Goal: Task Accomplishment & Management: Manage account settings

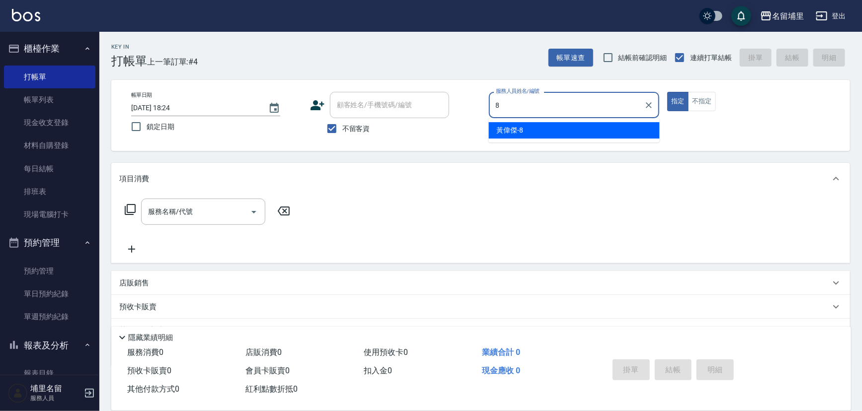
type input "黃偉傑-8"
type button "true"
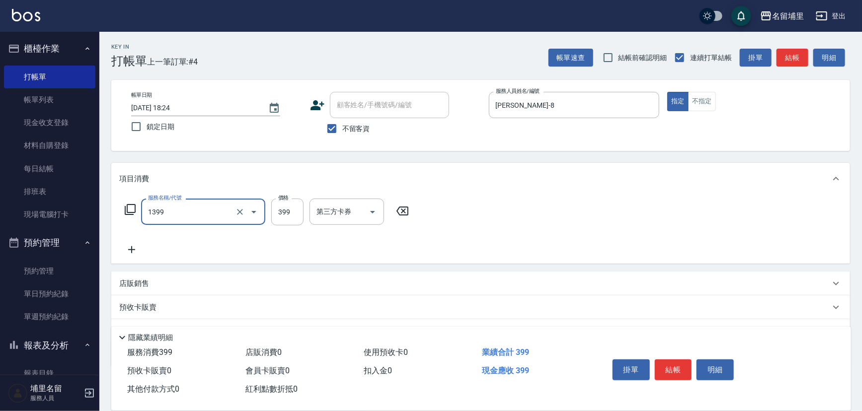
type input "海鹽洗髮399(1399)"
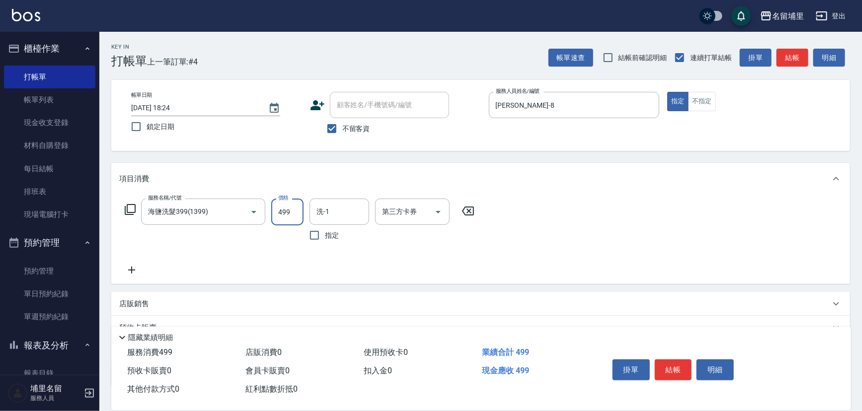
type input "499"
type input "潘宇浩-45"
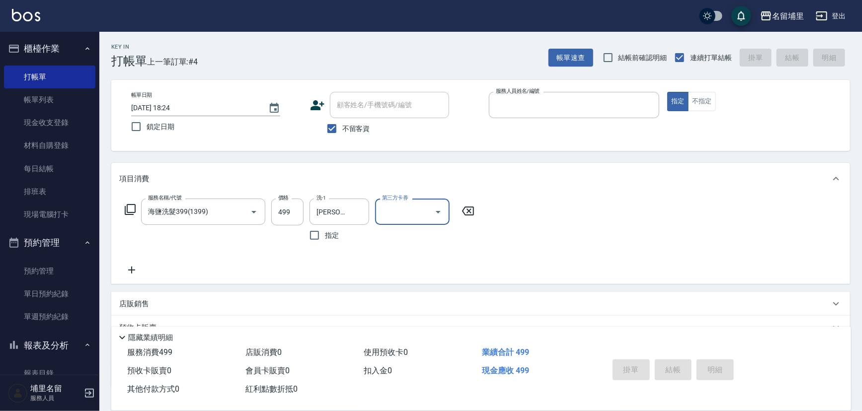
type input "2025/10/08 19:08"
type input "8"
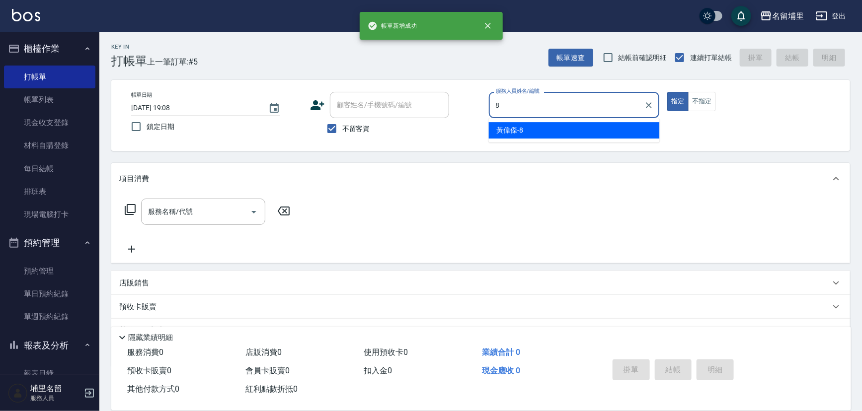
type input "黃偉傑-8"
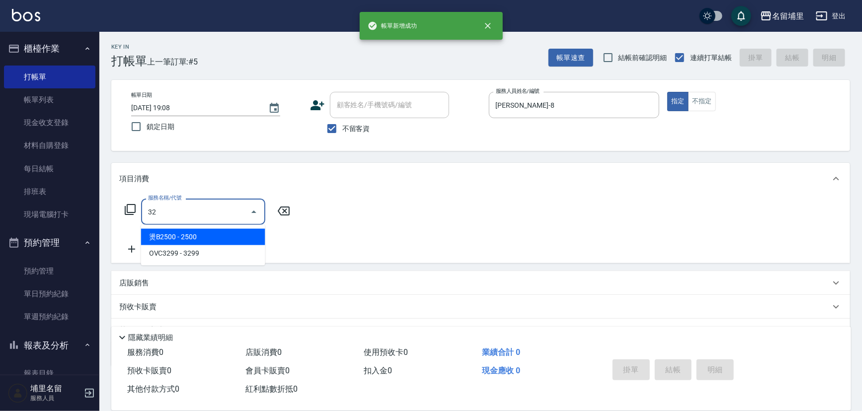
type input "燙B2500(32)"
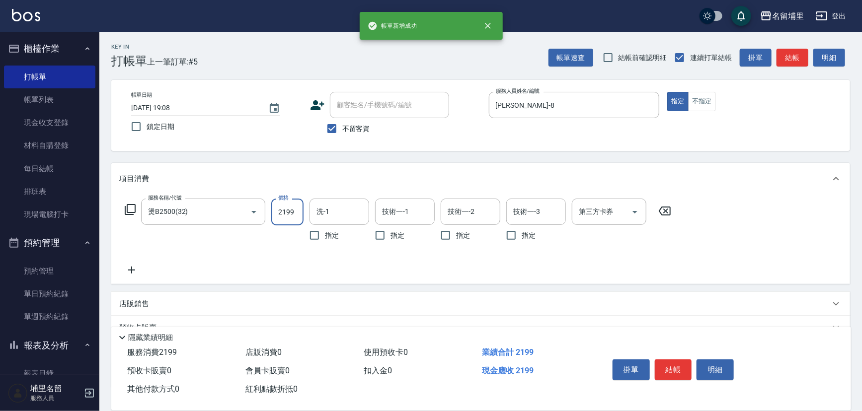
type input "2199"
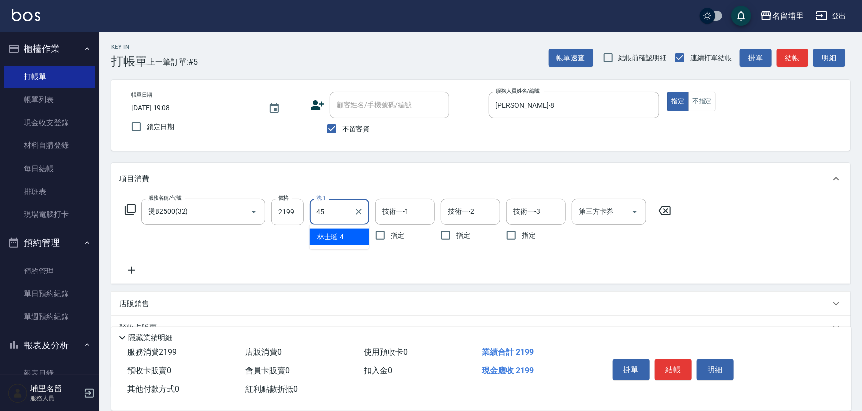
type input "潘宇浩-45"
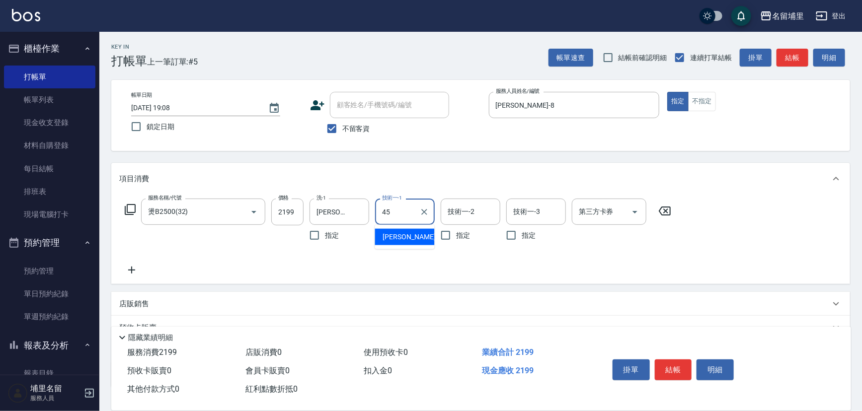
type input "潘宇浩-45"
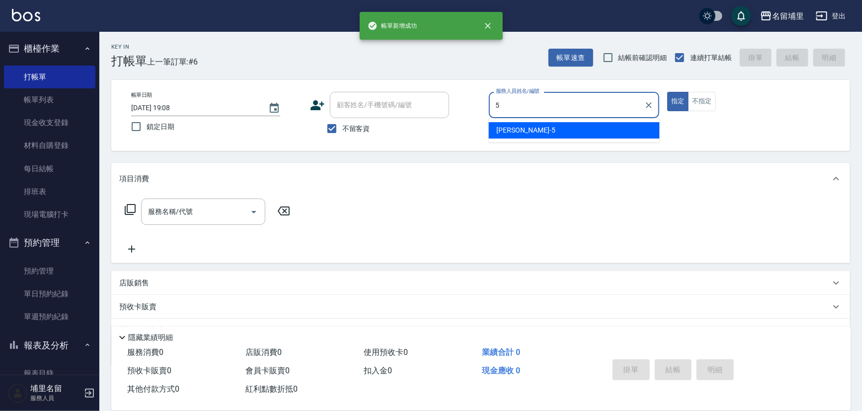
type input "蔣昀璠-5"
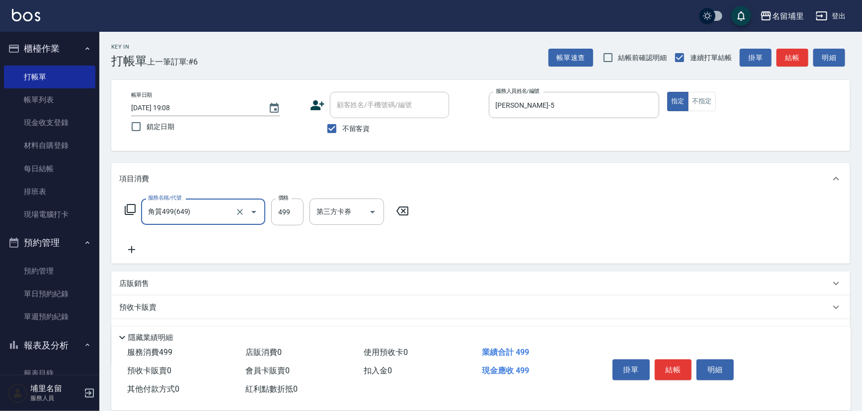
type input "角質499(649)"
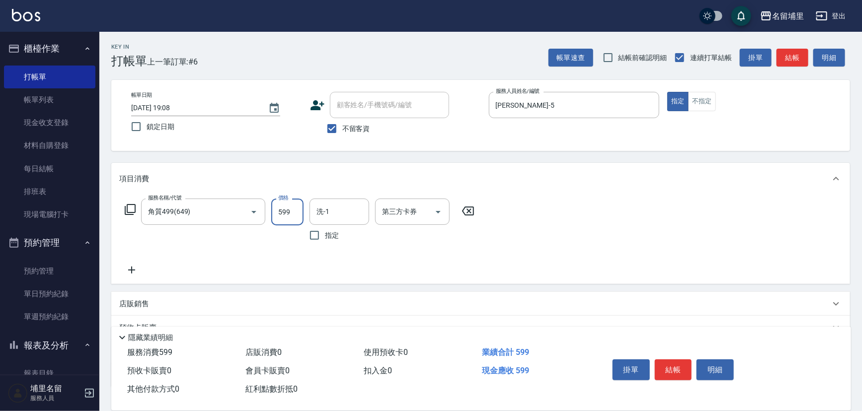
type input "599"
type input "潘宇浩-45"
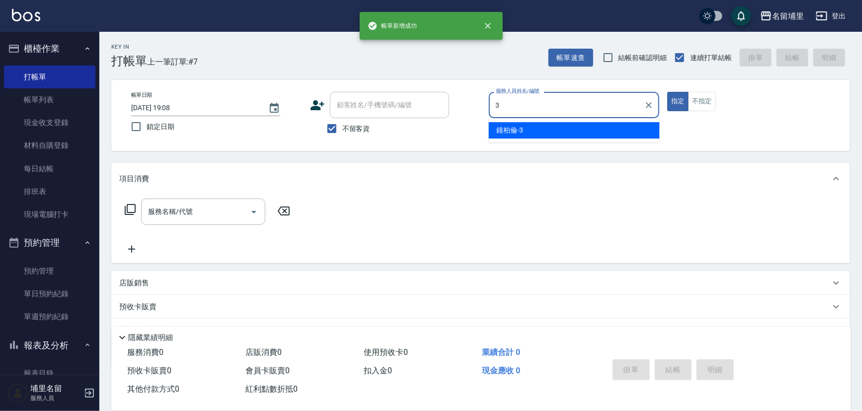
type input "鐘柏倫-3"
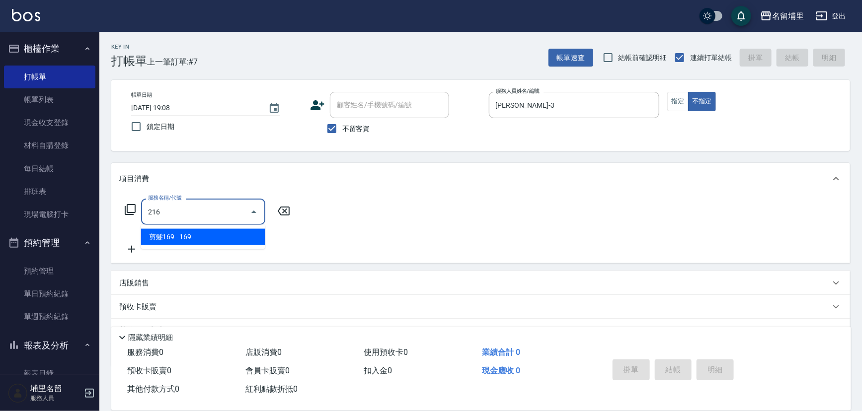
type input "剪髮169(216)"
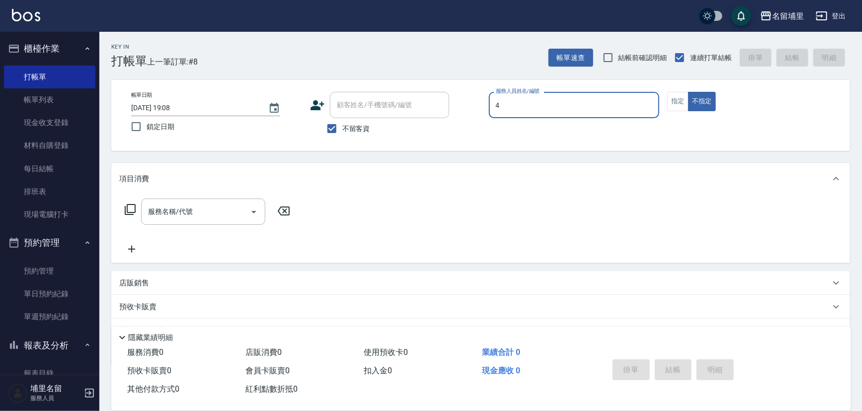
type input "林士珽-4"
type button "false"
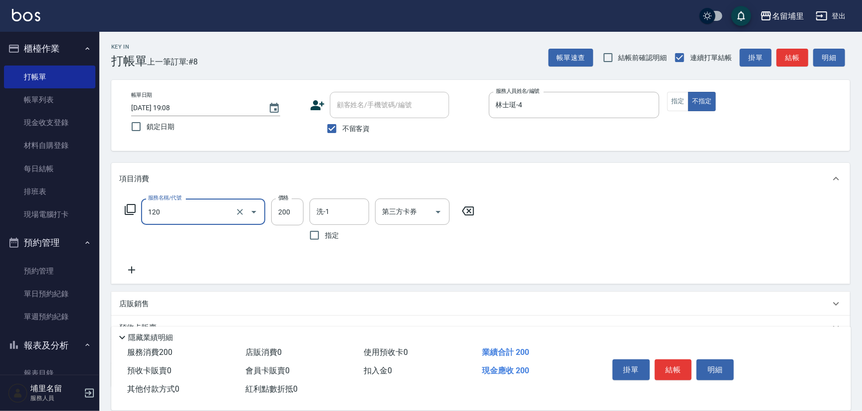
type input "New洗200(120)"
type input "林士珽-4"
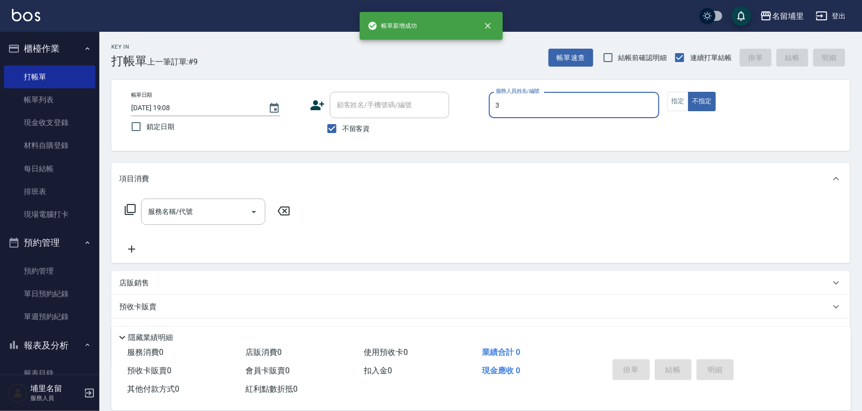
type input "鐘柏倫-3"
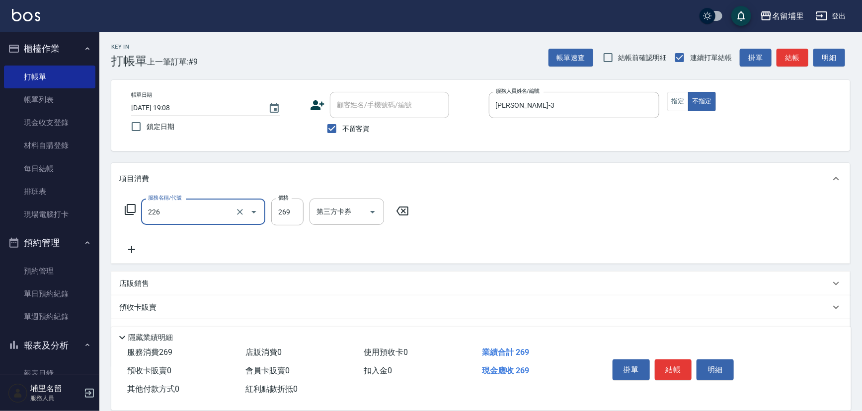
type input "洗剪269(226)"
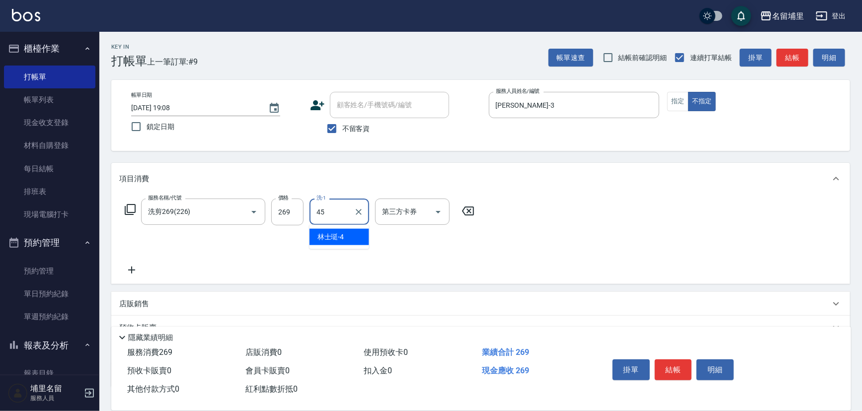
type input "潘宇浩-45"
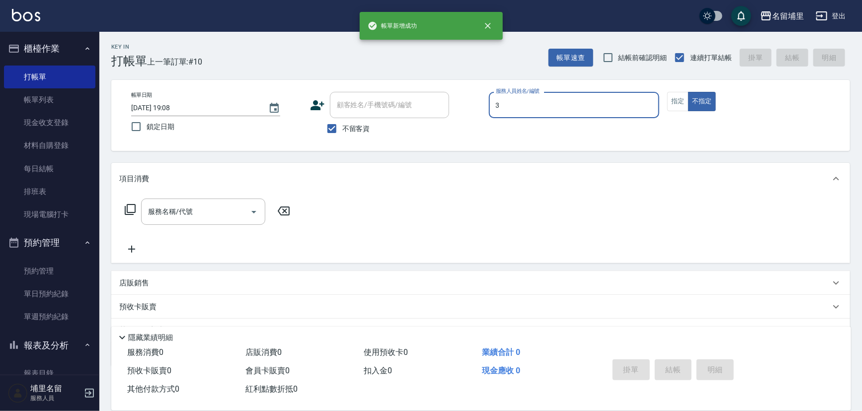
type input "鐘柏倫-3"
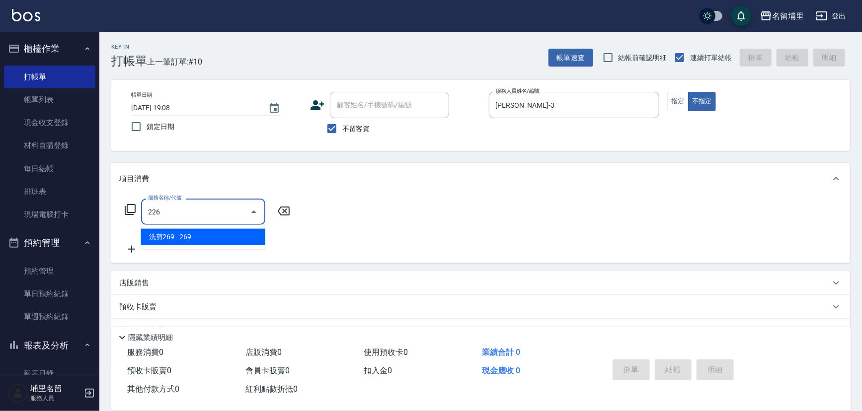
type input "洗剪269(226)"
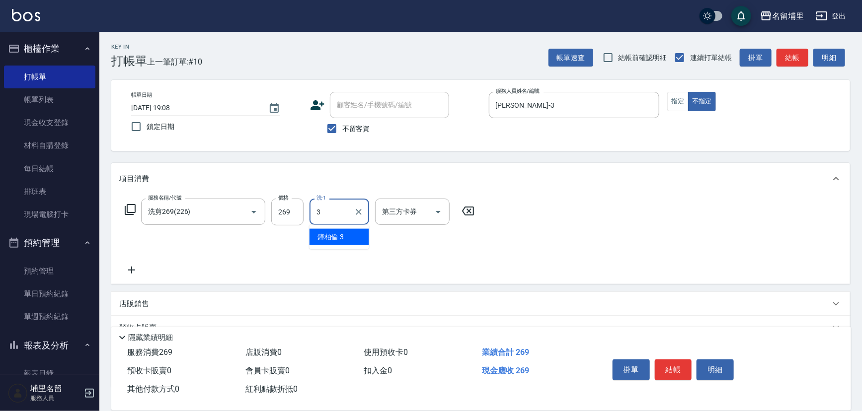
type input "鐘柏倫-3"
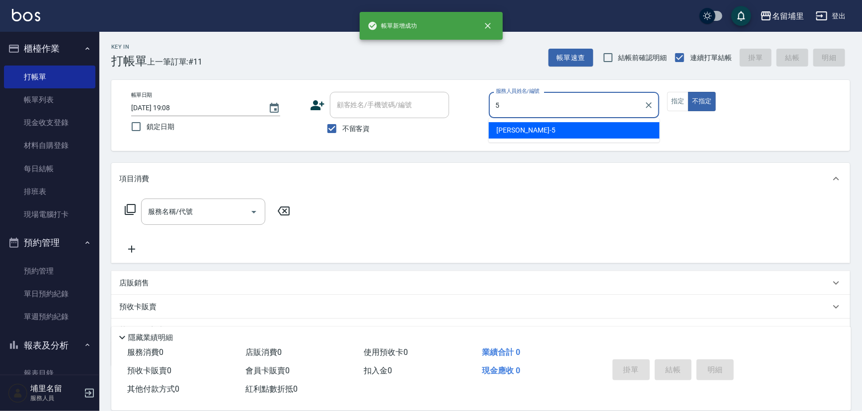
type input "蔣昀璠-5"
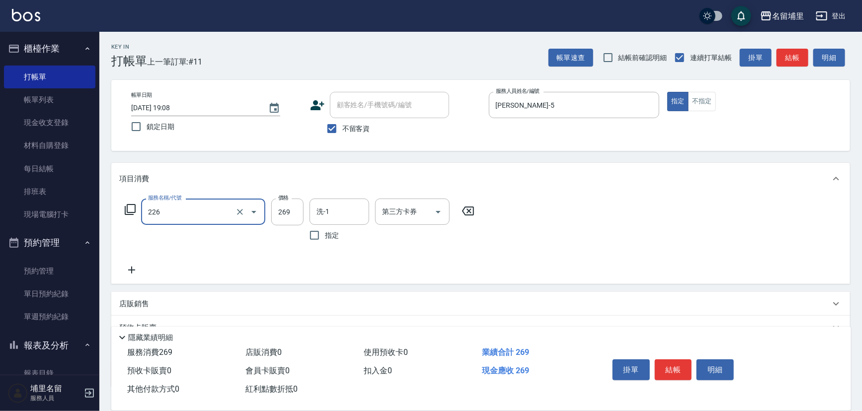
type input "洗剪269(226)"
type input "300"
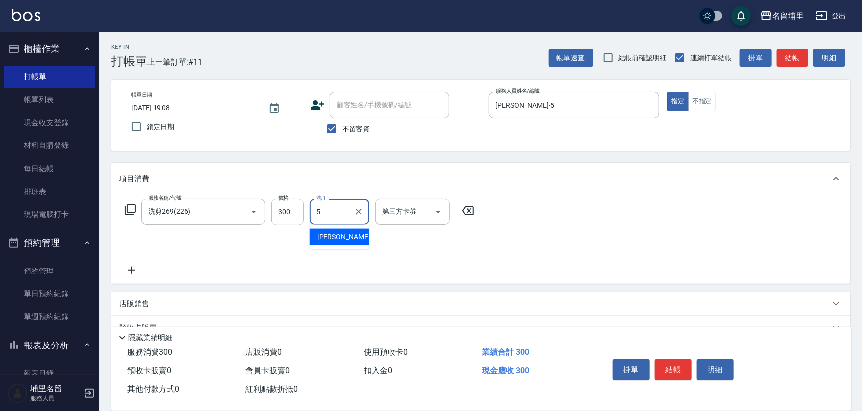
type input "蔣昀璠-5"
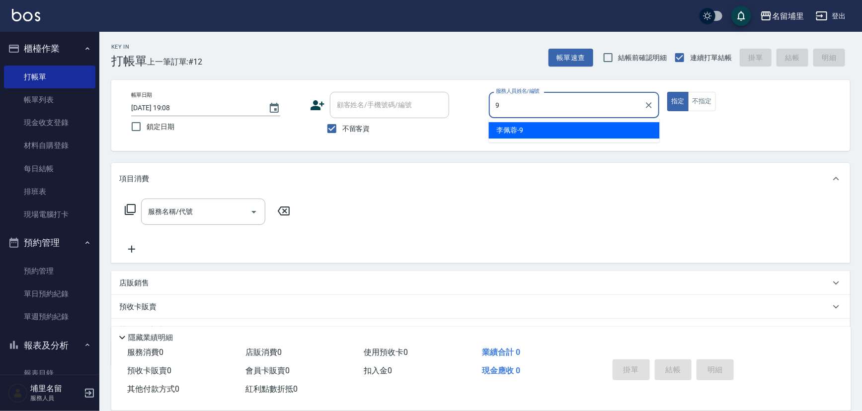
type input "李佩蓉-9"
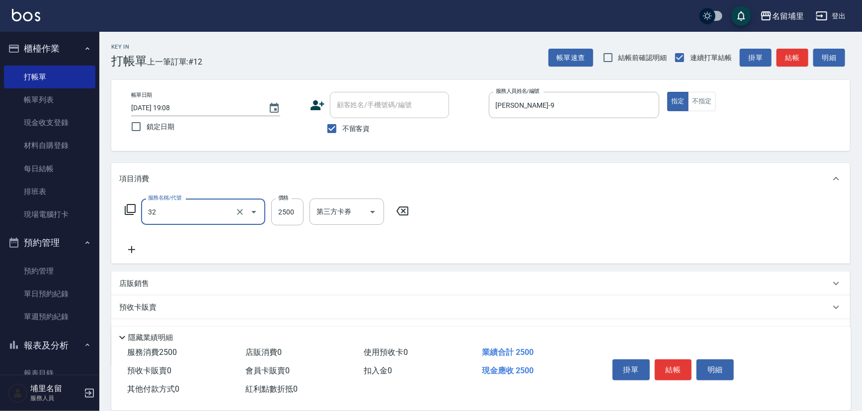
type input "燙B2500(32)"
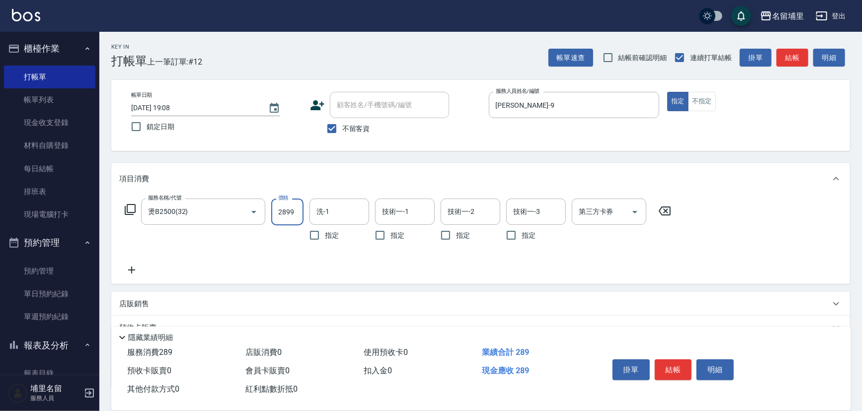
type input "2899"
type input "潘宇浩-45"
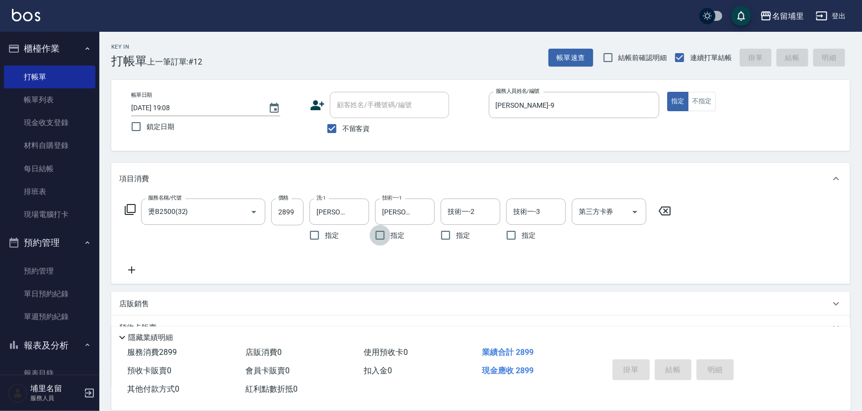
type input "2025/10/08 19:09"
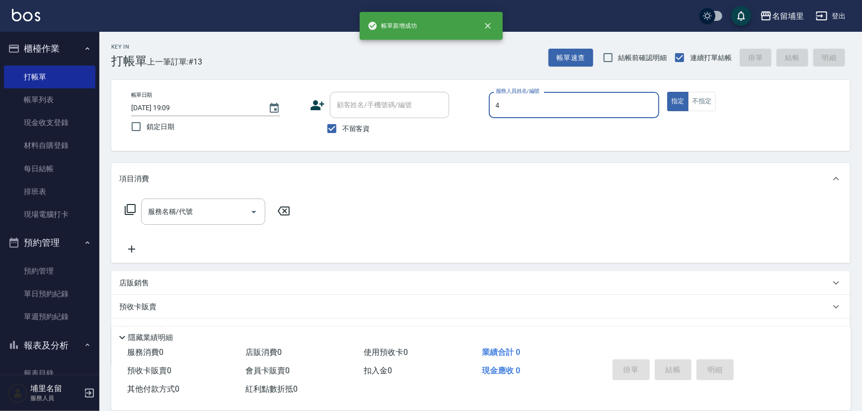
type input "林士珽-4"
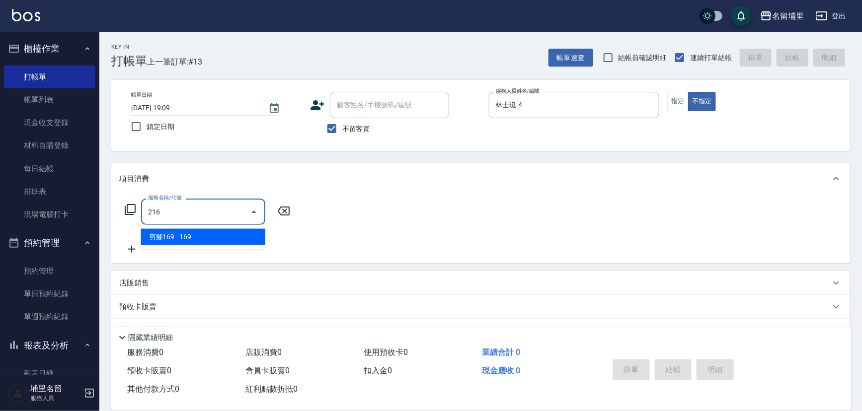
type input "剪髮169(216)"
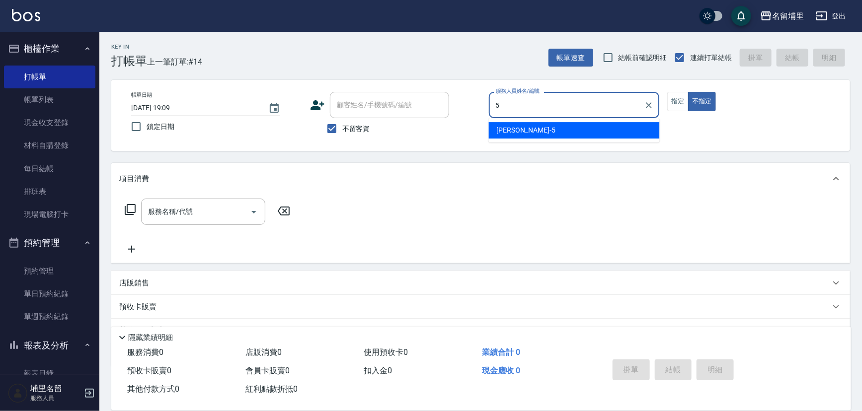
type input "蔣昀璠-5"
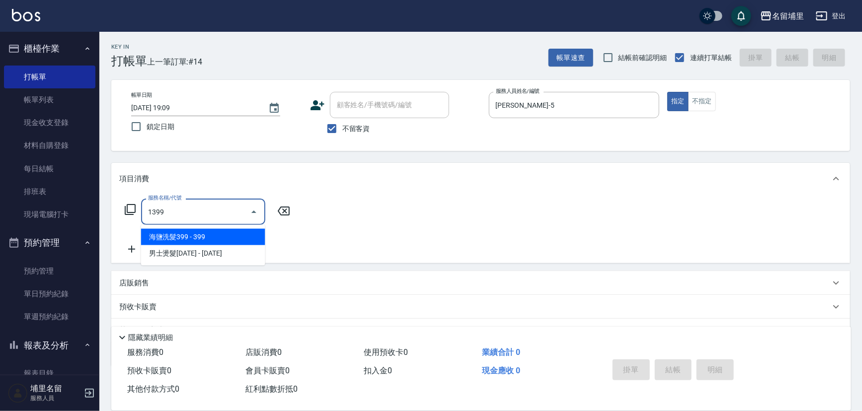
type input "海鹽洗髮399(1399)"
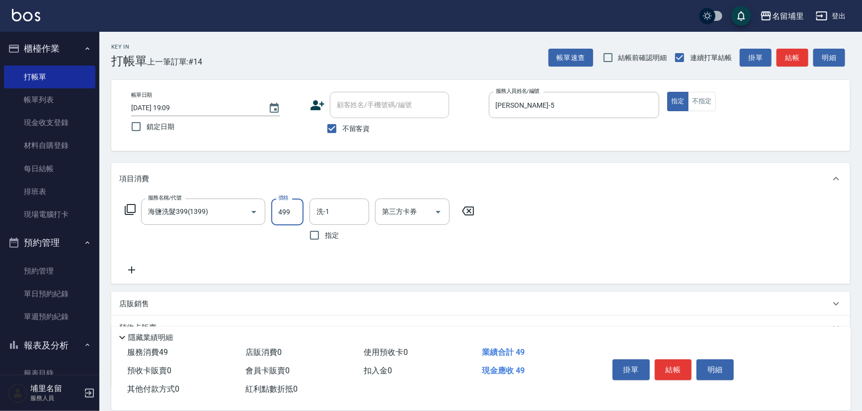
type input "499"
type input "潘宇浩-45"
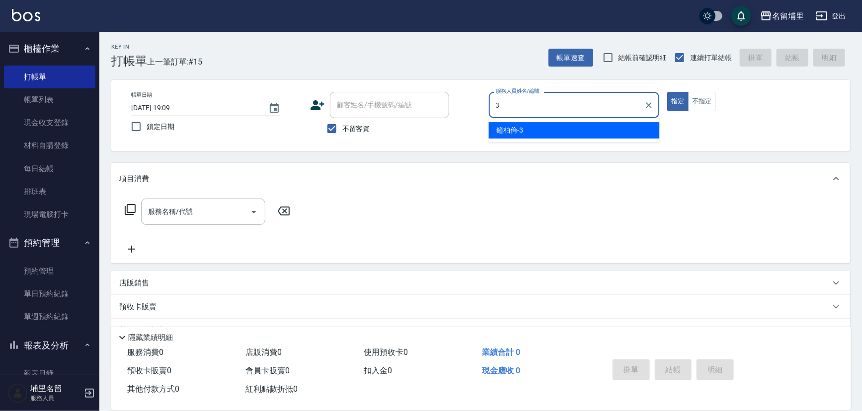
type input "鐘柏倫-3"
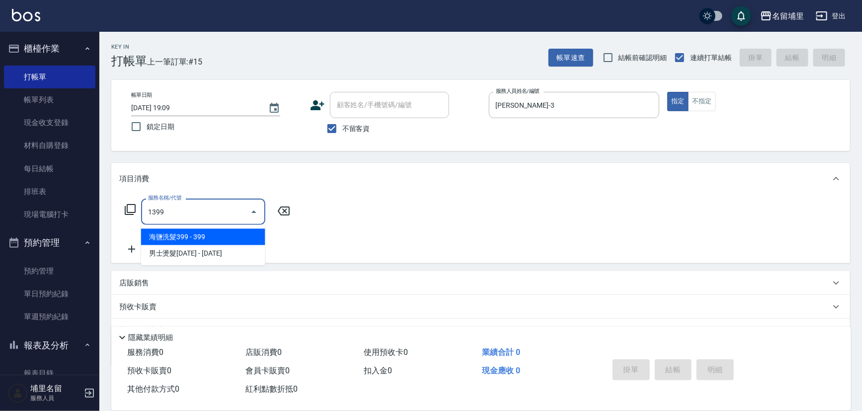
type input "海鹽洗髮399(1399)"
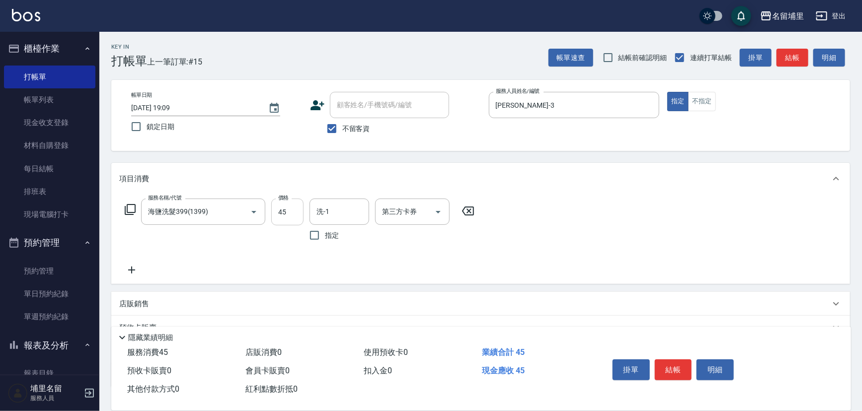
click at [292, 208] on input "45" at bounding box center [287, 212] width 32 height 27
type input "399"
type input "潘宇浩-45"
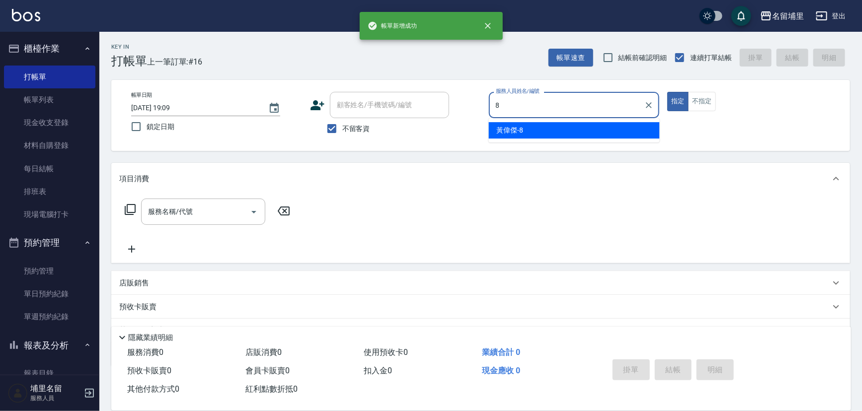
type input "黃偉傑-8"
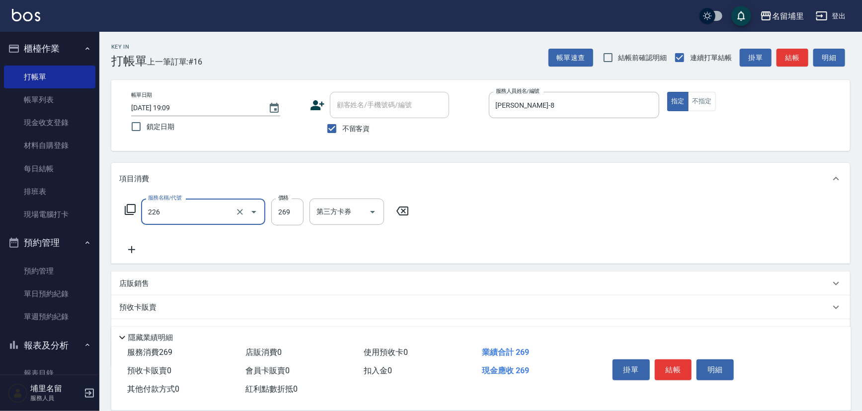
type input "洗剪269(226)"
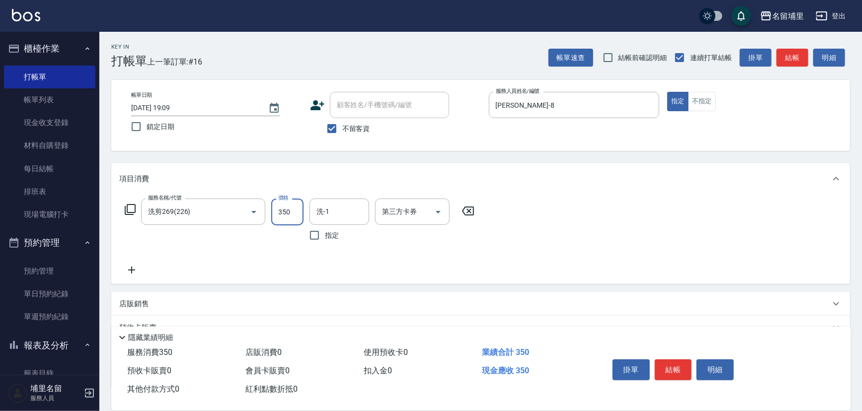
type input "350"
type input "黃偉傑-8"
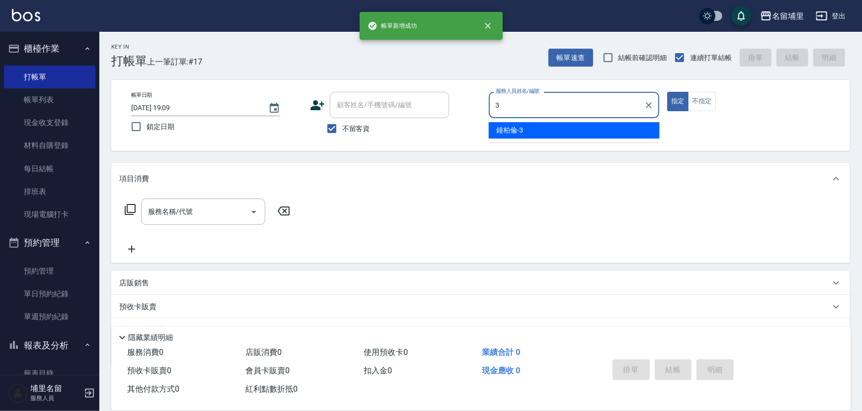
type input "鐘柏倫-3"
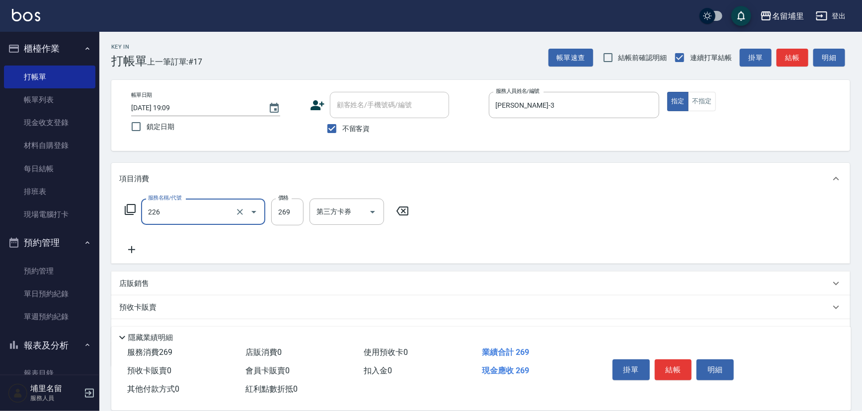
type input "洗剪269(226)"
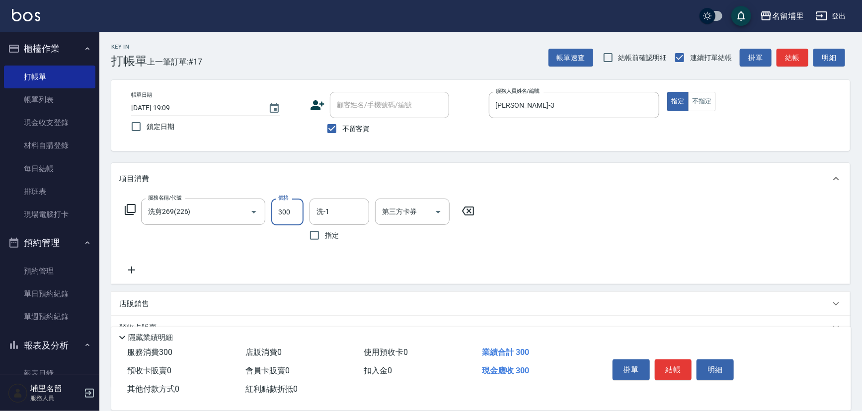
type input "300"
type input "鐘柏倫-3"
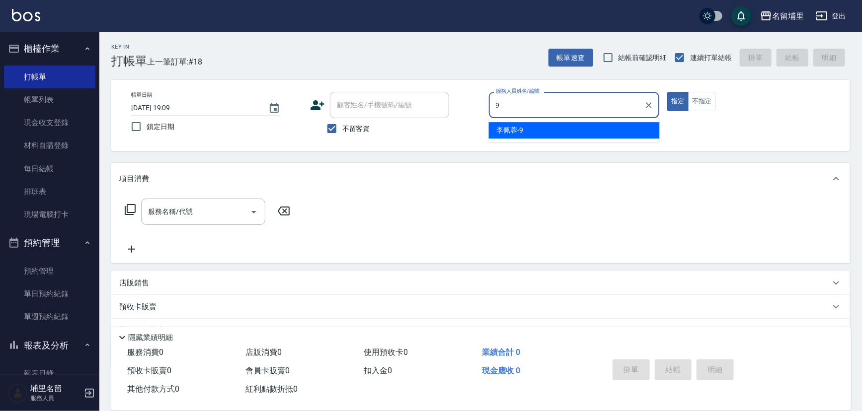
type input "李佩蓉-9"
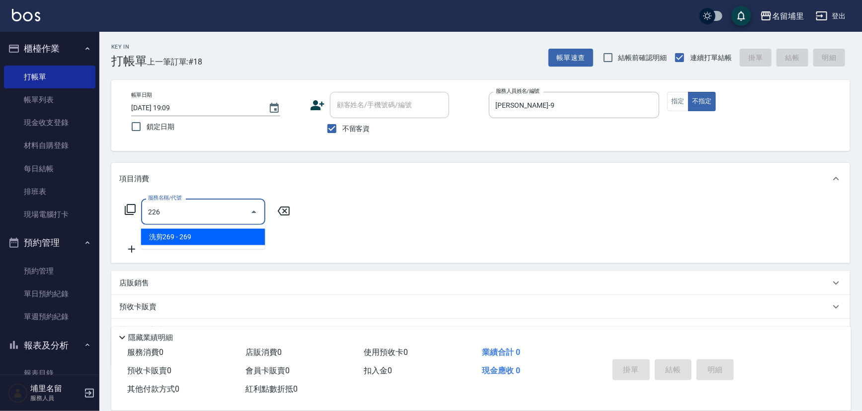
type input "洗剪269(226)"
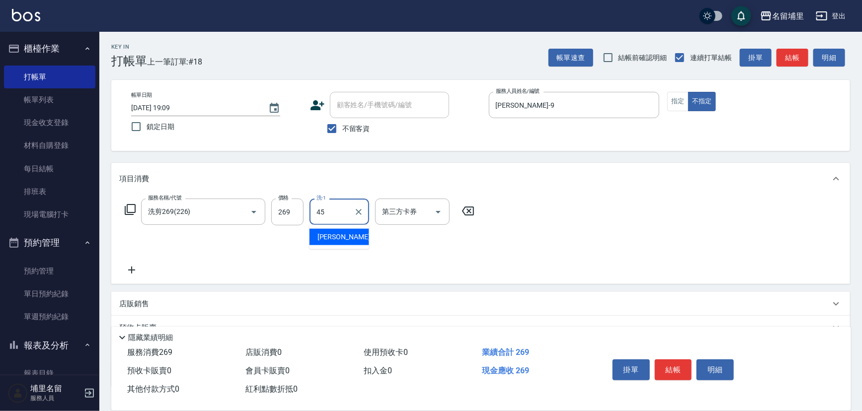
type input "潘宇浩-45"
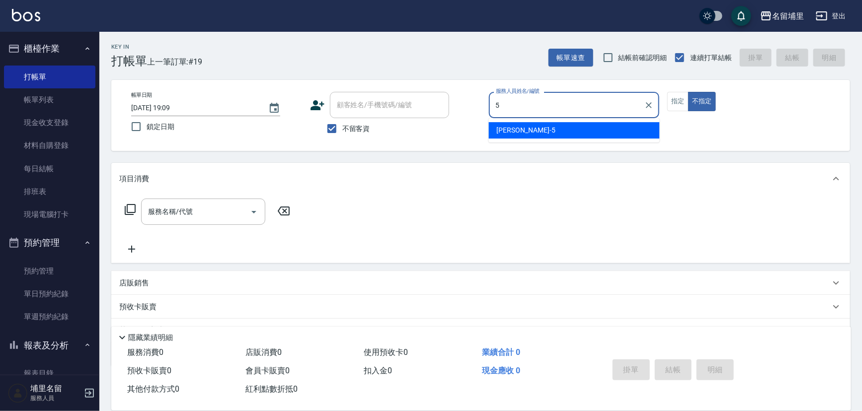
type input "蔣昀璠-5"
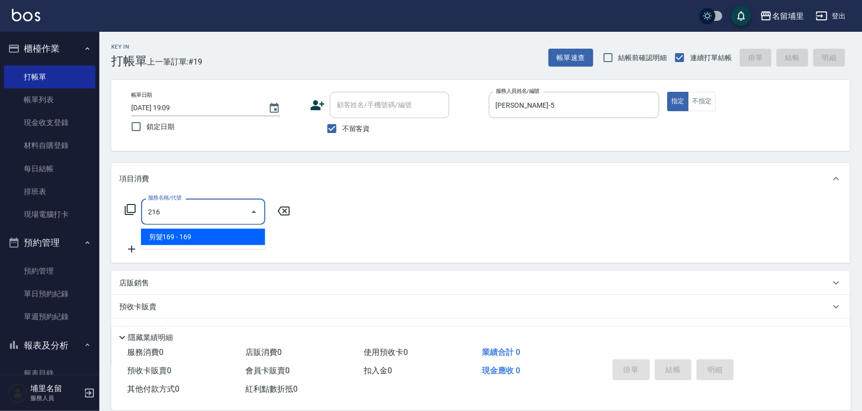
type input "剪髮169(216)"
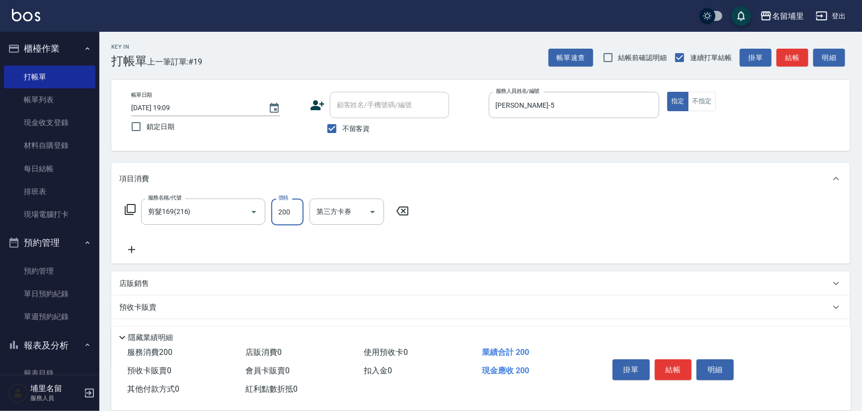
type input "200"
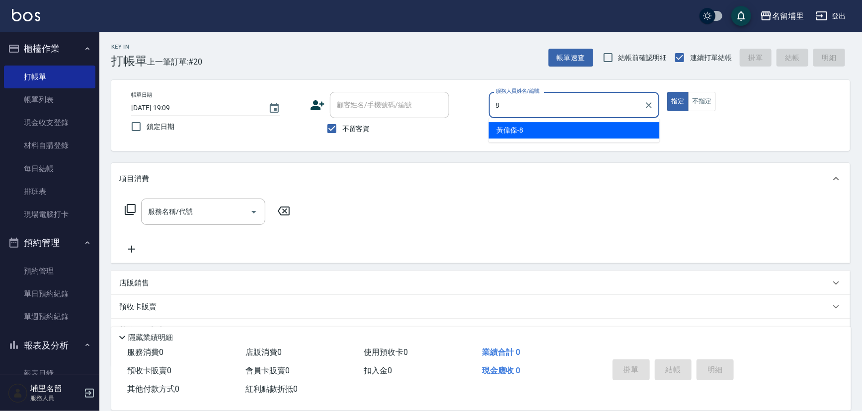
type input "黃偉傑-8"
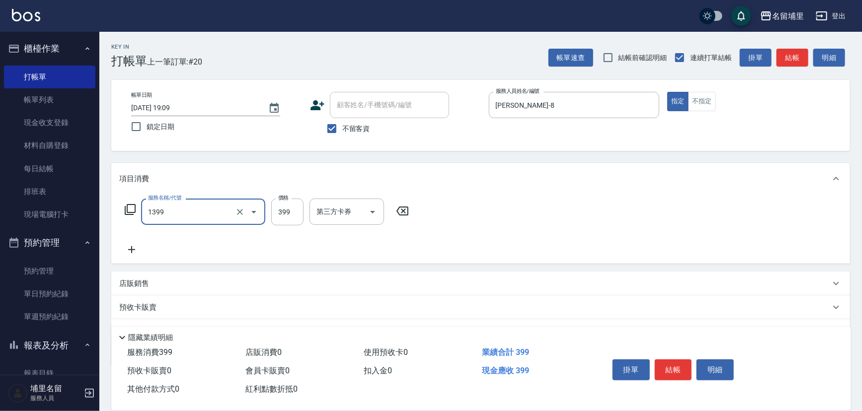
type input "海鹽洗髮399(1399)"
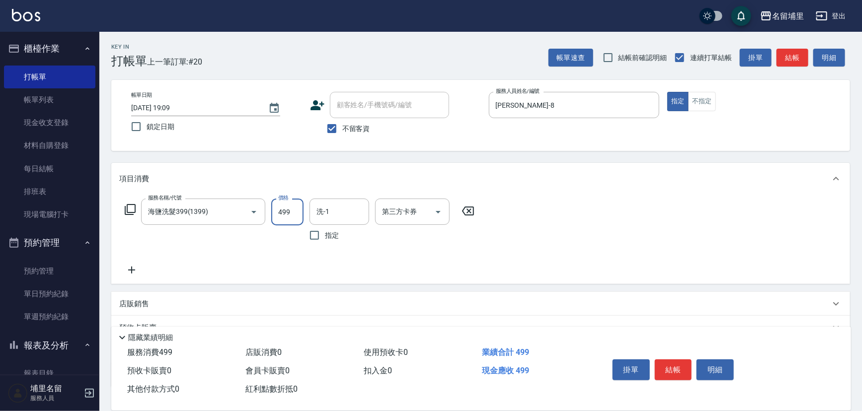
type input "499"
type input "潘宇浩-45"
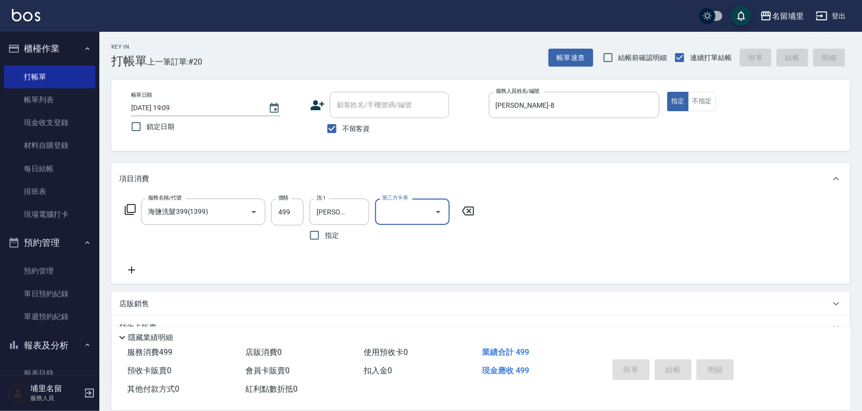
type input "2025/10/08 19:10"
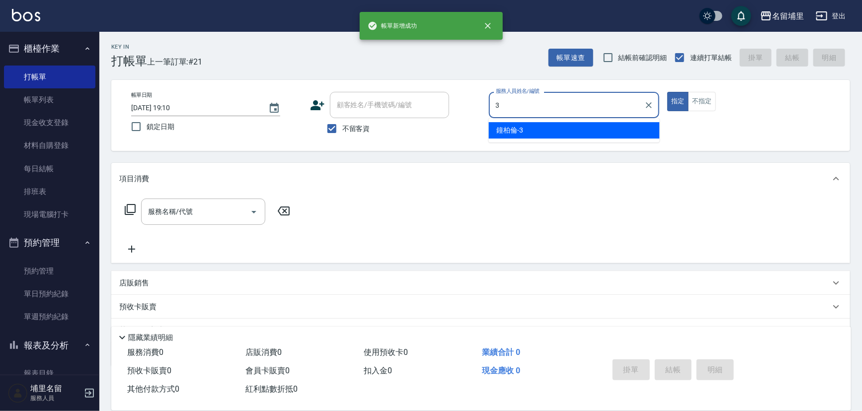
type input "鐘柏倫-3"
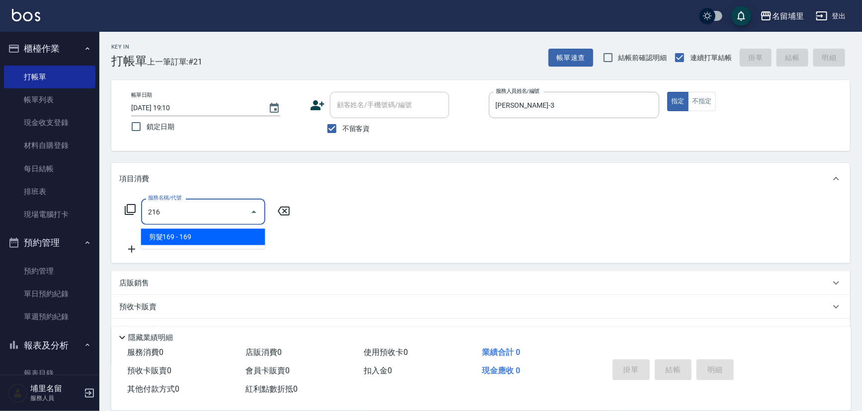
type input "剪髮169(216)"
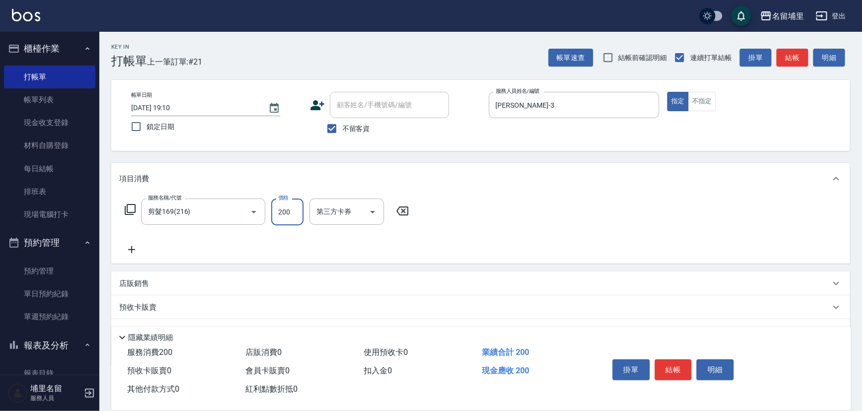
type input "200"
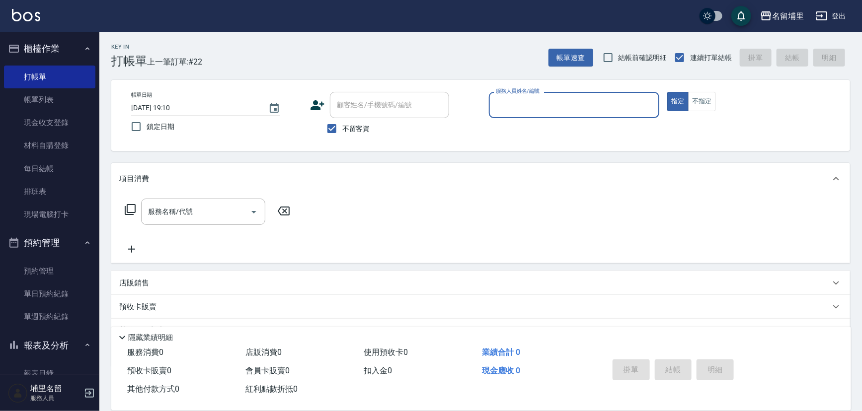
type input "3"
type input "李佩蓉-9"
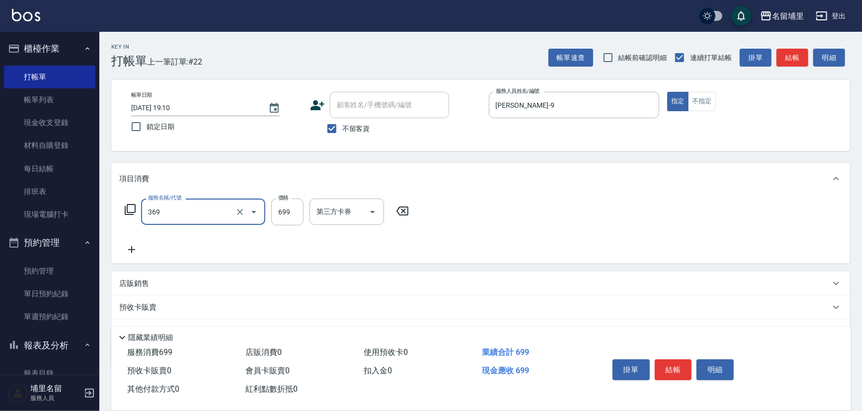
type input "基礎燙699(369)"
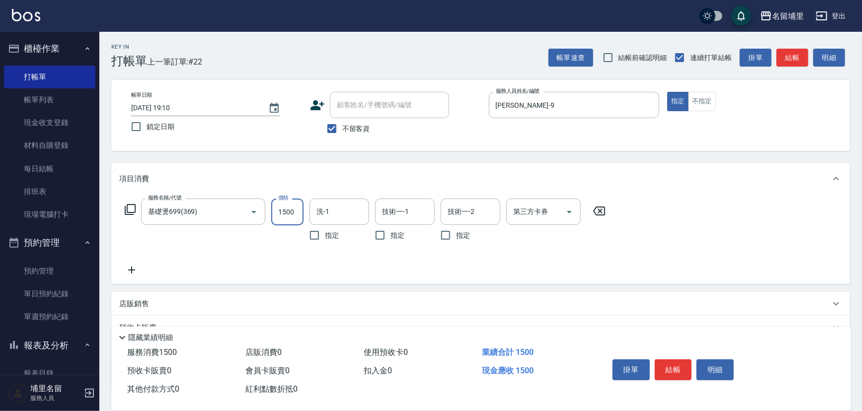
type input "1500"
type input "李佩蓉-9"
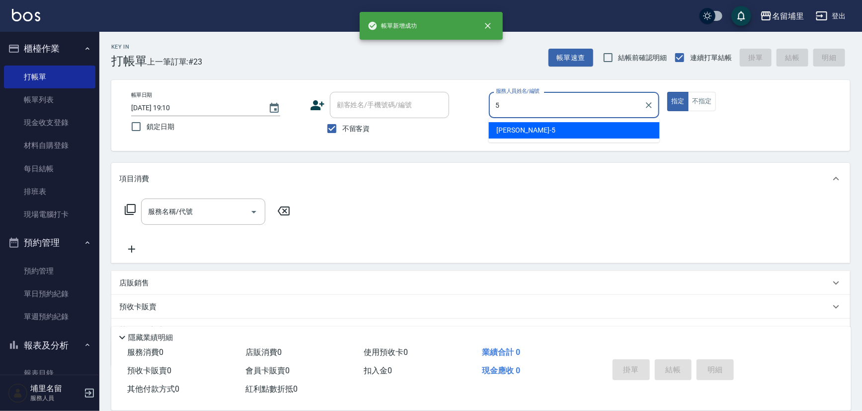
type input "蔣昀璠-5"
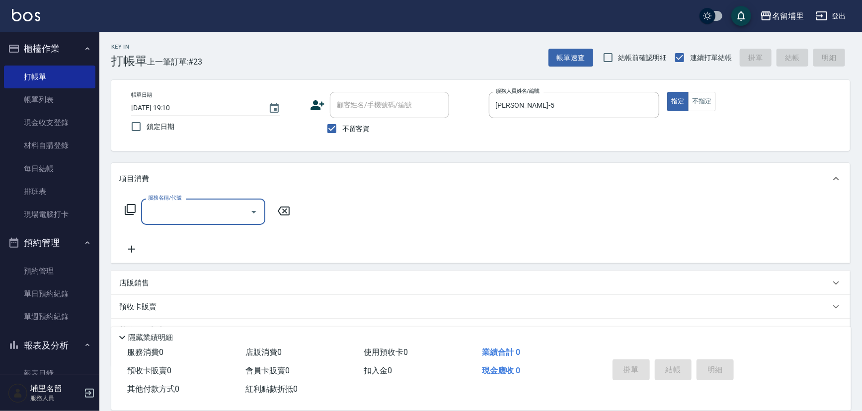
type input "1"
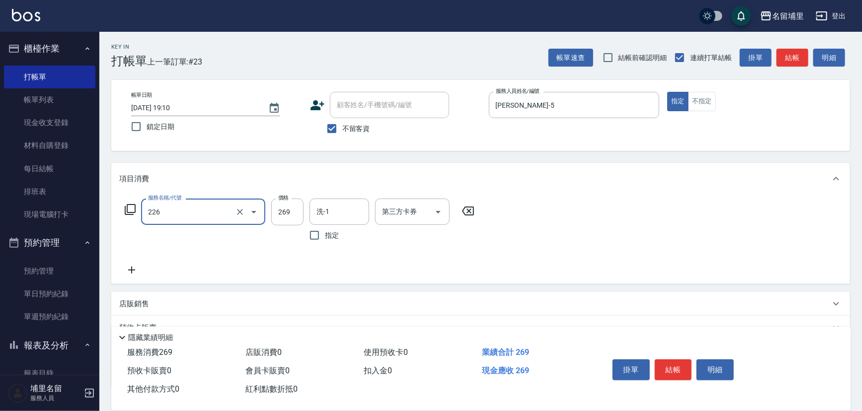
type input "洗剪269(226)"
type input "300"
type input "4"
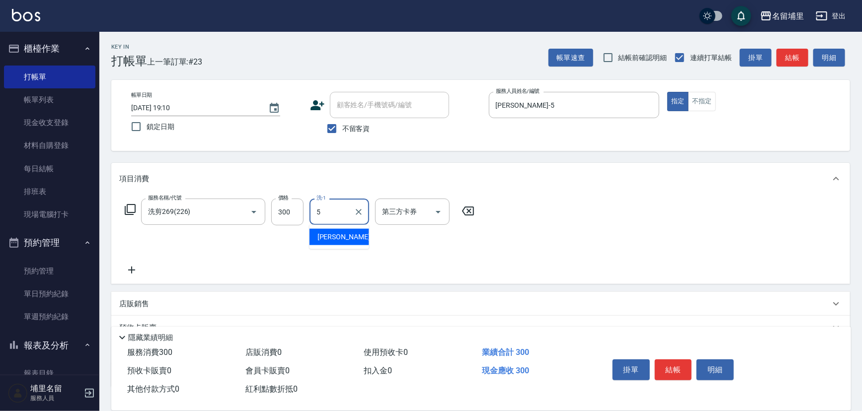
type input "蔣昀璠-5"
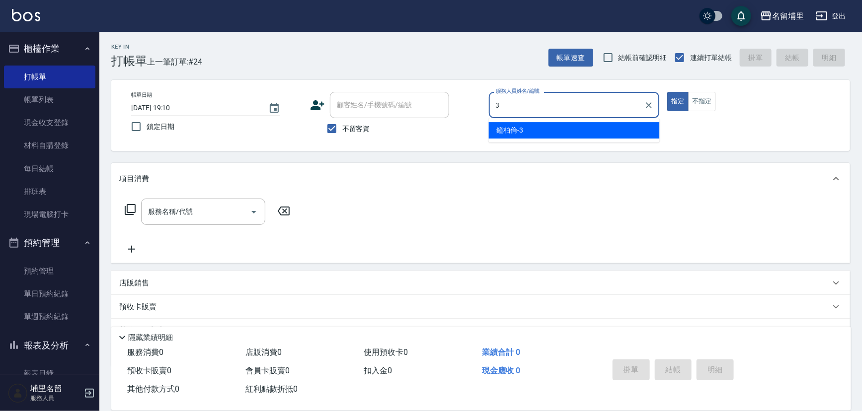
type input "鐘柏倫-3"
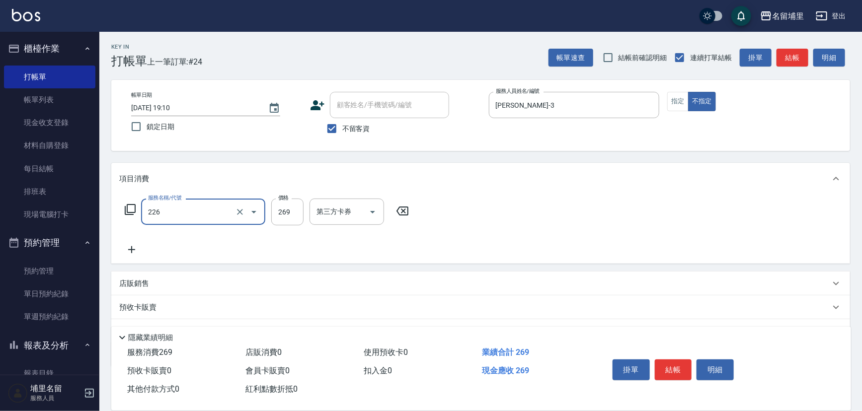
type input "洗剪269(226)"
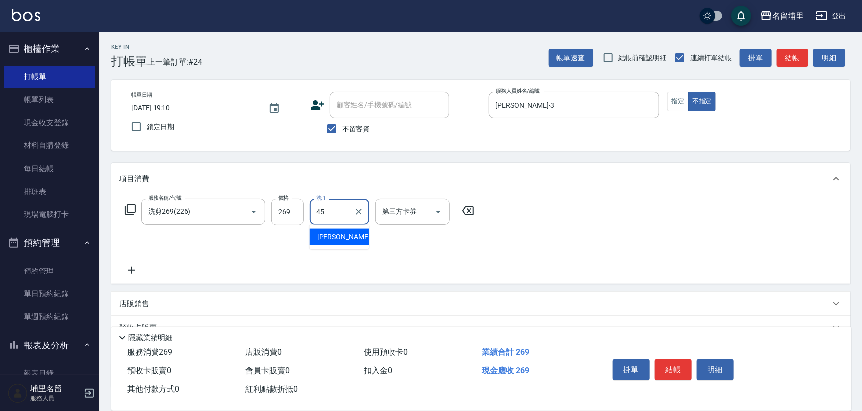
type input "潘宇浩-45"
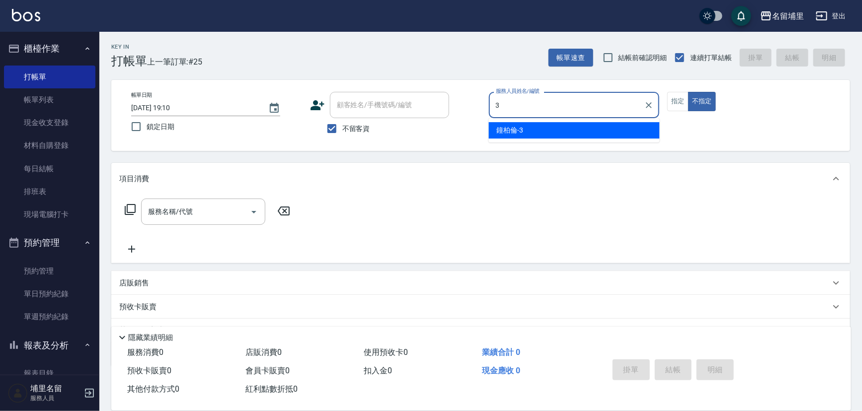
type input "鐘柏倫-3"
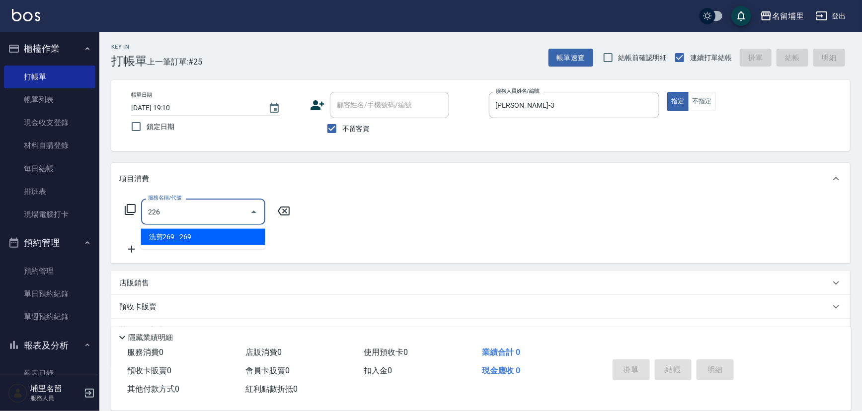
type input "洗剪269(226)"
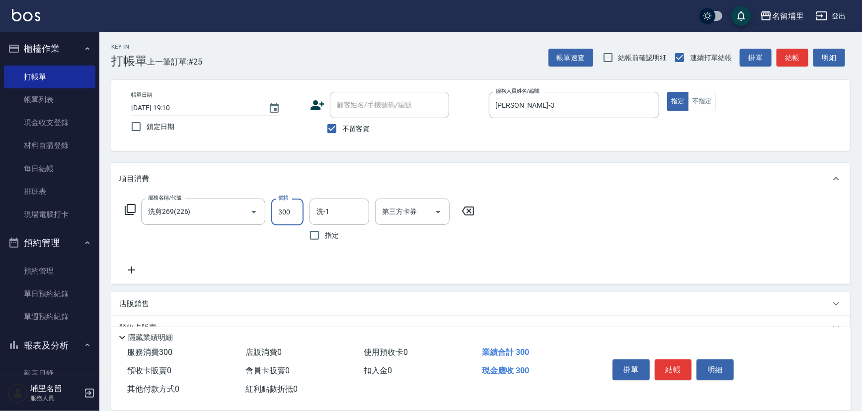
type input "300"
type input "潘宇浩-45"
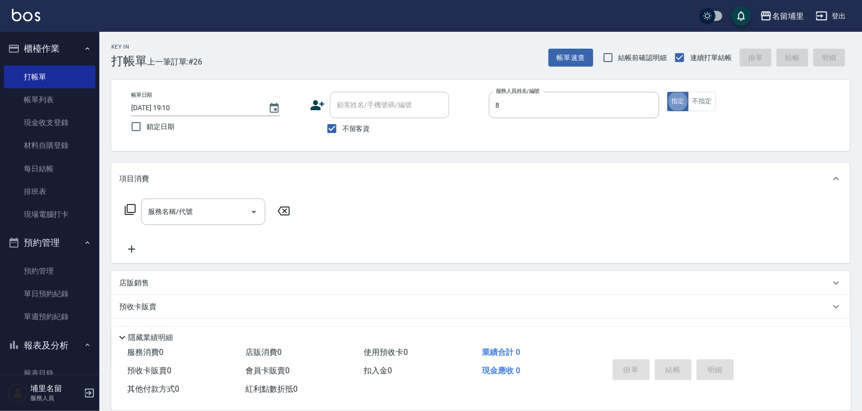
type input "黃偉傑-8"
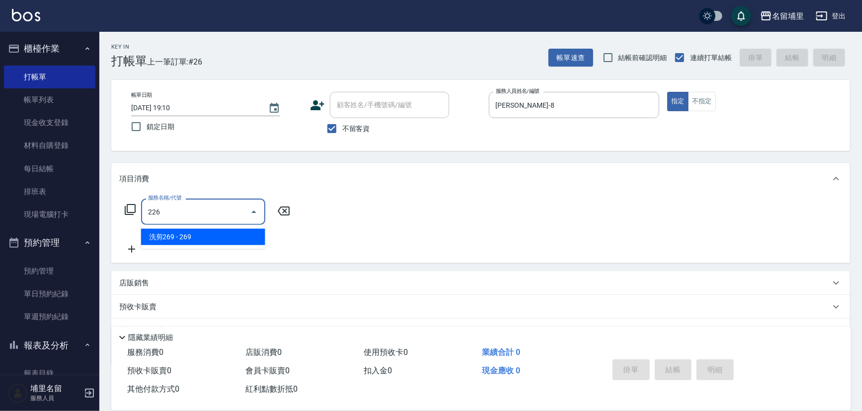
type input "洗剪269(226)"
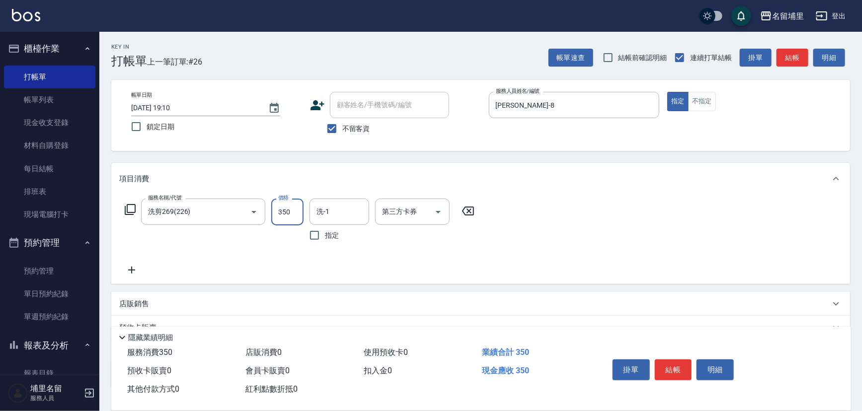
type input "350"
type input "潘宇浩-45"
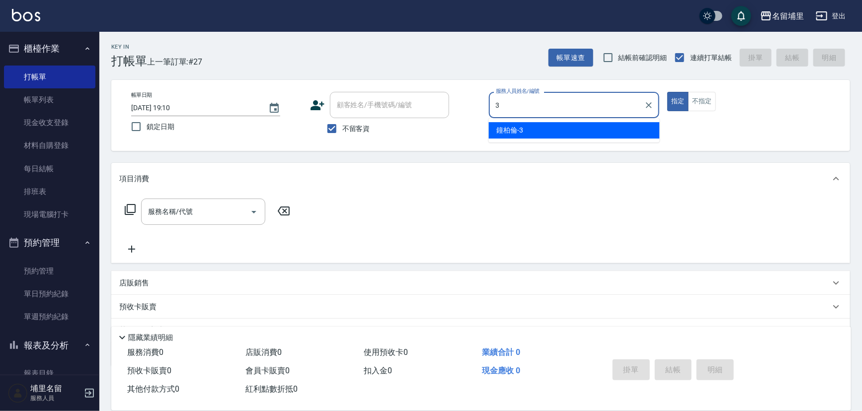
type input "鐘柏倫-3"
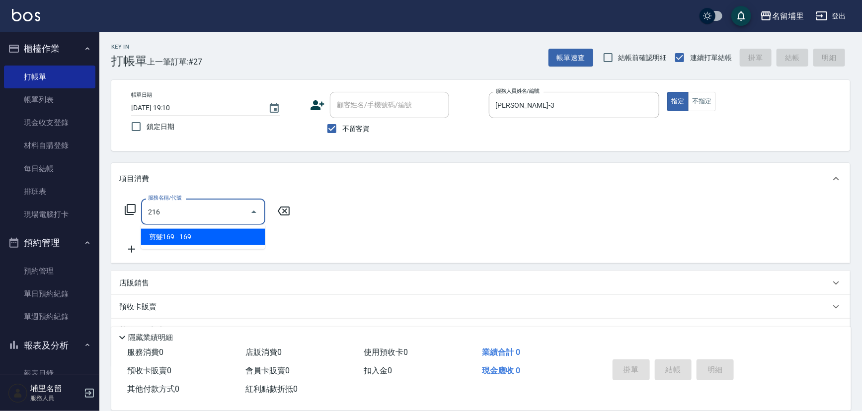
type input "剪髮169(216)"
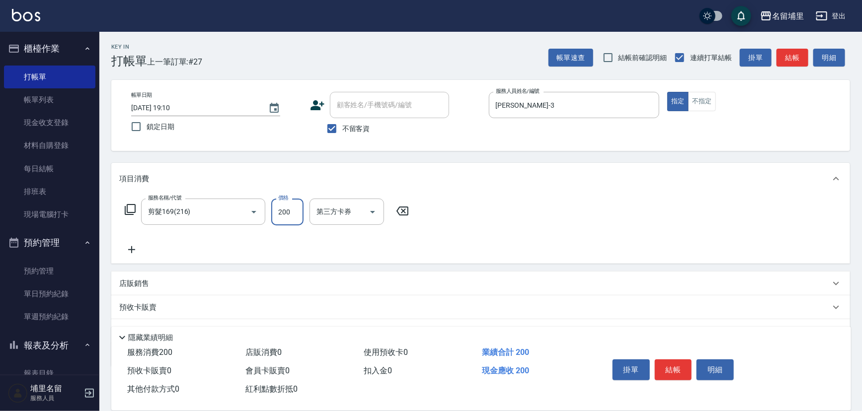
type input "200"
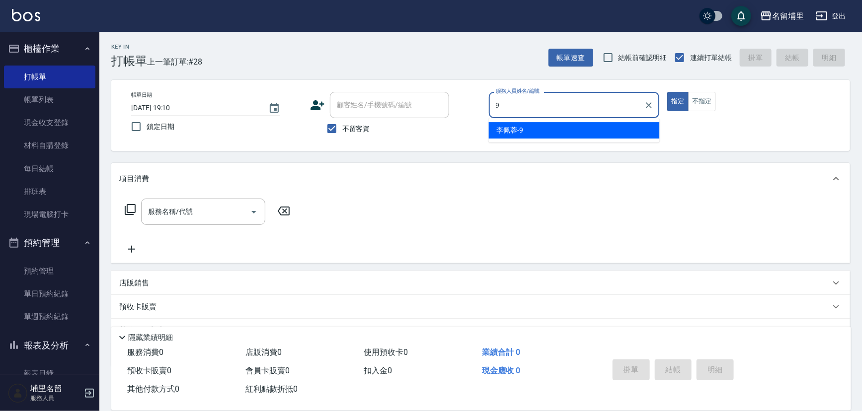
type input "李佩蓉-9"
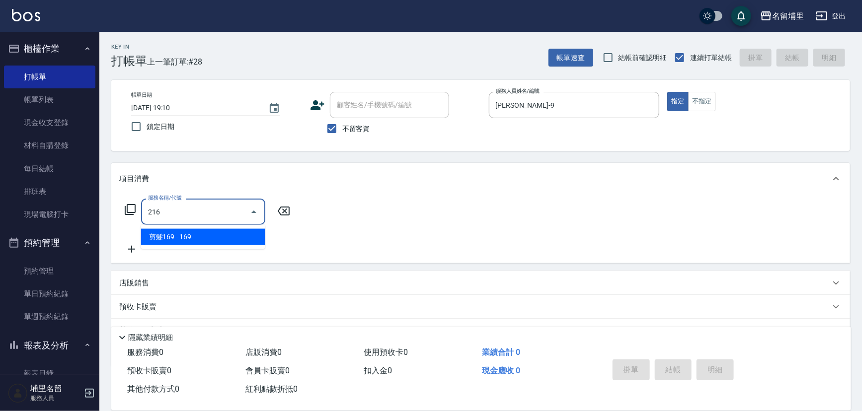
type input "剪髮169(216)"
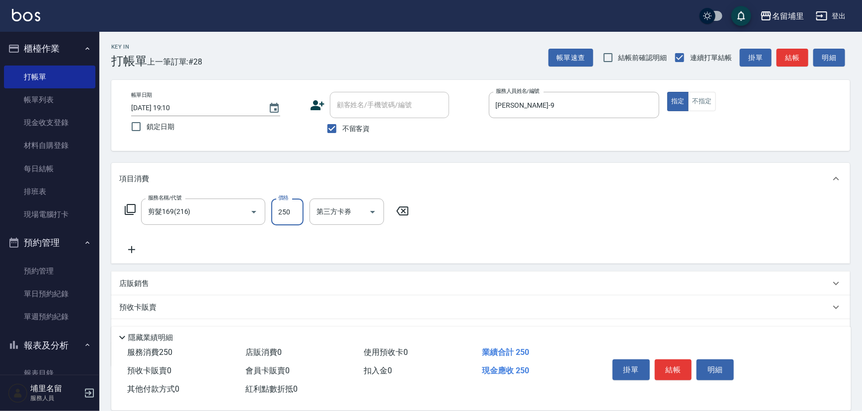
type input "250"
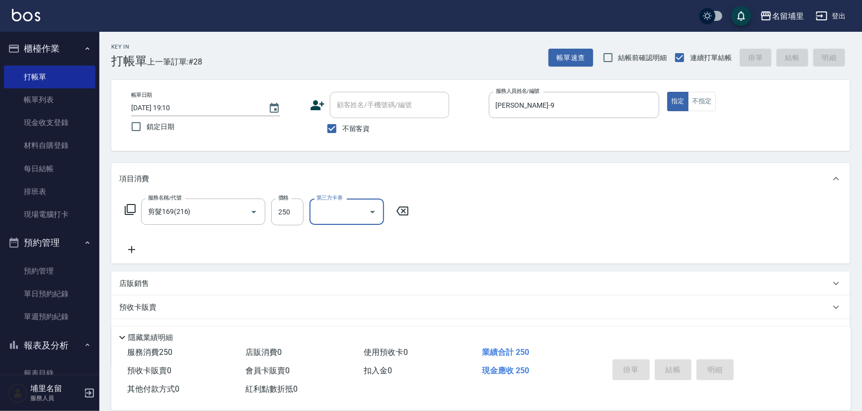
type input "2025/10/08 19:11"
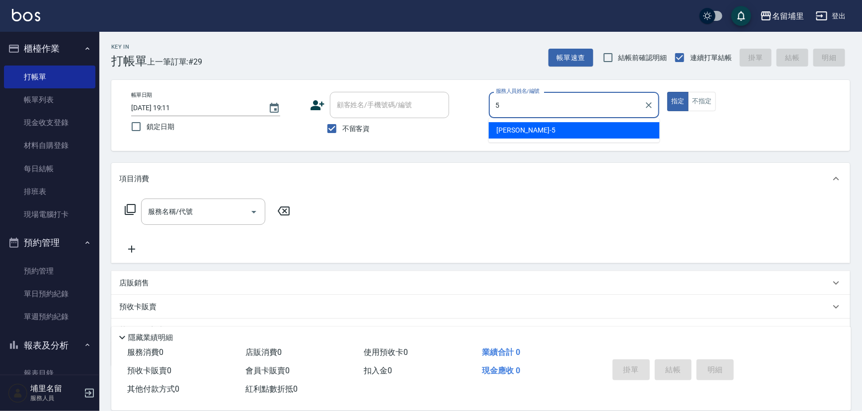
type input "蔣昀璠-5"
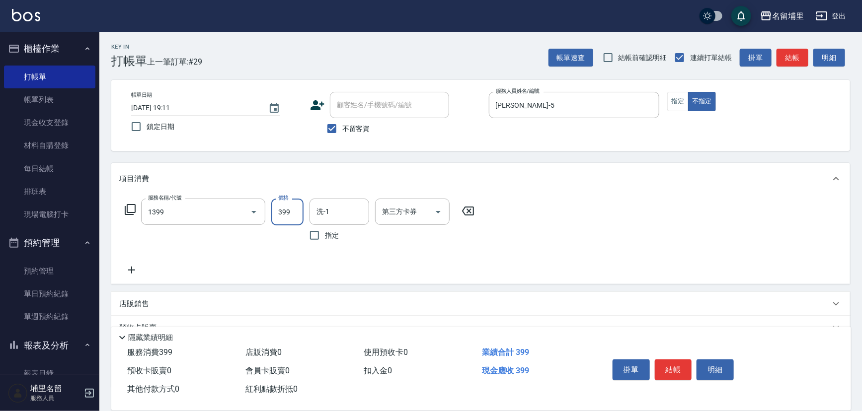
type input "海鹽洗髮399(1399)"
type input "499"
type input "潘宇浩-45"
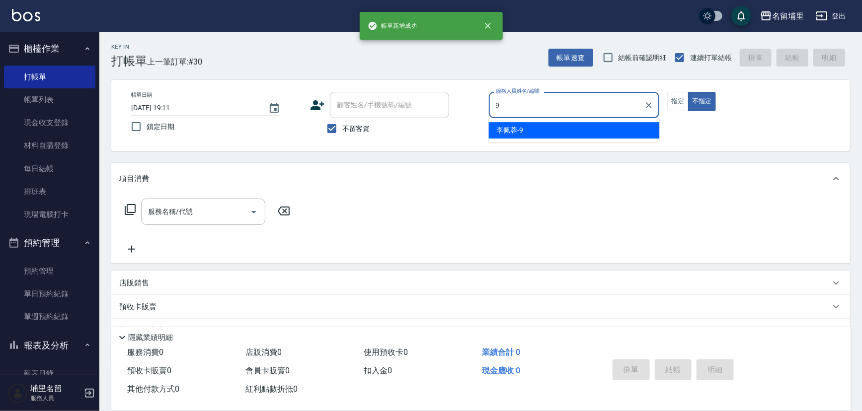
type input "李佩蓉-9"
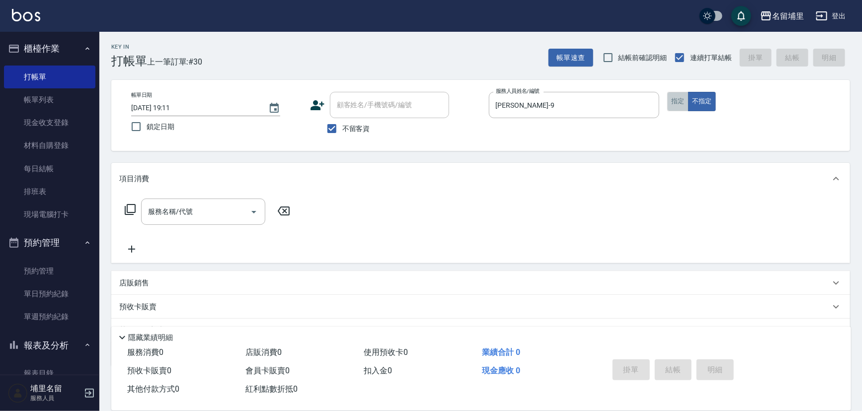
click at [677, 95] on button "指定" at bounding box center [677, 101] width 21 height 19
click at [228, 203] on input "服務名稱/代號" at bounding box center [196, 211] width 100 height 17
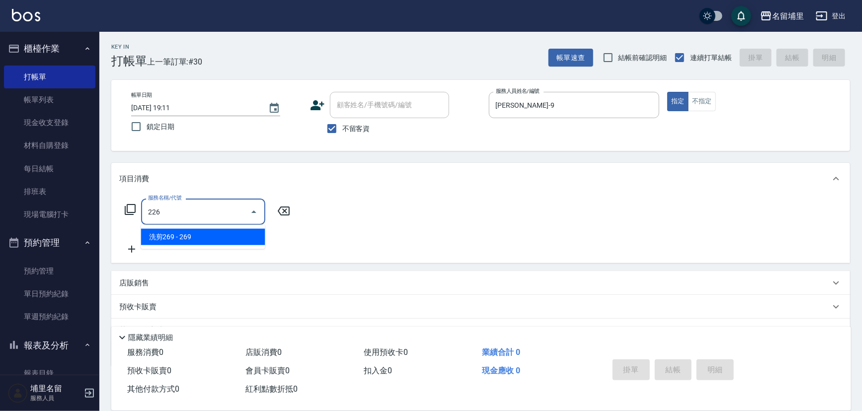
type input "洗剪269(226)"
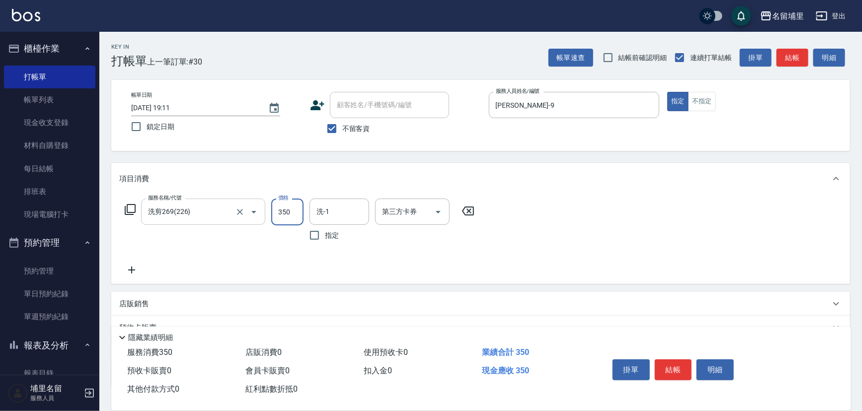
type input "350"
type input "李佩蓉-9"
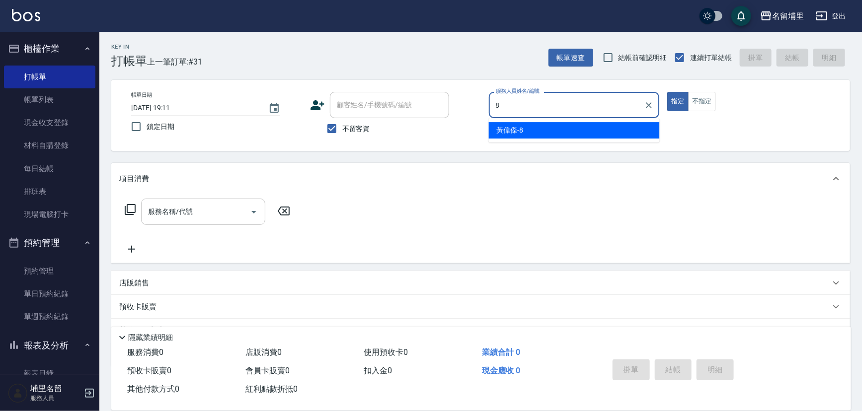
type input "黃偉傑-8"
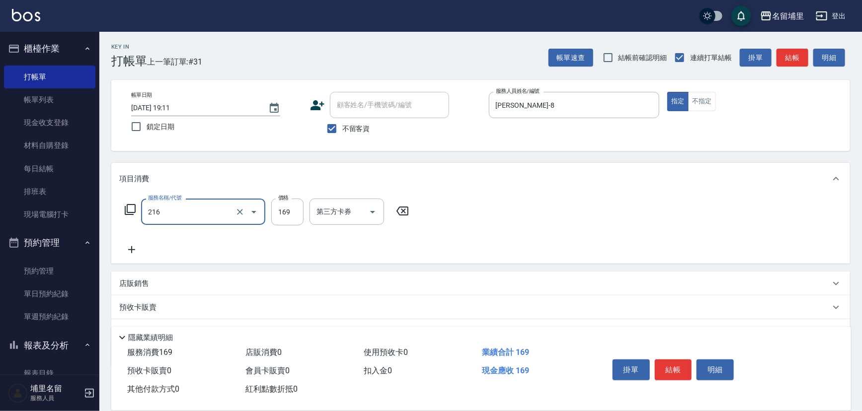
type input "剪髮169(216)"
type input "250"
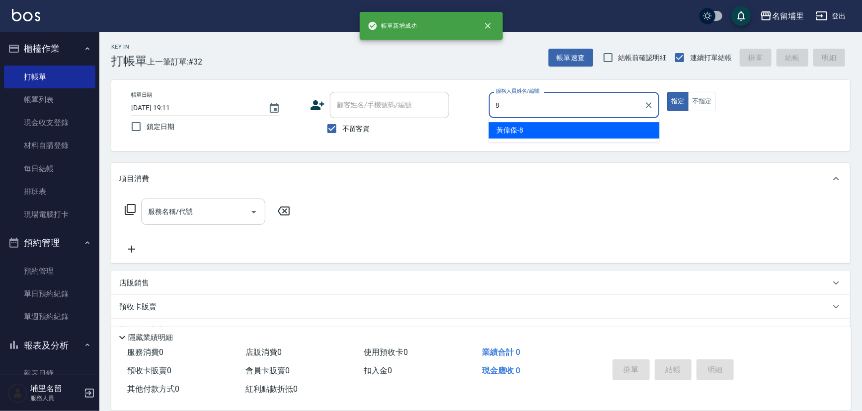
type input "黃偉傑-8"
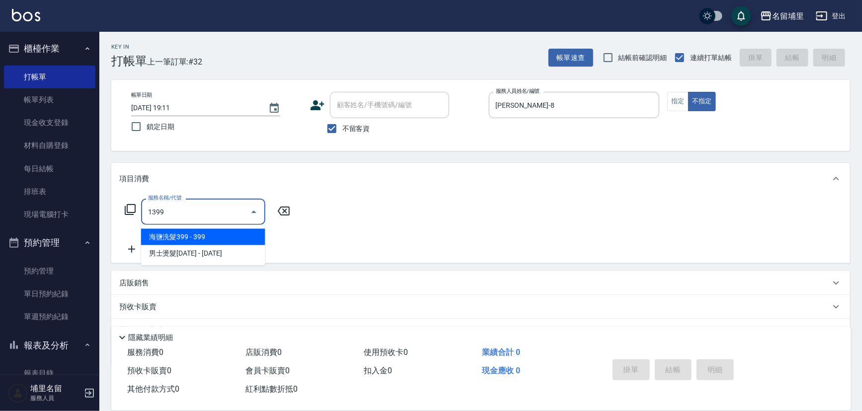
type input "海鹽洗髮399(1399)"
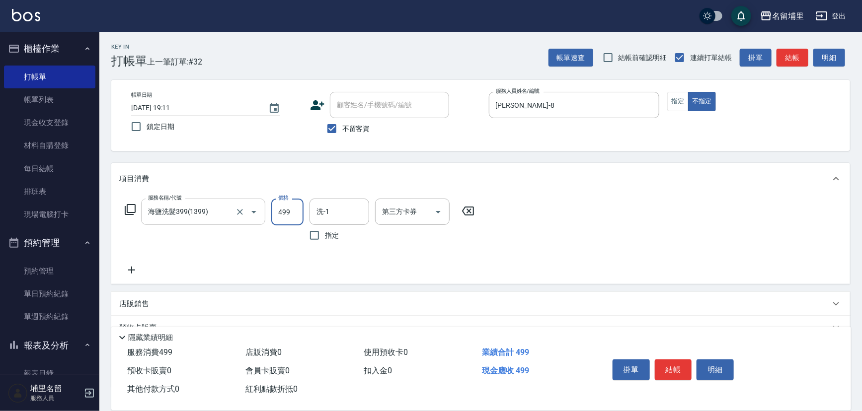
type input "499"
type input "潘宇浩-45"
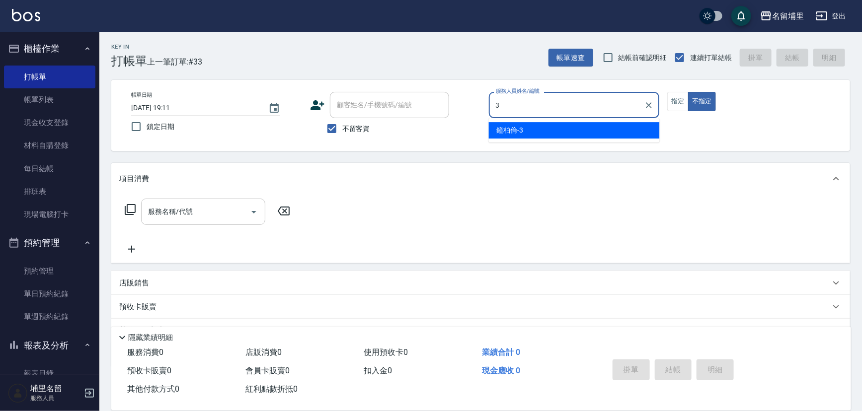
type input "鐘柏倫-3"
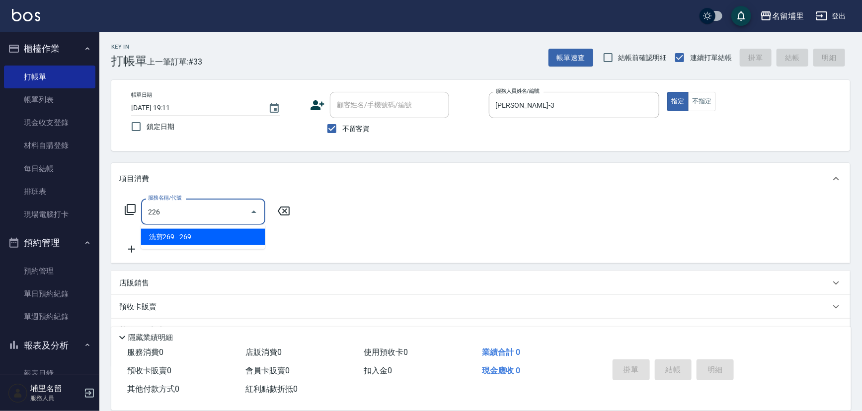
type input "洗剪269(226)"
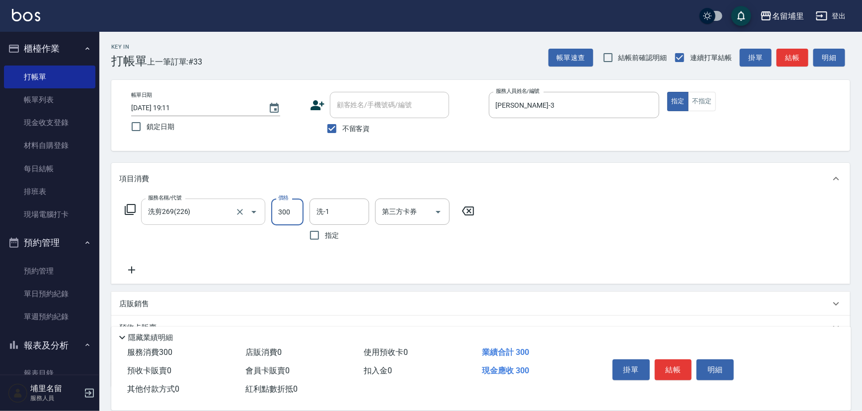
type input "300"
type input "鐘柏倫-3"
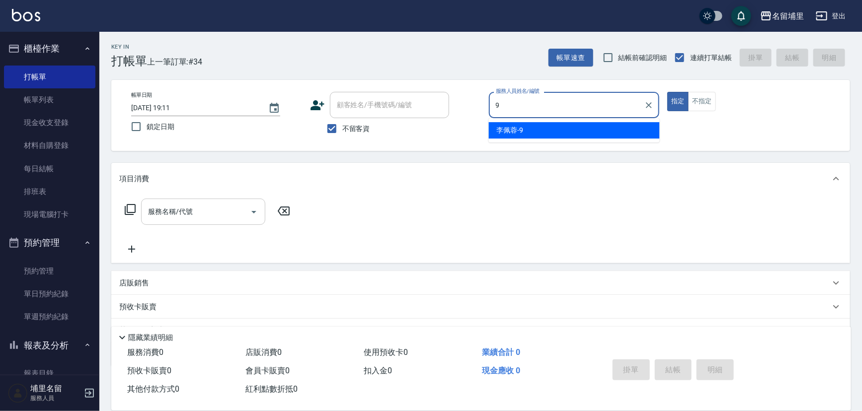
type input "李佩蓉-9"
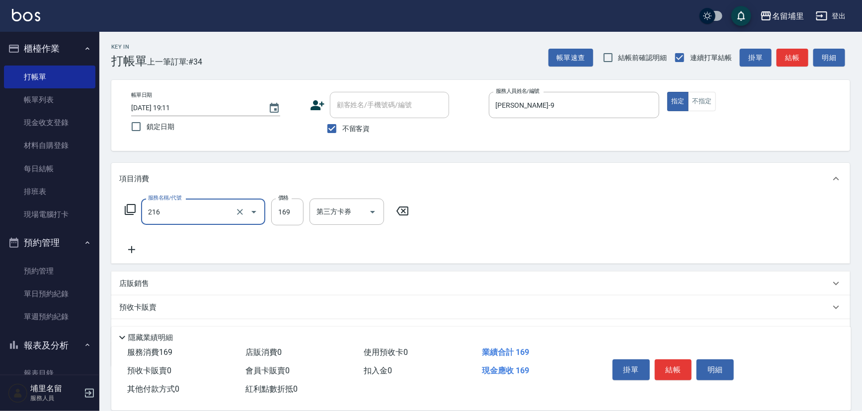
type input "剪髮169(216)"
type input "250"
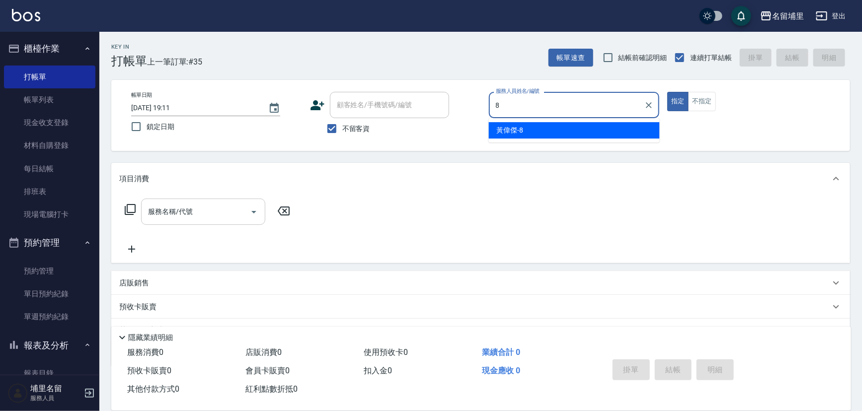
type input "黃偉傑-8"
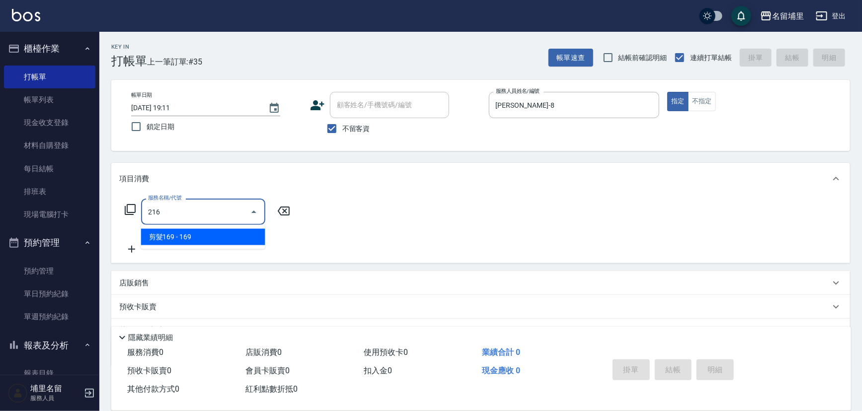
type input "剪髮169(216)"
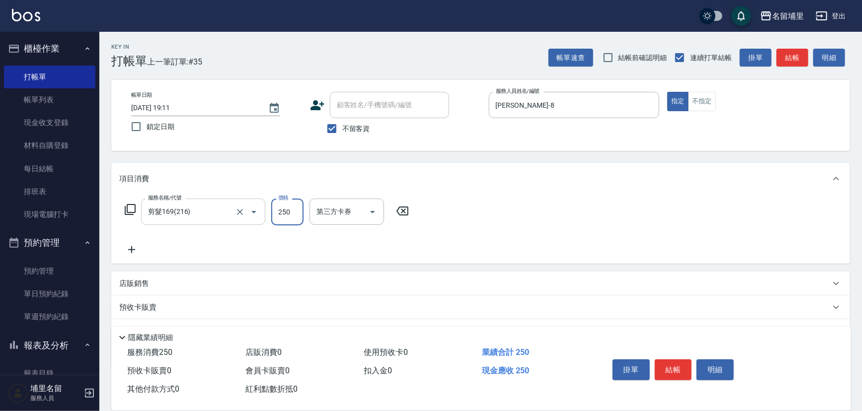
type input "250"
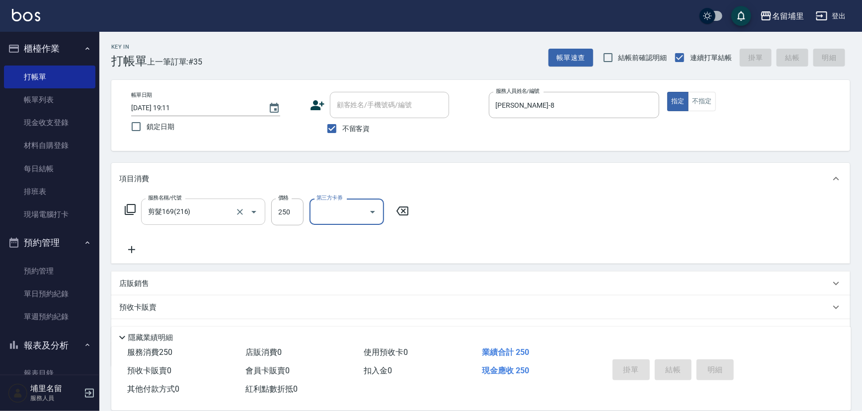
type input "2025/10/08 19:12"
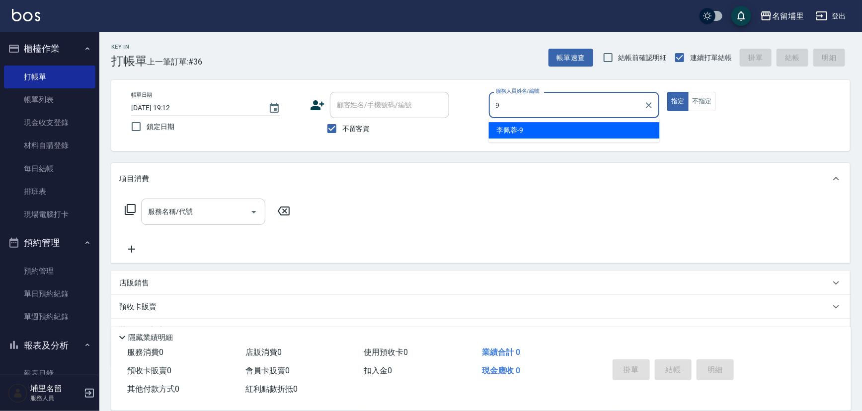
type input "李佩蓉-9"
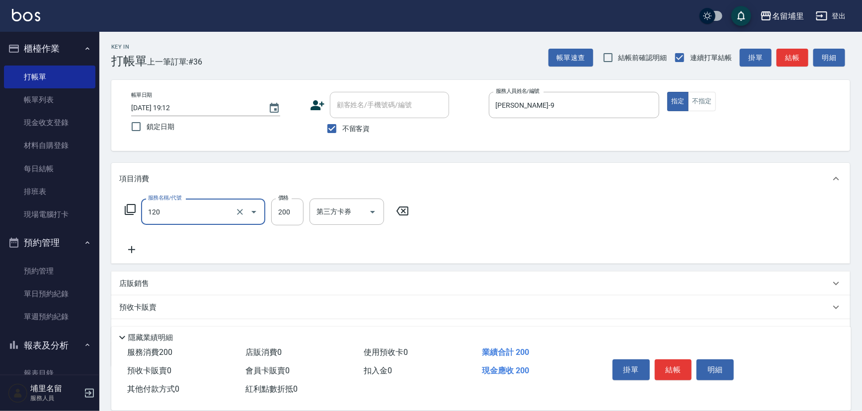
type input "New洗200(120)"
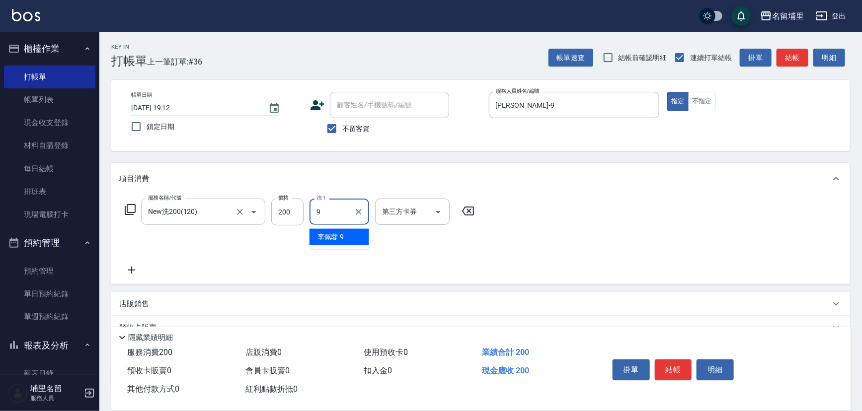
type input "李佩蓉-9"
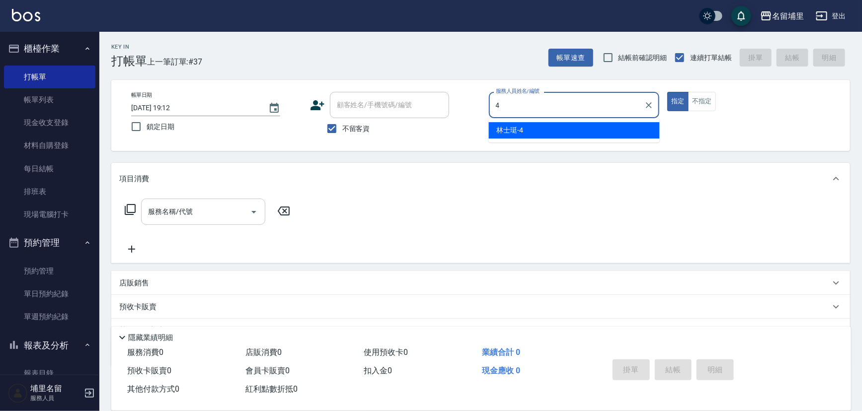
type input "林士珽-4"
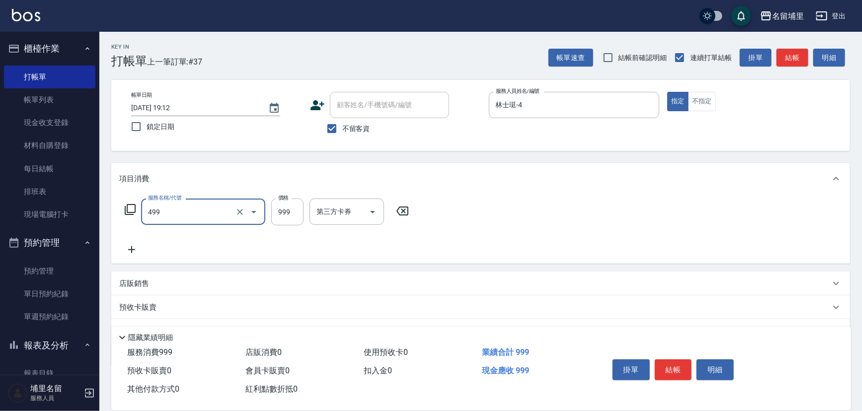
type input "染髮999(499)"
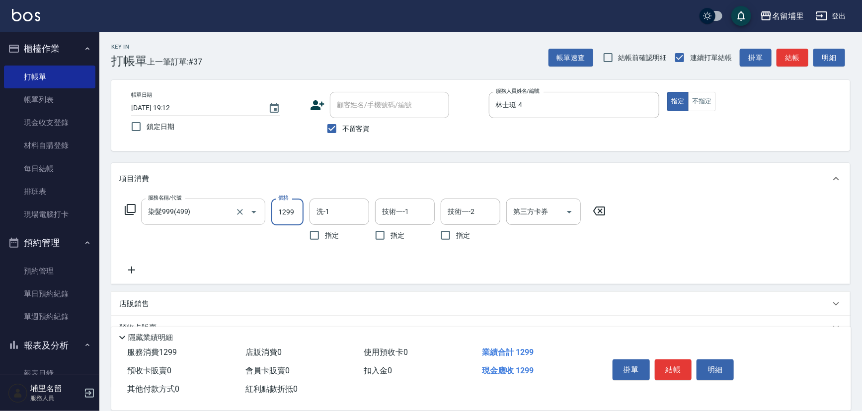
type input "1299"
type input "林士珽-4"
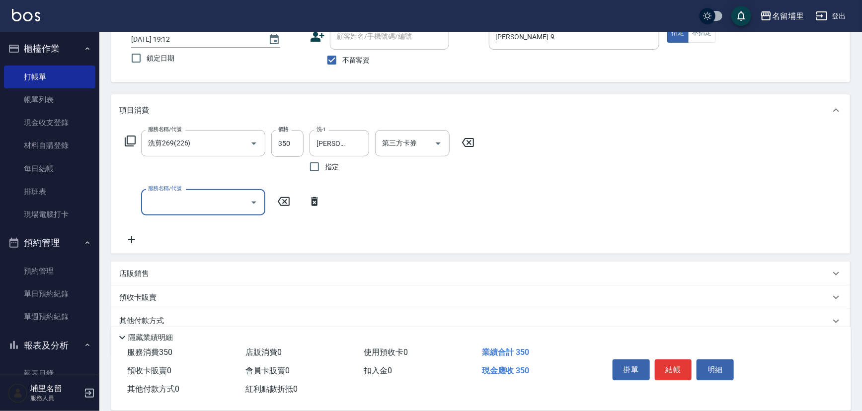
scroll to position [90, 0]
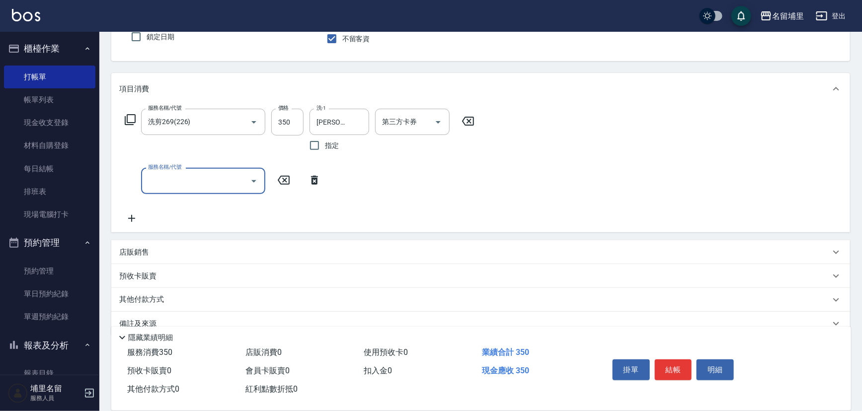
click at [175, 250] on div "店販銷售" at bounding box center [474, 252] width 711 height 10
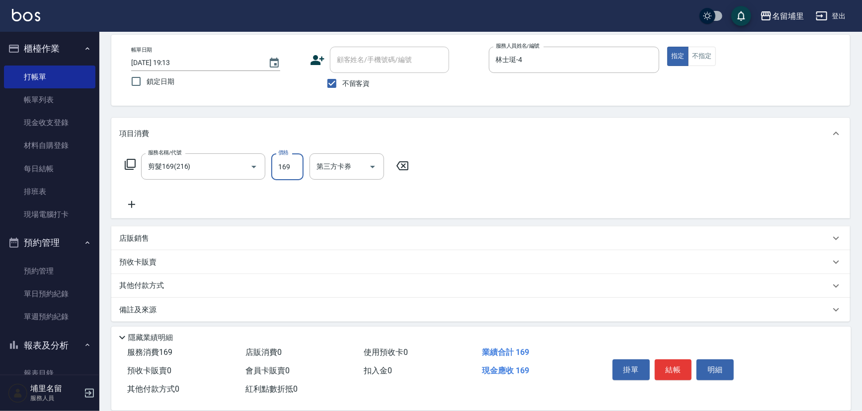
scroll to position [49, 0]
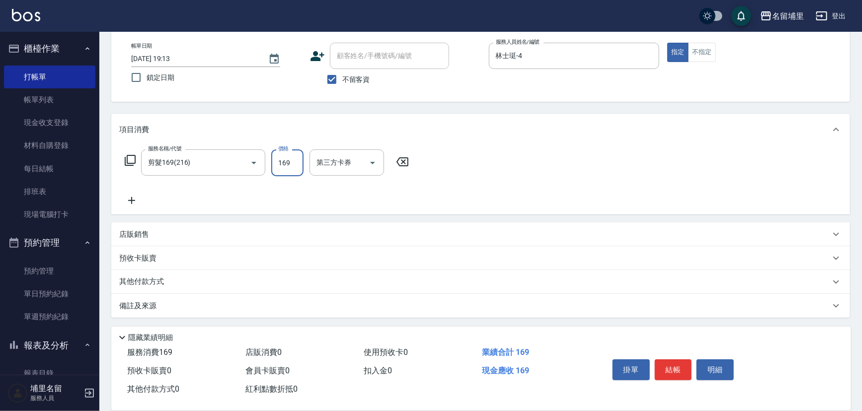
click at [170, 277] on div "其他付款方式" at bounding box center [474, 282] width 711 height 11
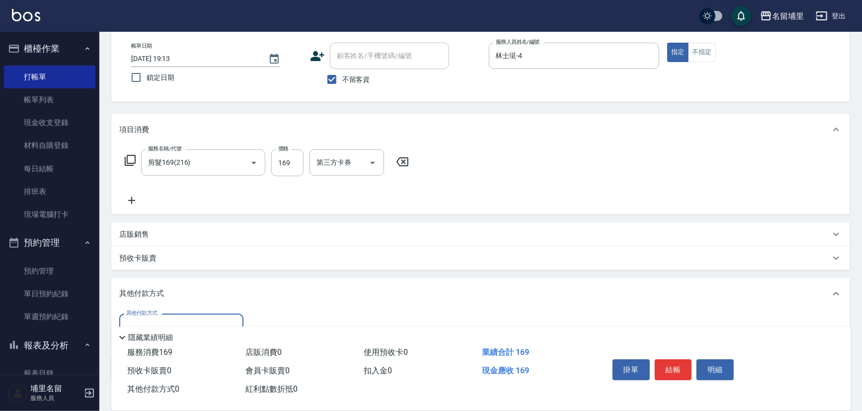
scroll to position [0, 0]
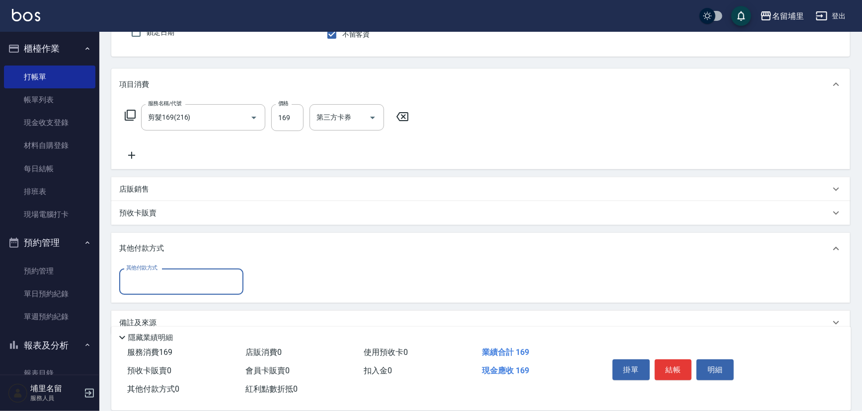
click at [166, 282] on input "其他付款方式" at bounding box center [181, 281] width 115 height 17
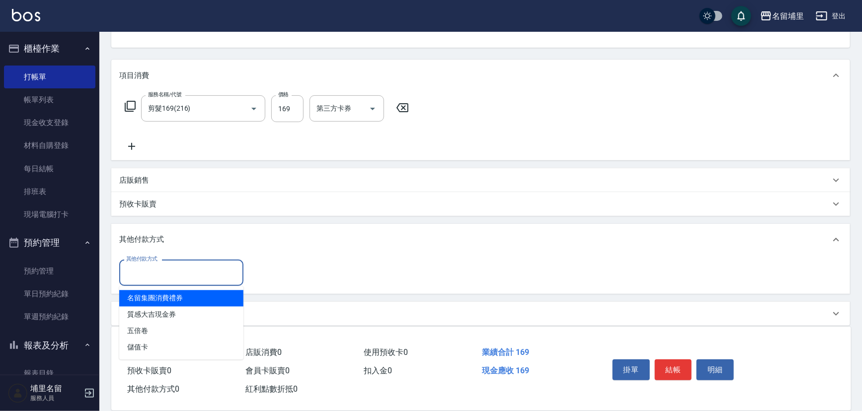
scroll to position [111, 0]
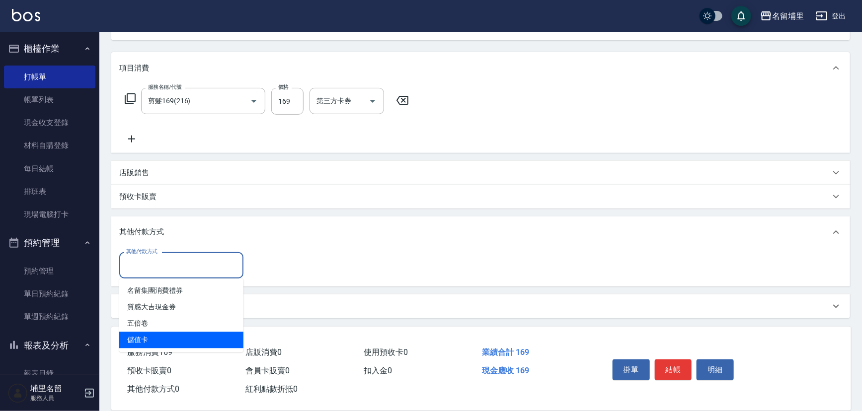
click at [176, 342] on span "儲值卡" at bounding box center [181, 340] width 124 height 16
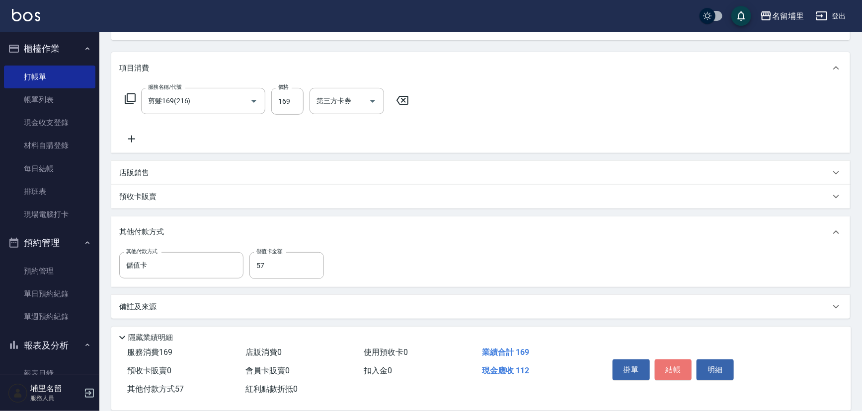
click at [668, 374] on button "結帳" at bounding box center [673, 370] width 37 height 21
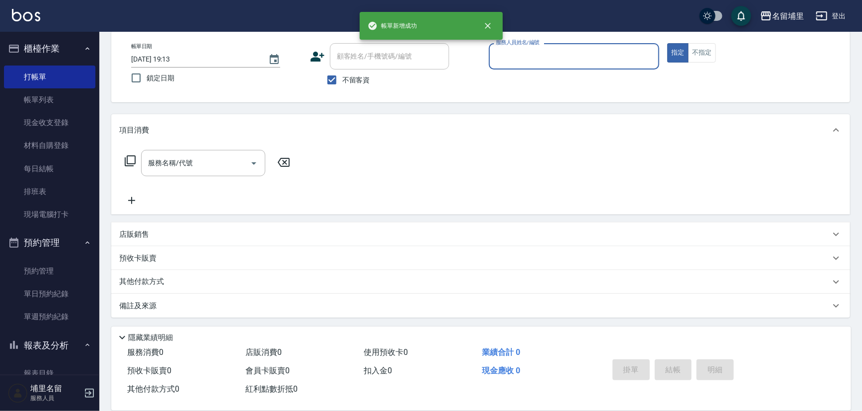
scroll to position [49, 0]
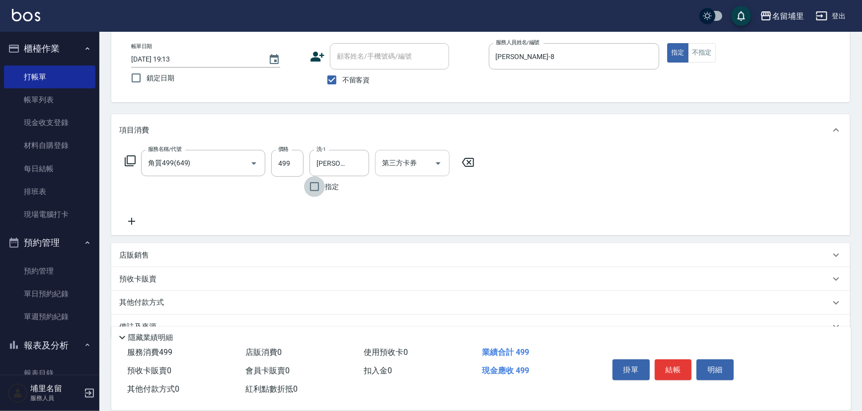
click at [438, 161] on icon "Open" at bounding box center [438, 164] width 12 height 12
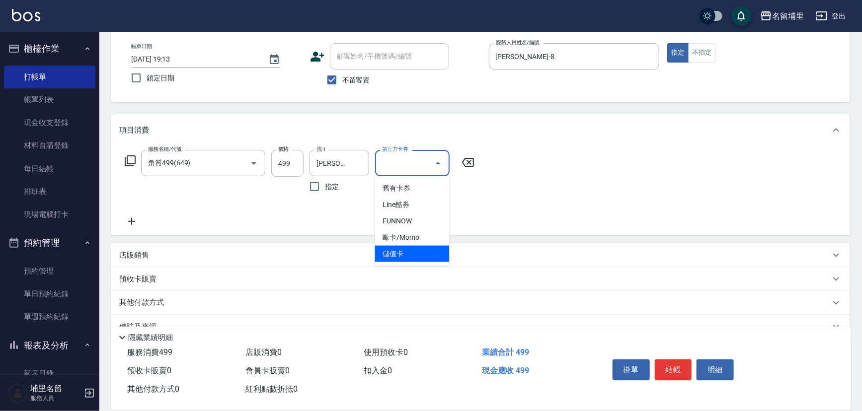
drag, startPoint x: 409, startPoint y: 252, endPoint x: 550, endPoint y: 303, distance: 149.5
click at [410, 252] on span "儲值卡" at bounding box center [412, 254] width 75 height 16
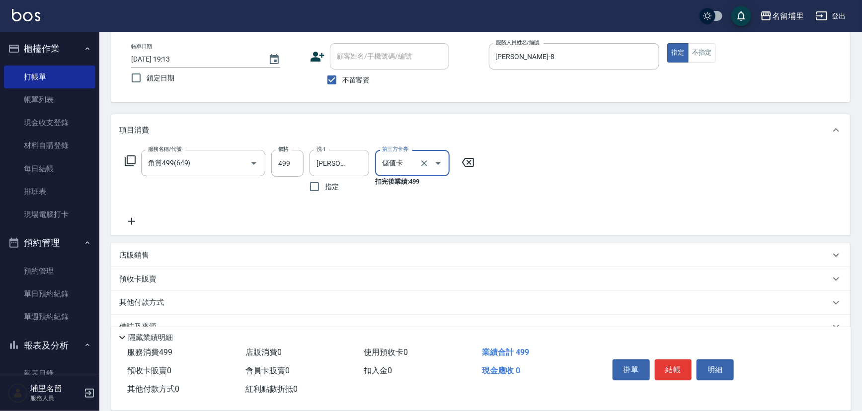
click at [674, 367] on button "結帳" at bounding box center [673, 370] width 37 height 21
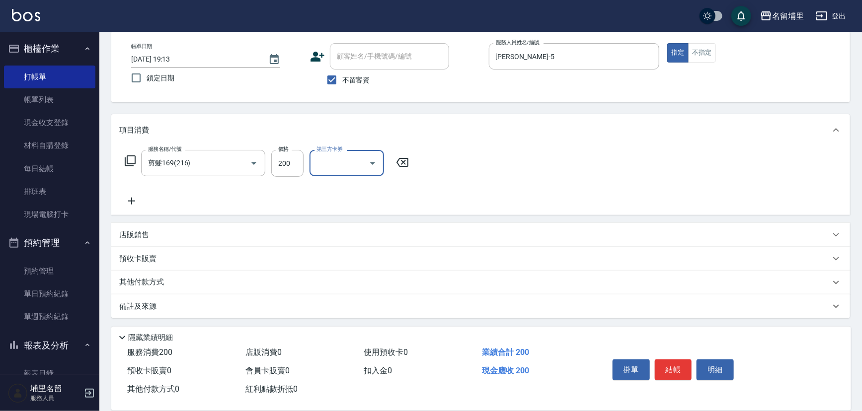
click at [373, 167] on icon "Open" at bounding box center [373, 164] width 12 height 12
click at [367, 249] on span "儲值卡" at bounding box center [347, 254] width 75 height 16
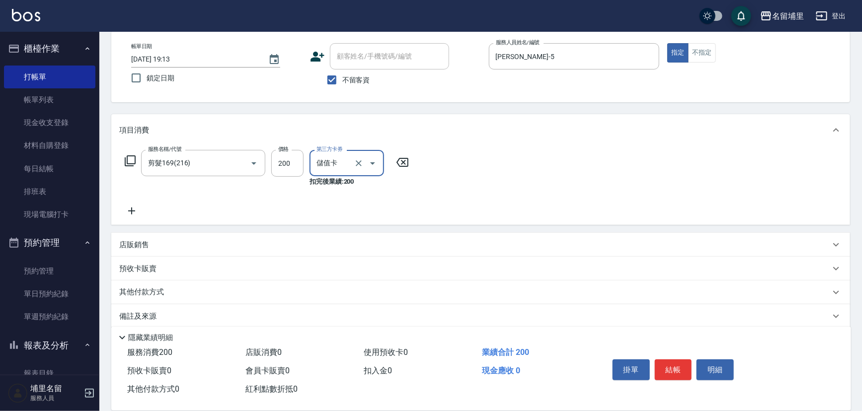
click at [447, 187] on div "服務名稱/代號 剪髮169(216) 服務名稱/代號 價格 200 價格 第三方卡券 儲值卡 第三方卡券 扣完後業績: 200" at bounding box center [480, 185] width 739 height 79
click at [674, 364] on button "結帳" at bounding box center [673, 370] width 37 height 21
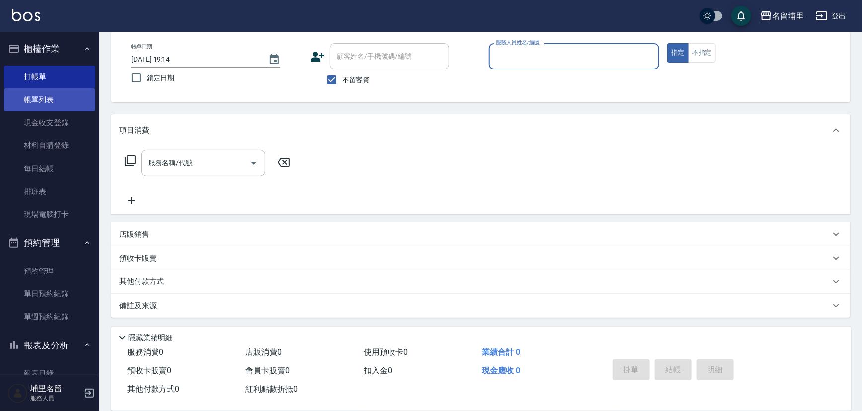
click at [64, 107] on link "帳單列表" at bounding box center [49, 99] width 91 height 23
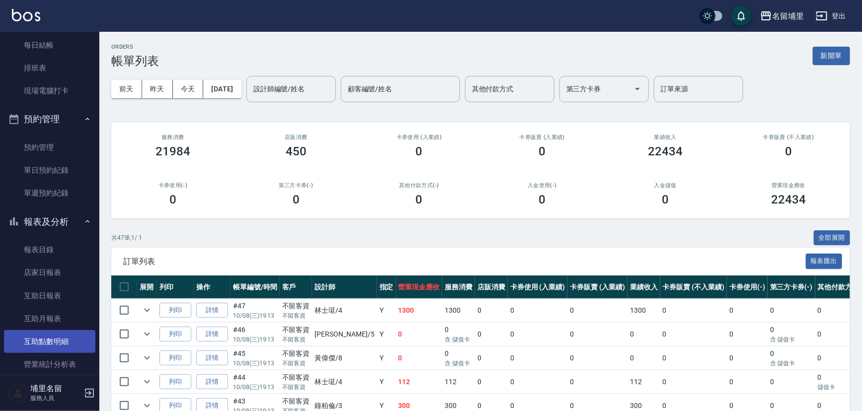
scroll to position [135, 0]
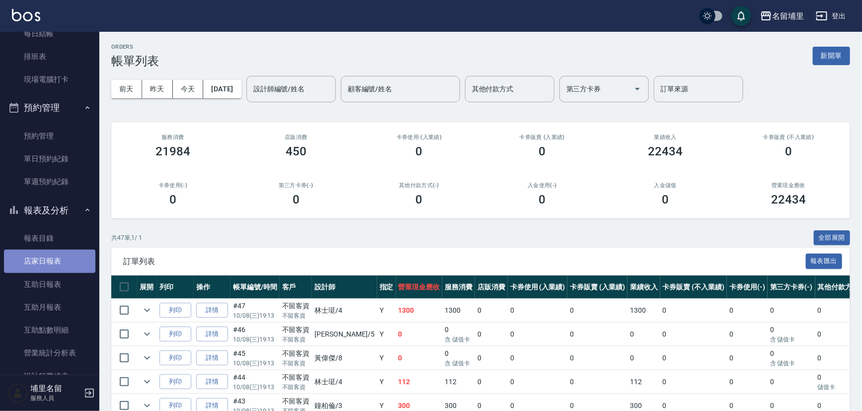
click at [52, 250] on link "店家日報表" at bounding box center [49, 261] width 91 height 23
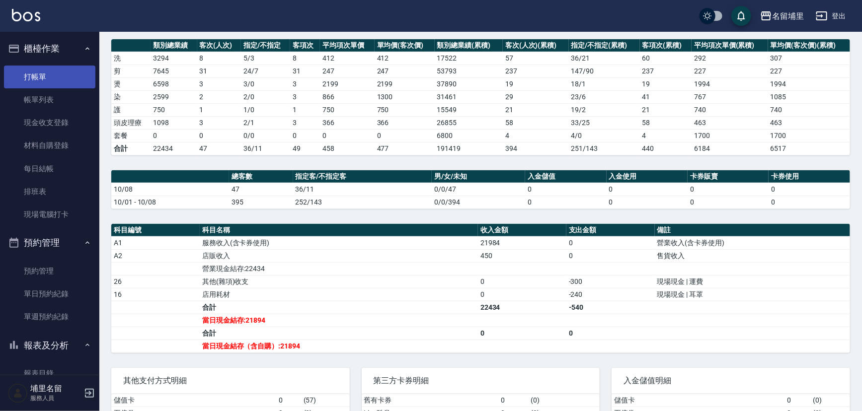
click at [74, 79] on link "打帳單" at bounding box center [49, 77] width 91 height 23
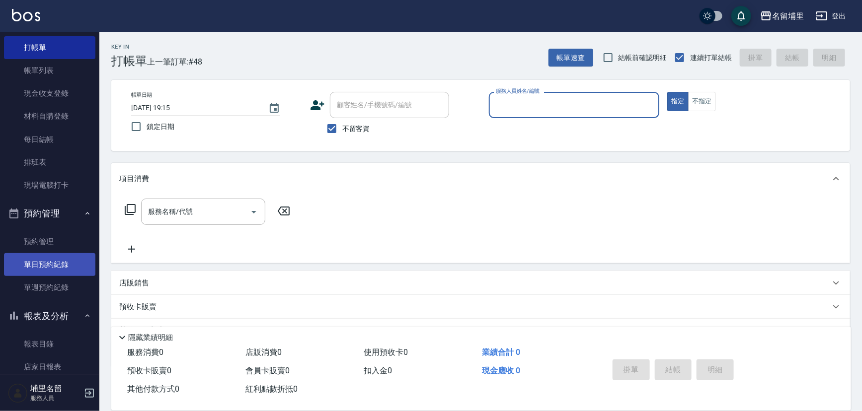
scroll to position [45, 0]
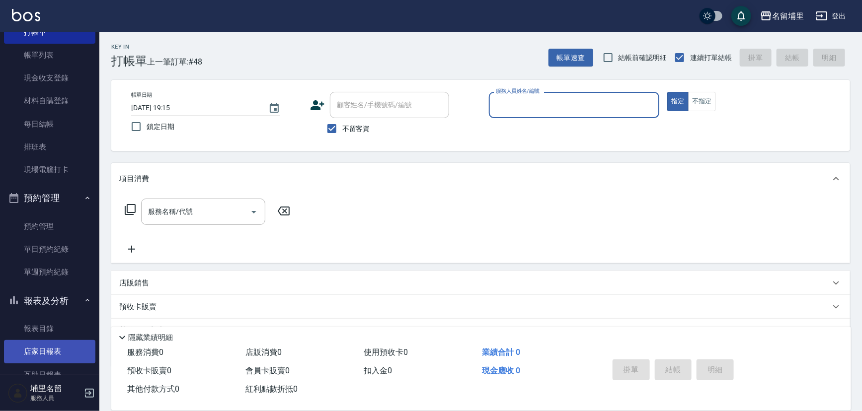
click at [44, 347] on link "店家日報表" at bounding box center [49, 351] width 91 height 23
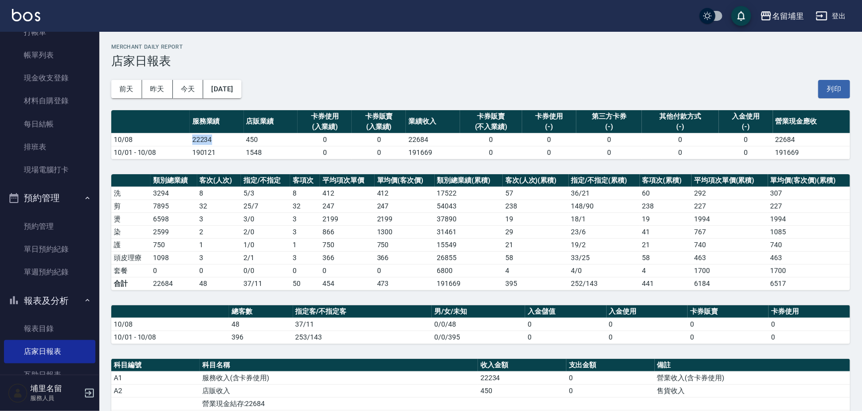
drag, startPoint x: 223, startPoint y: 141, endPoint x: 186, endPoint y: 142, distance: 36.8
click at [186, 142] on tr "10/08 22234 450 0 0 22684 0 0 0 0 0 22684" at bounding box center [480, 139] width 739 height 13
click at [186, 142] on td "10/08" at bounding box center [150, 139] width 79 height 13
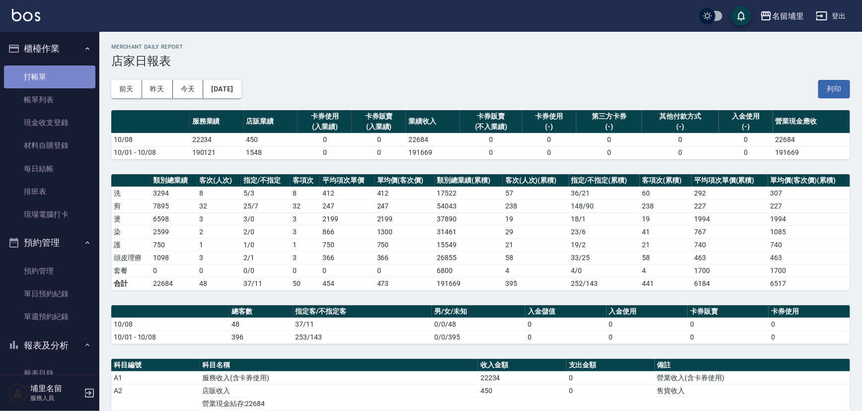
click at [65, 66] on link "打帳單" at bounding box center [49, 77] width 91 height 23
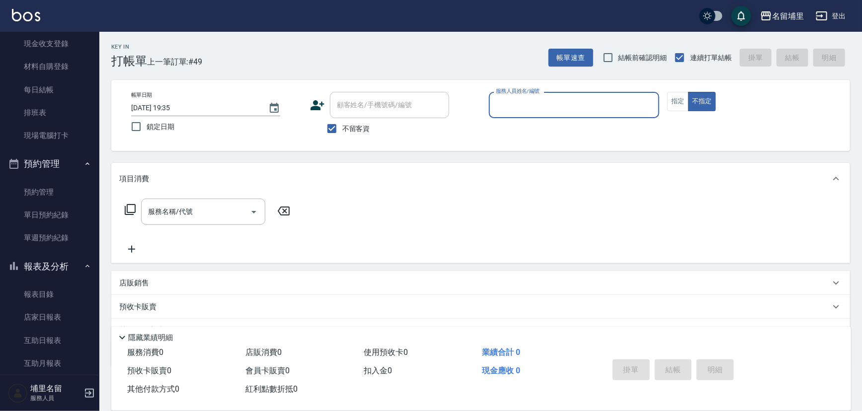
scroll to position [90, 0]
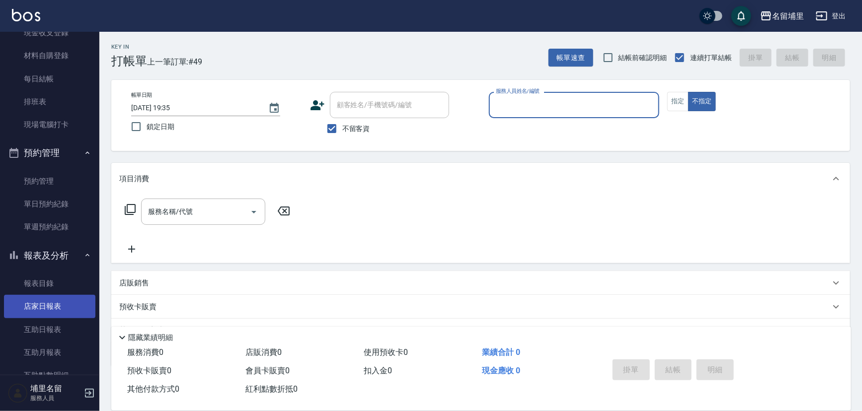
click at [68, 301] on link "店家日報表" at bounding box center [49, 306] width 91 height 23
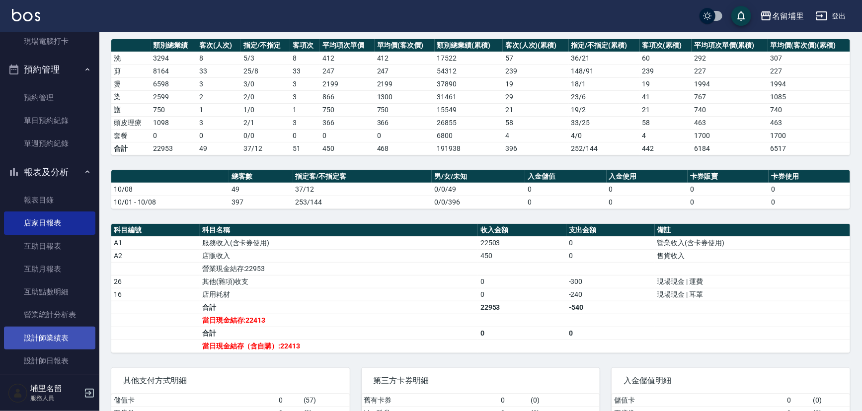
scroll to position [180, 0]
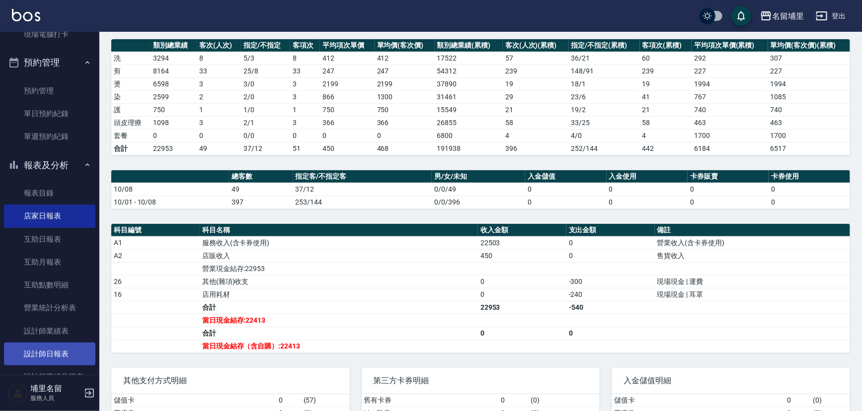
click at [54, 349] on link "設計師日報表" at bounding box center [49, 354] width 91 height 23
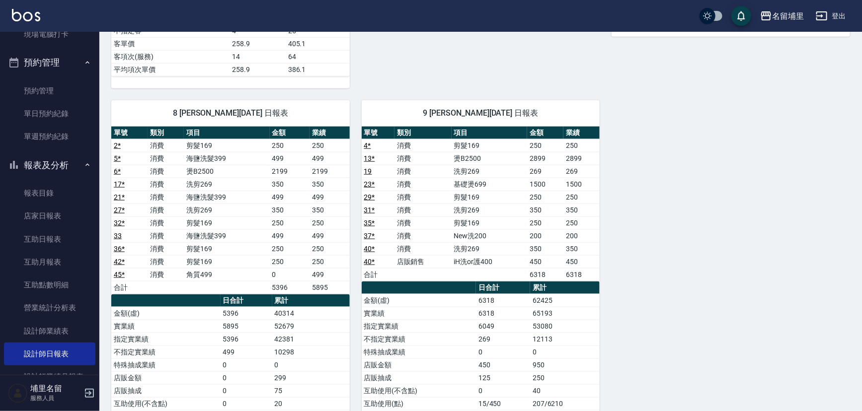
scroll to position [497, 0]
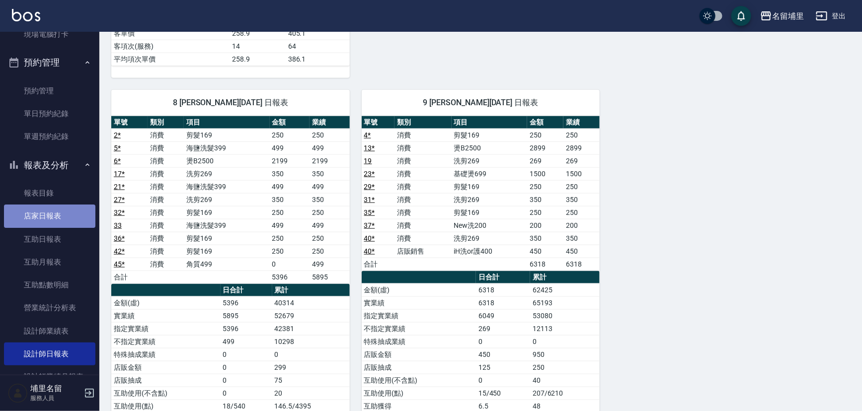
click at [53, 218] on link "店家日報表" at bounding box center [49, 216] width 91 height 23
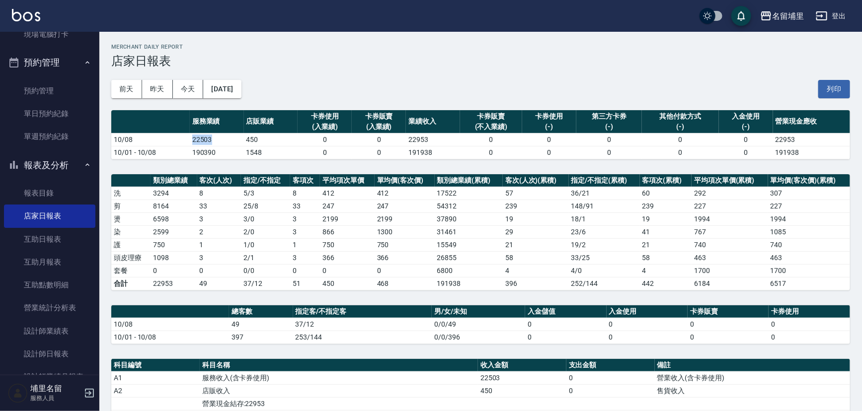
drag, startPoint x: 209, startPoint y: 141, endPoint x: 221, endPoint y: 141, distance: 12.4
click at [221, 141] on tr "10/08 22503 450 0 0 22953 0 0 0 0 0 22953" at bounding box center [480, 139] width 739 height 13
click at [221, 141] on td "22503" at bounding box center [217, 139] width 54 height 13
drag, startPoint x: 222, startPoint y: 139, endPoint x: 171, endPoint y: 141, distance: 51.2
click at [171, 141] on tr "10/08 22503 450 0 0 22953 0 0 0 0 0 22953" at bounding box center [480, 139] width 739 height 13
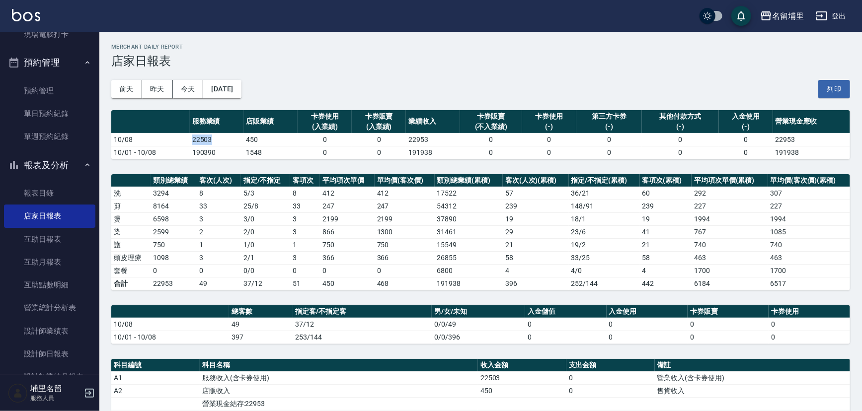
click at [171, 141] on td "10/08" at bounding box center [150, 139] width 79 height 13
drag, startPoint x: 174, startPoint y: 139, endPoint x: 217, endPoint y: 146, distance: 43.3
click at [217, 146] on tbody "10/08 22503 450 0 0 22953 0 0 0 0 0 22953 10/01 - 10/08 190390 1548 0 0 191938 …" at bounding box center [480, 146] width 739 height 26
click at [217, 146] on td "190390" at bounding box center [217, 152] width 54 height 13
drag, startPoint x: 188, startPoint y: 142, endPoint x: 224, endPoint y: 140, distance: 35.9
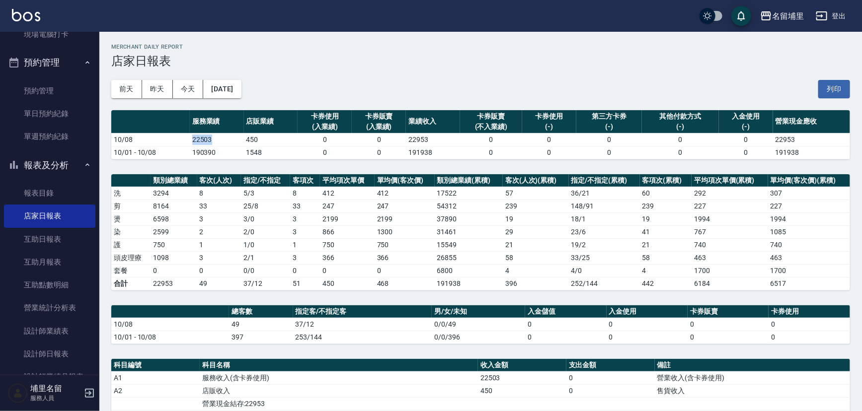
click at [224, 140] on tr "10/08 22503 450 0 0 22953 0 0 0 0 0 22953" at bounding box center [480, 139] width 739 height 13
click at [224, 140] on td "22503" at bounding box center [217, 139] width 54 height 13
drag, startPoint x: 186, startPoint y: 139, endPoint x: 226, endPoint y: 139, distance: 39.3
click at [226, 139] on tr "10/08 22503 450 0 0 22953 0 0 0 0 0 22953" at bounding box center [480, 139] width 739 height 13
click at [226, 139] on td "22503" at bounding box center [217, 139] width 54 height 13
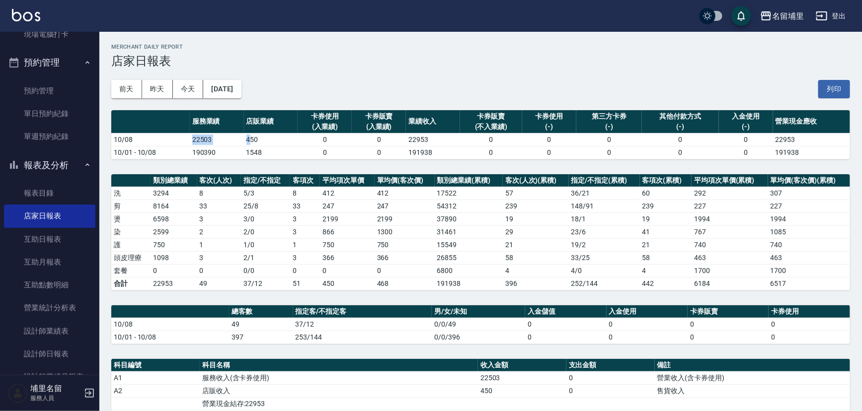
drag, startPoint x: 191, startPoint y: 142, endPoint x: 248, endPoint y: 142, distance: 57.1
click at [248, 142] on tr "10/08 22503 450 0 0 22953 0 0 0 0 0 22953" at bounding box center [480, 139] width 739 height 13
click at [248, 142] on td "450" at bounding box center [271, 139] width 54 height 13
drag, startPoint x: 192, startPoint y: 141, endPoint x: 229, endPoint y: 144, distance: 36.9
click at [229, 144] on td "22503" at bounding box center [217, 139] width 54 height 13
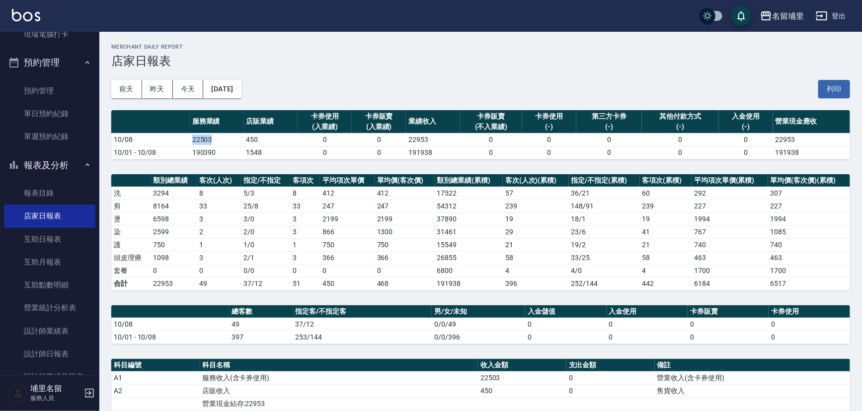
click at [230, 144] on td "22503" at bounding box center [217, 139] width 54 height 13
drag, startPoint x: 187, startPoint y: 141, endPoint x: 236, endPoint y: 143, distance: 49.2
click at [236, 143] on tr "10/08 22503 450 0 0 22953 0 0 0 0 0 22953" at bounding box center [480, 139] width 739 height 13
click at [234, 143] on td "22503" at bounding box center [217, 139] width 54 height 13
drag, startPoint x: 193, startPoint y: 139, endPoint x: 228, endPoint y: 144, distance: 34.7
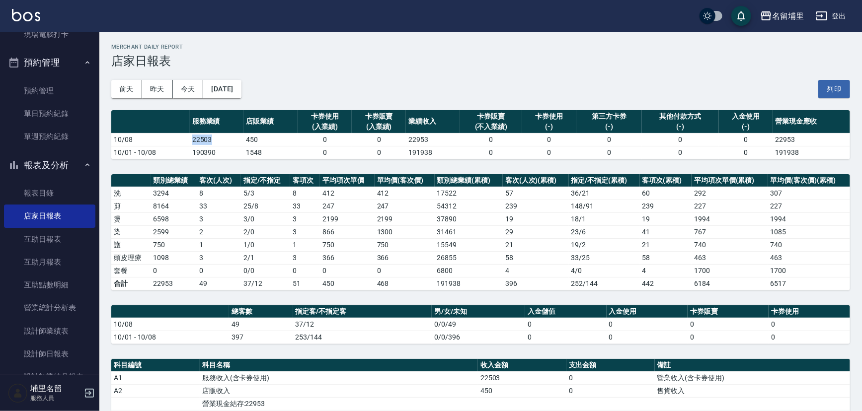
click at [228, 144] on td "22503" at bounding box center [217, 139] width 54 height 13
drag, startPoint x: 194, startPoint y: 143, endPoint x: 233, endPoint y: 142, distance: 38.8
click at [233, 142] on td "22503" at bounding box center [217, 139] width 54 height 13
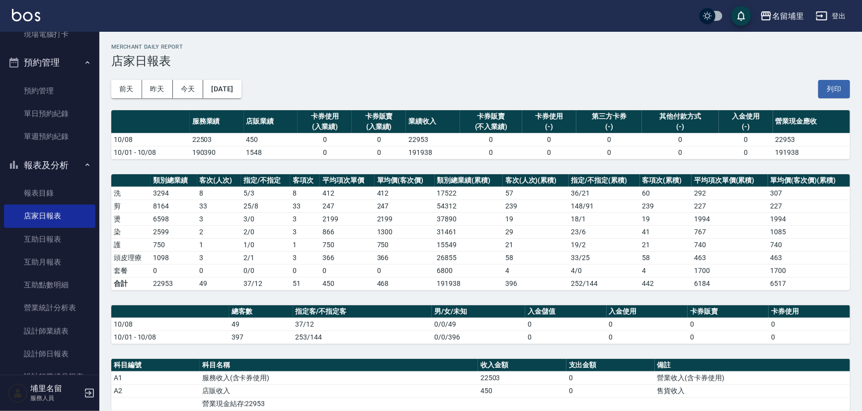
click at [194, 140] on td "22503" at bounding box center [217, 139] width 54 height 13
drag, startPoint x: 190, startPoint y: 139, endPoint x: 236, endPoint y: 141, distance: 45.3
click at [236, 141] on td "22503" at bounding box center [217, 139] width 54 height 13
drag, startPoint x: 181, startPoint y: 144, endPoint x: 226, endPoint y: 140, distance: 44.9
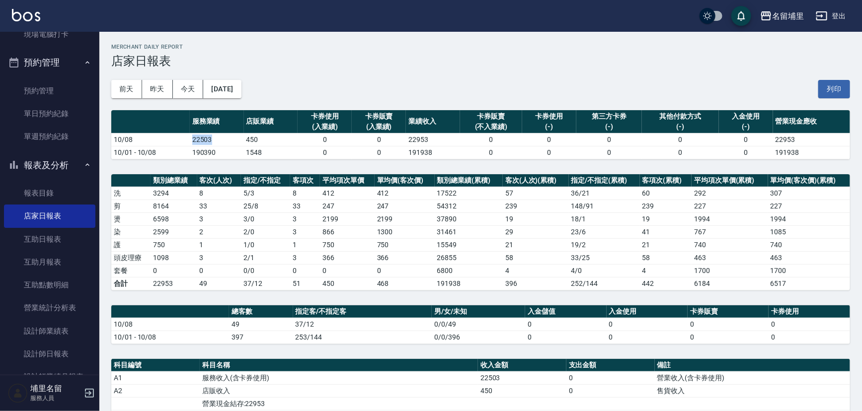
click at [226, 140] on tr "10/08 22503 450 0 0 22953 0 0 0 0 0 22953" at bounding box center [480, 139] width 739 height 13
click at [226, 140] on td "22503" at bounding box center [217, 139] width 54 height 13
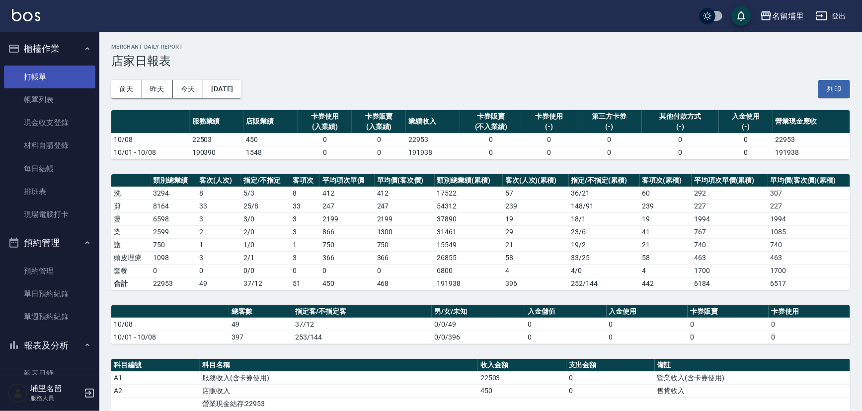
drag, startPoint x: 61, startPoint y: 90, endPoint x: 66, endPoint y: 77, distance: 14.6
click at [61, 89] on link "帳單列表" at bounding box center [49, 99] width 91 height 23
click at [65, 82] on link "打帳單" at bounding box center [49, 77] width 91 height 23
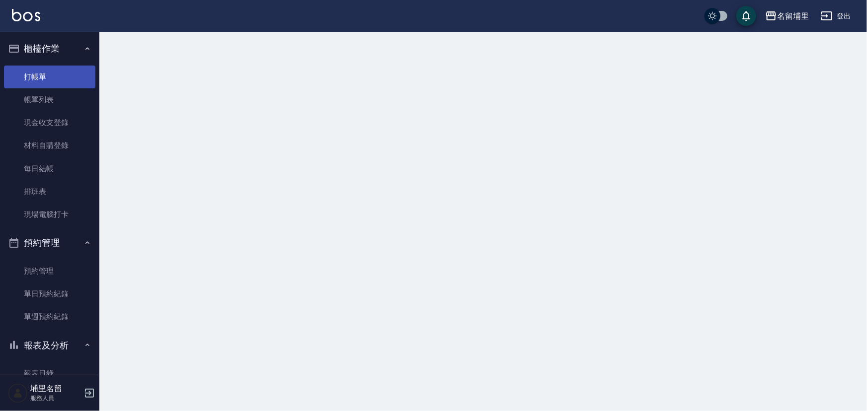
click at [66, 77] on link "打帳單" at bounding box center [49, 77] width 91 height 23
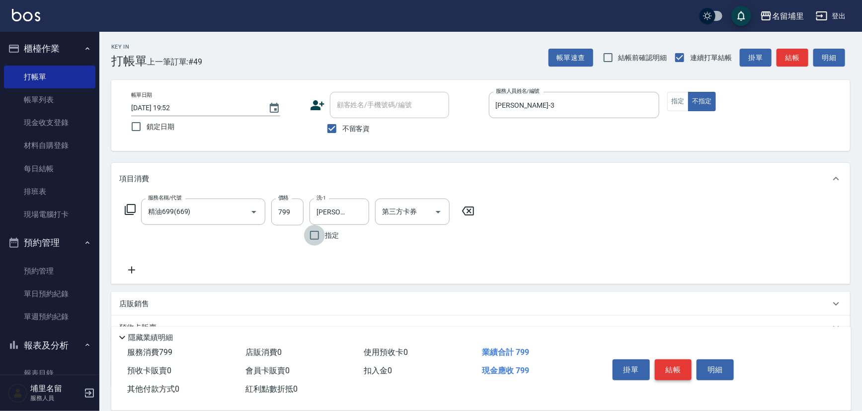
click at [680, 367] on button "結帳" at bounding box center [673, 370] width 37 height 21
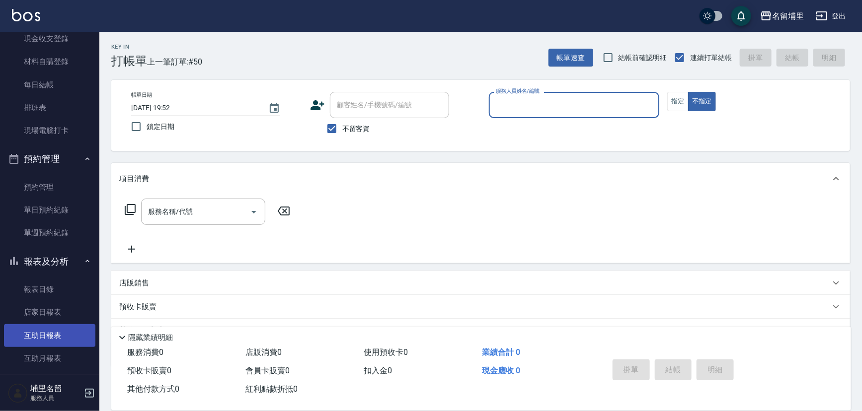
scroll to position [90, 0]
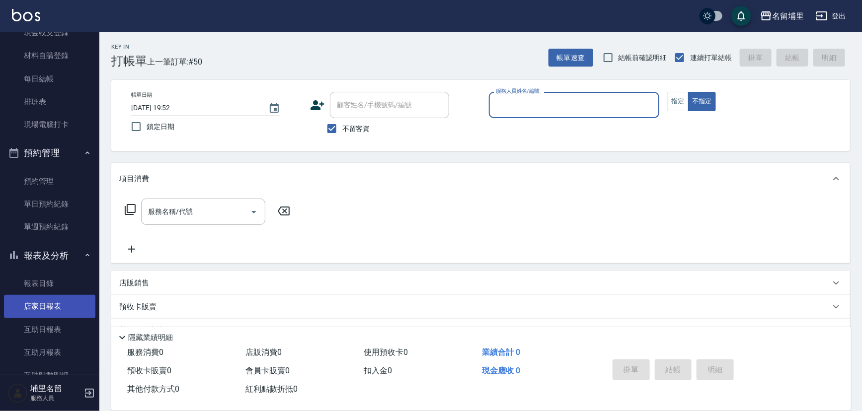
click at [59, 306] on link "店家日報表" at bounding box center [49, 306] width 91 height 23
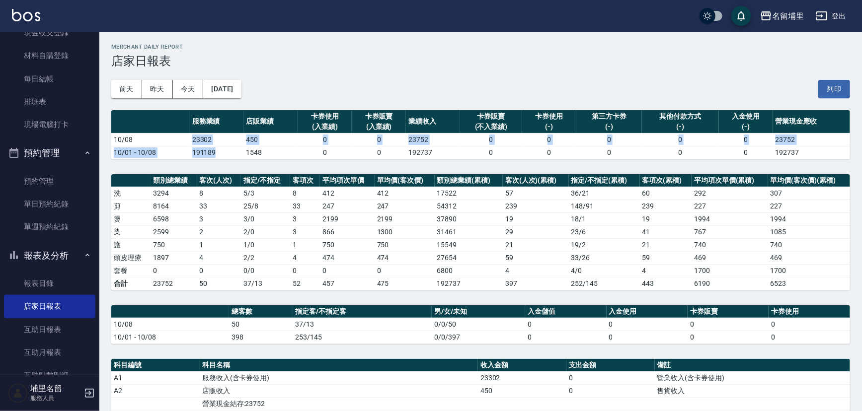
drag, startPoint x: 185, startPoint y: 141, endPoint x: 225, endPoint y: 147, distance: 40.8
click at [225, 147] on tbody "10/08 23302 450 0 0 23752 0 0 0 0 0 23752 10/01 - 10/08 191189 1548 0 0 192737 …" at bounding box center [480, 146] width 739 height 26
click at [225, 147] on td "191189" at bounding box center [217, 152] width 54 height 13
drag, startPoint x: 229, startPoint y: 142, endPoint x: 182, endPoint y: 136, distance: 47.6
click at [182, 136] on tr "10/08 23302 450 0 0 23752 0 0 0 0 0 23752" at bounding box center [480, 139] width 739 height 13
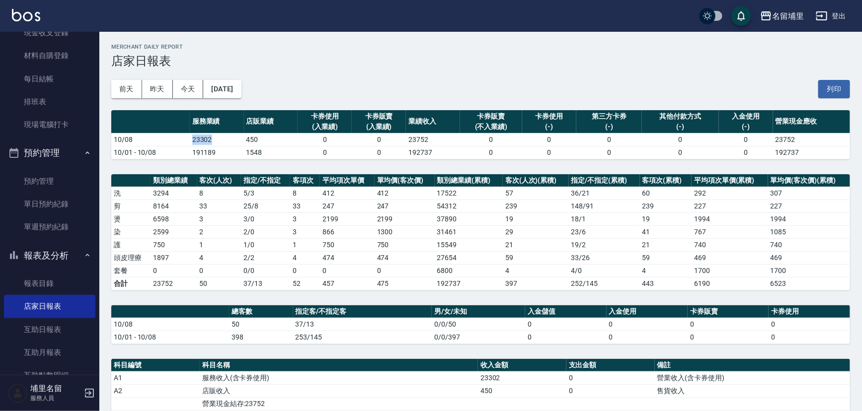
click at [184, 140] on td "10/08" at bounding box center [150, 139] width 79 height 13
drag, startPoint x: 184, startPoint y: 140, endPoint x: 220, endPoint y: 140, distance: 35.3
click at [220, 140] on tr "10/08 23302 450 0 0 23752 0 0 0 0 0 23752" at bounding box center [480, 139] width 739 height 13
click at [220, 140] on td "23302" at bounding box center [217, 139] width 54 height 13
drag, startPoint x: 222, startPoint y: 139, endPoint x: 186, endPoint y: 139, distance: 36.3
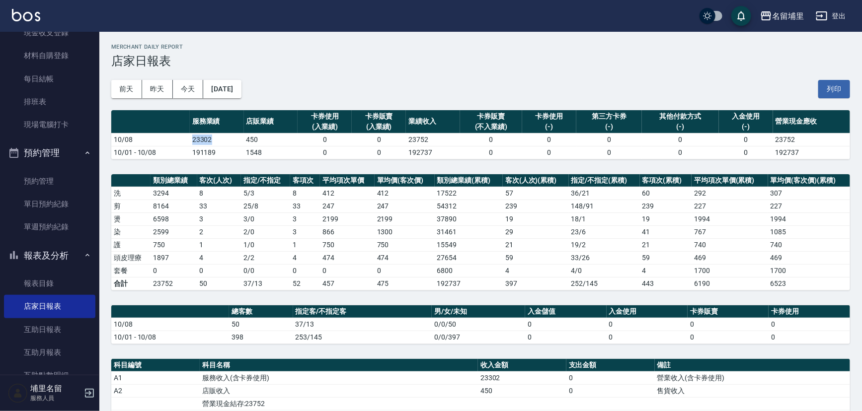
click at [186, 139] on tr "10/08 23302 450 0 0 23752 0 0 0 0 0 23752" at bounding box center [480, 139] width 739 height 13
click at [185, 139] on td "10/08" at bounding box center [150, 139] width 79 height 13
click at [185, 138] on td "10/08" at bounding box center [150, 139] width 79 height 13
drag, startPoint x: 174, startPoint y: 139, endPoint x: 229, endPoint y: 139, distance: 54.2
click at [229, 139] on tr "10/08 23302 450 0 0 23752 0 0 0 0 0 23752" at bounding box center [480, 139] width 739 height 13
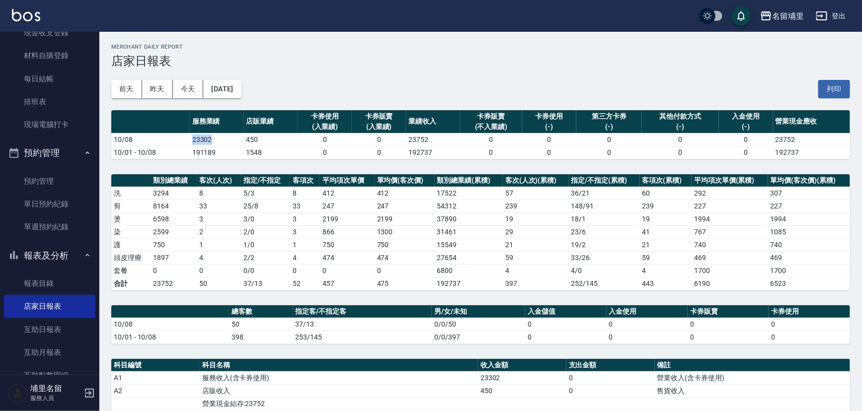
click at [229, 139] on td "23302" at bounding box center [217, 139] width 54 height 13
drag, startPoint x: 229, startPoint y: 139, endPoint x: 184, endPoint y: 140, distance: 44.2
click at [185, 140] on tr "10/08 23302 450 0 0 23752 0 0 0 0 0 23752" at bounding box center [480, 139] width 739 height 13
click at [184, 140] on td "10/08" at bounding box center [150, 139] width 79 height 13
drag, startPoint x: 186, startPoint y: 140, endPoint x: 219, endPoint y: 138, distance: 32.4
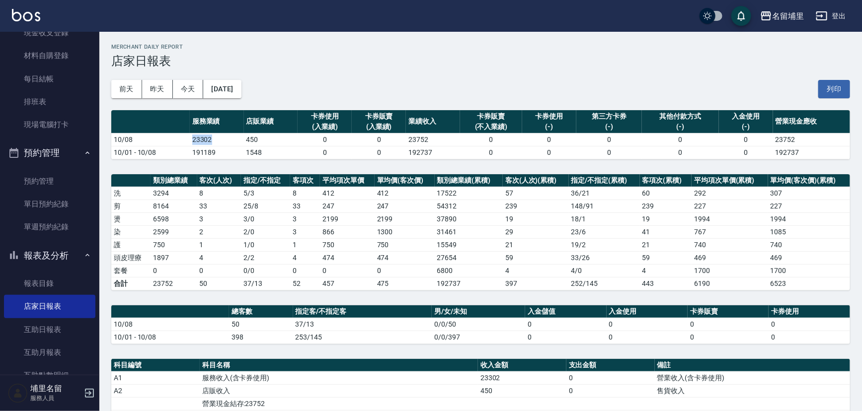
click at [218, 138] on tr "10/08 23302 450 0 0 23752 0 0 0 0 0 23752" at bounding box center [480, 139] width 739 height 13
click at [220, 139] on td "23302" at bounding box center [217, 139] width 54 height 13
drag, startPoint x: 220, startPoint y: 140, endPoint x: 179, endPoint y: 141, distance: 41.3
click at [179, 141] on tr "10/08 23302 450 0 0 23752 0 0 0 0 0 23752" at bounding box center [480, 139] width 739 height 13
click at [179, 141] on td "10/08" at bounding box center [150, 139] width 79 height 13
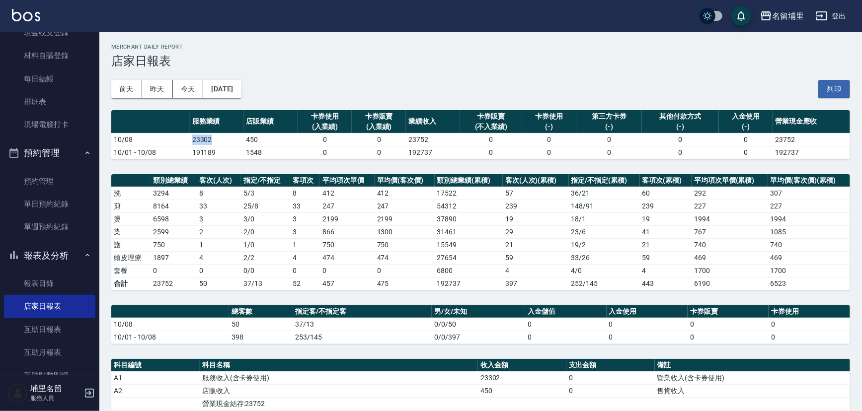
drag, startPoint x: 179, startPoint y: 141, endPoint x: 220, endPoint y: 142, distance: 41.2
click at [220, 142] on tr "10/08 23302 450 0 0 23752 0 0 0 0 0 23752" at bounding box center [480, 139] width 739 height 13
click at [267, 140] on td "450" at bounding box center [271, 139] width 54 height 13
drag, startPoint x: 216, startPoint y: 257, endPoint x: 187, endPoint y: 258, distance: 29.3
click at [187, 258] on tr "頭皮理療 1897 4 2 / 2 4 474 474 27654 59 33 / 26 59 469 469" at bounding box center [480, 257] width 739 height 13
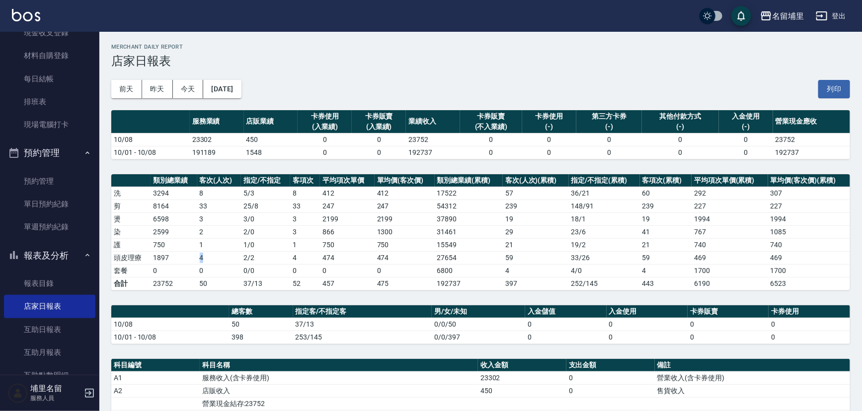
click at [187, 258] on td "1897" at bounding box center [174, 257] width 46 height 13
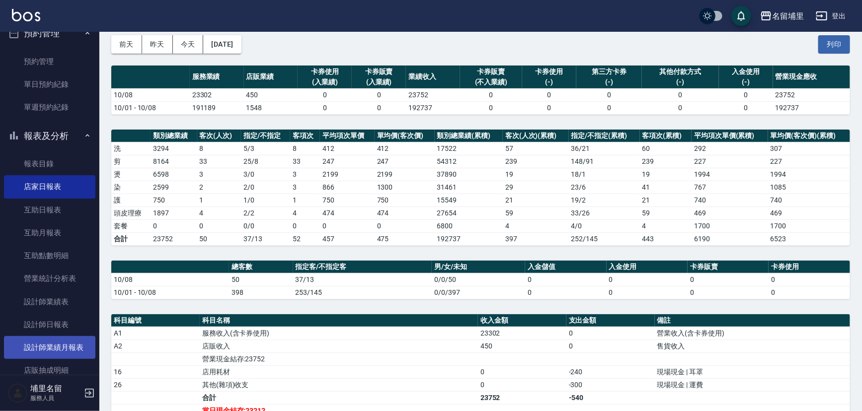
scroll to position [226, 0]
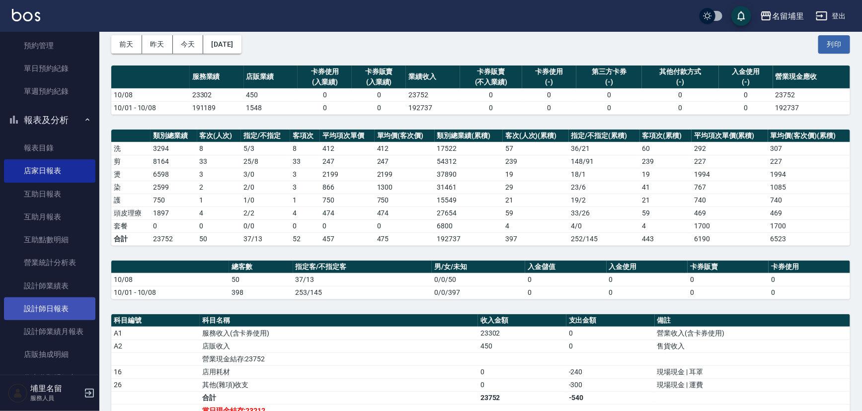
click at [52, 317] on link "設計師日報表" at bounding box center [49, 309] width 91 height 23
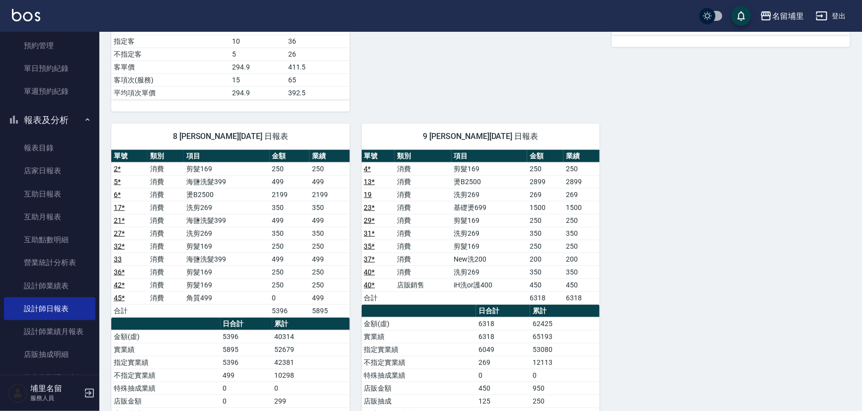
scroll to position [542, 0]
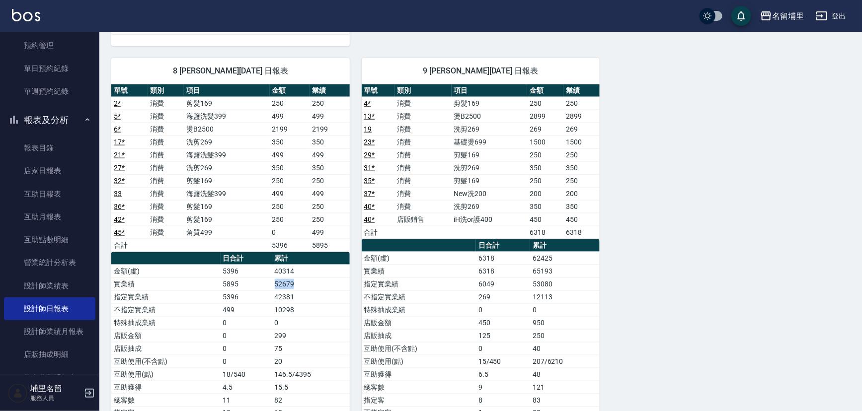
drag, startPoint x: 305, startPoint y: 281, endPoint x: 253, endPoint y: 280, distance: 51.7
click at [253, 280] on tr "實業績 5895 52679" at bounding box center [230, 284] width 239 height 13
click at [253, 280] on td "5895" at bounding box center [247, 284] width 52 height 13
drag, startPoint x: 274, startPoint y: 282, endPoint x: 321, endPoint y: 288, distance: 47.1
click at [321, 288] on tbody "金額(虛) 5396 40314 實業績 5895 52679 指定實業績 5396 42381 不指定實業績 499 10298 特殊抽成業績 0 0 店販…" at bounding box center [230, 368] width 239 height 207
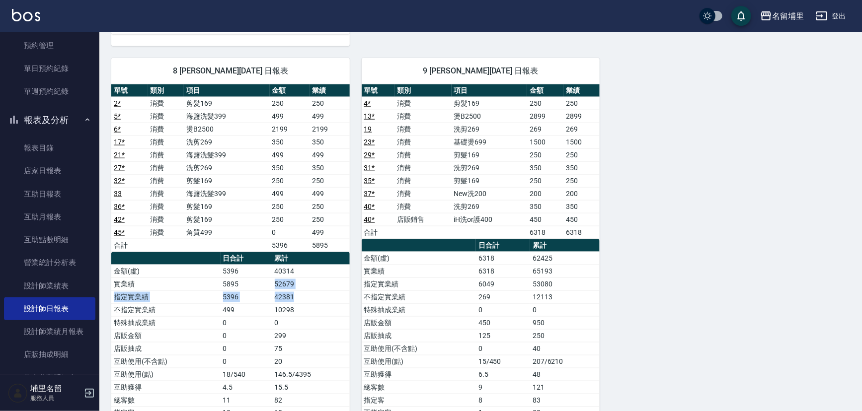
click at [321, 291] on td "42381" at bounding box center [311, 297] width 78 height 13
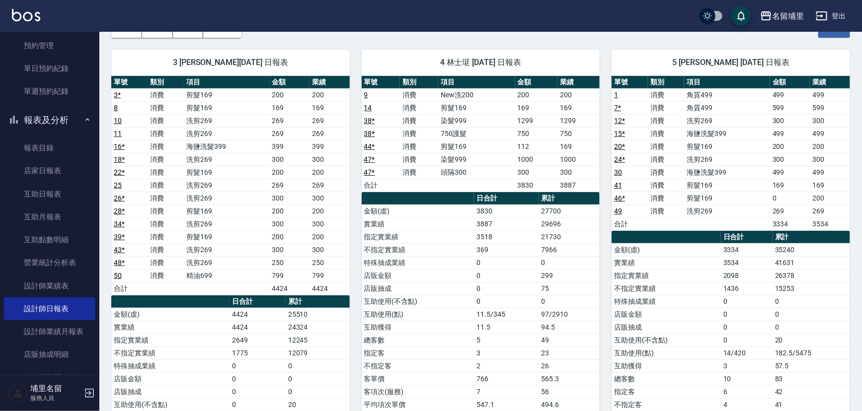
scroll to position [45, 0]
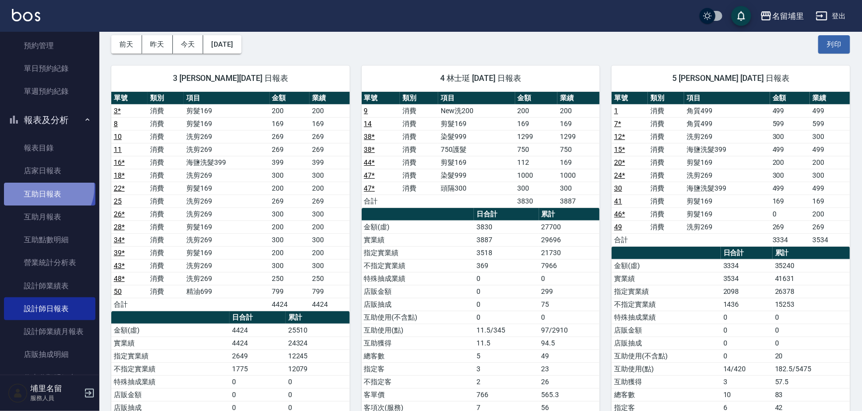
click at [45, 187] on link "互助日報表" at bounding box center [49, 194] width 91 height 23
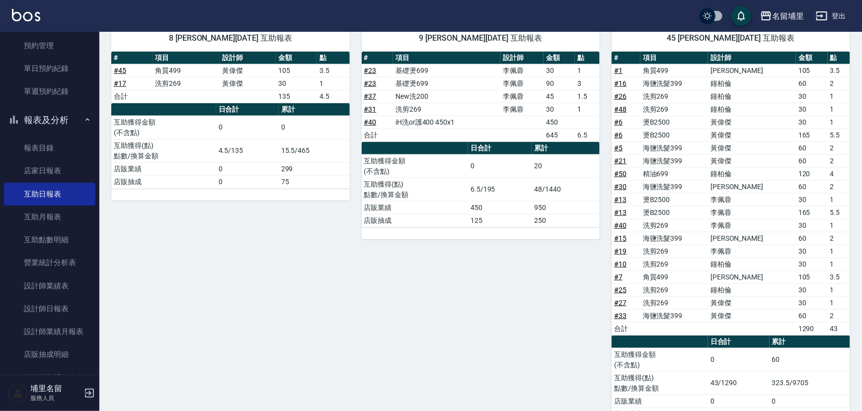
scroll to position [359, 0]
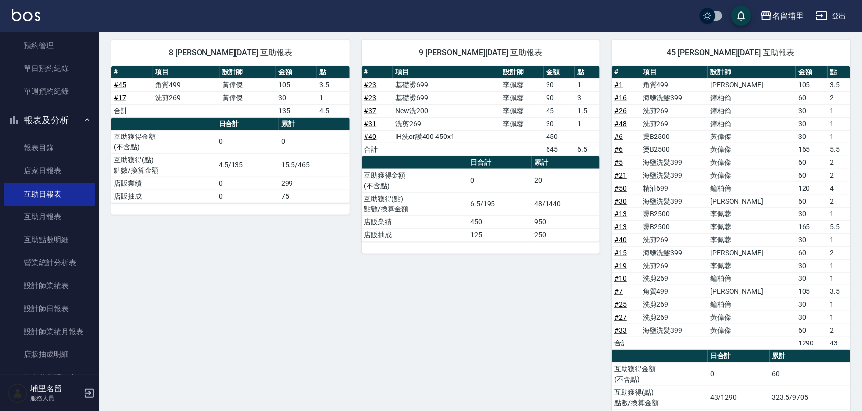
click at [621, 98] on link "# 16" at bounding box center [620, 98] width 12 height 8
click at [614, 159] on td "# 5" at bounding box center [626, 162] width 29 height 13
click at [619, 160] on link "# 5" at bounding box center [618, 163] width 8 height 8
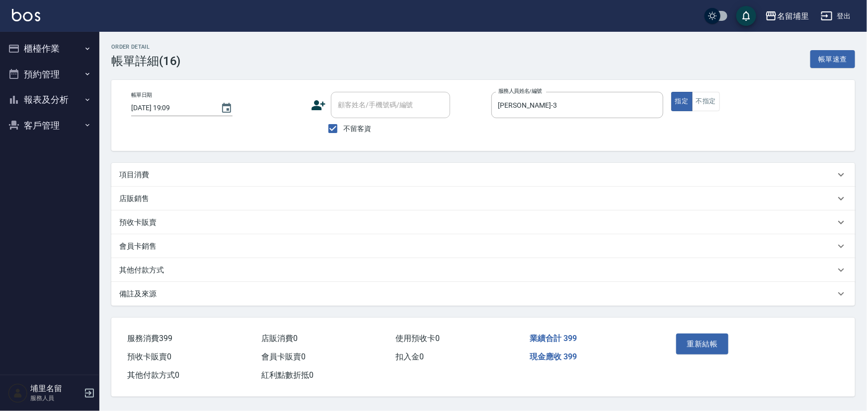
type input "2025/10/08 19:09"
checkbox input "true"
type input "鐘柏倫-3"
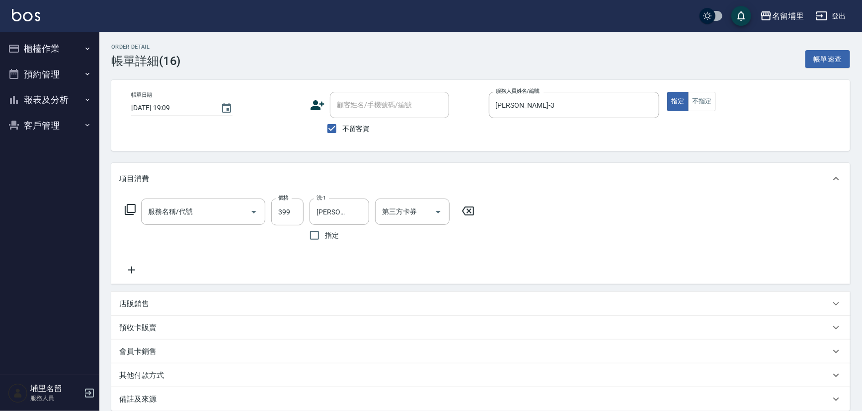
type input "海鹽洗髮399(1399)"
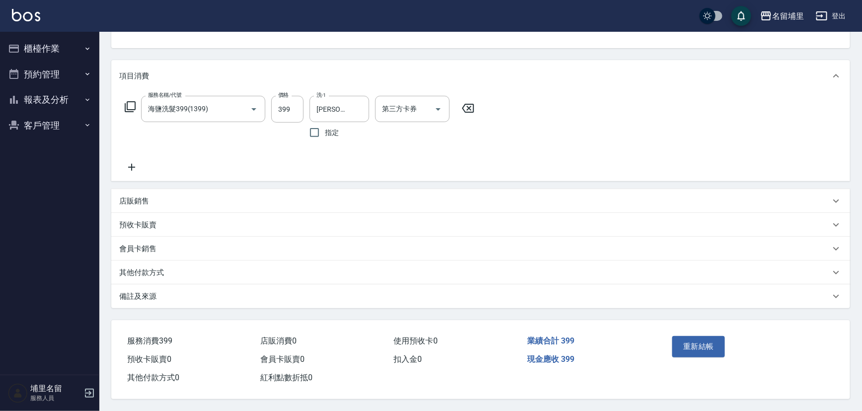
scroll to position [105, 0]
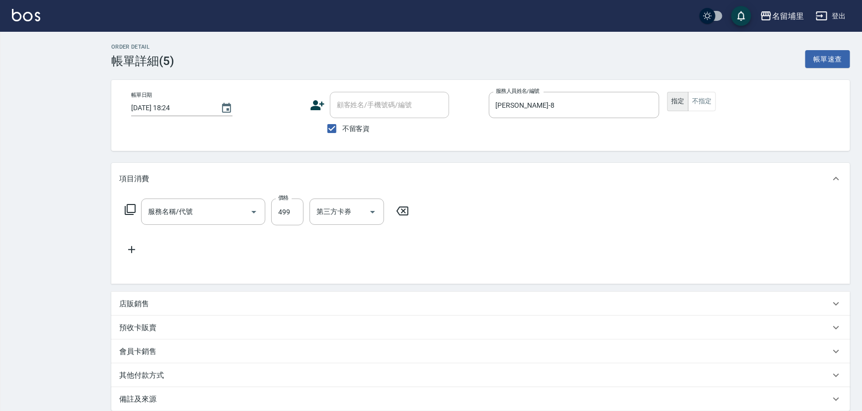
type input "海鹽洗髮399(1399)"
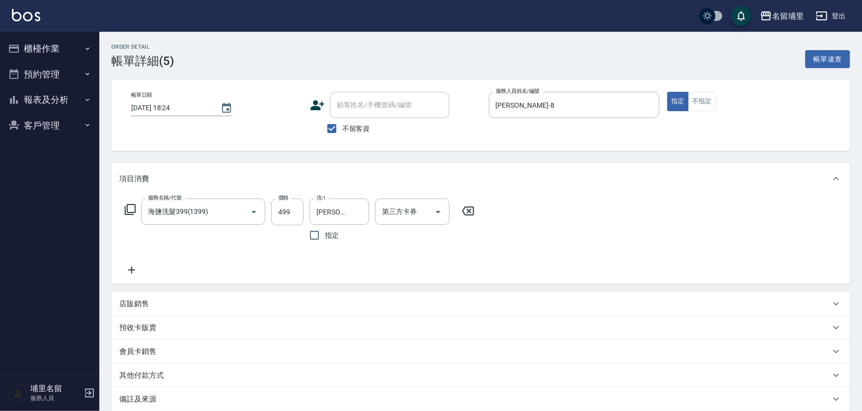
drag, startPoint x: 464, startPoint y: 206, endPoint x: 362, endPoint y: 205, distance: 101.9
click at [462, 206] on icon at bounding box center [468, 211] width 25 height 12
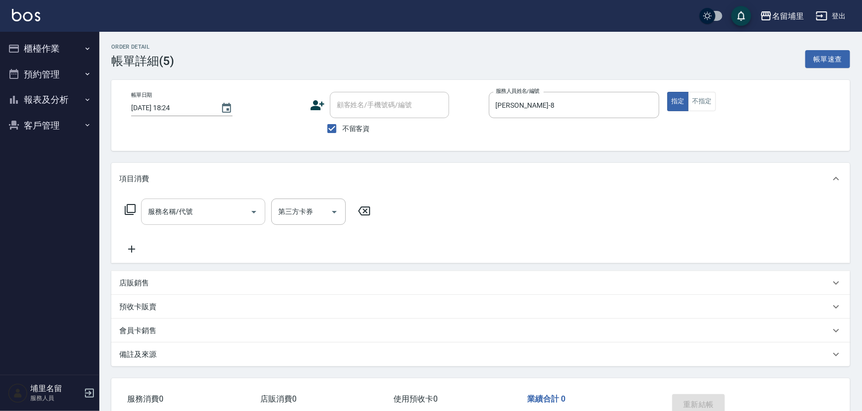
drag, startPoint x: 243, startPoint y: 207, endPoint x: 243, endPoint y: 199, distance: 8.0
click at [243, 206] on input "服務名稱/代號" at bounding box center [196, 211] width 100 height 17
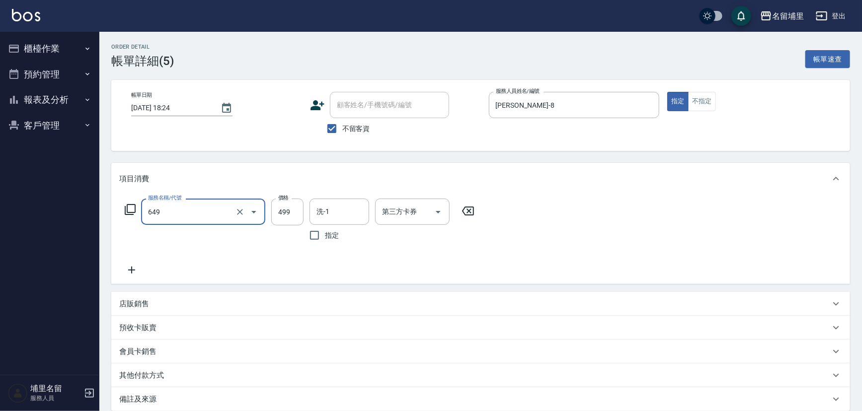
type input "角質499(649)"
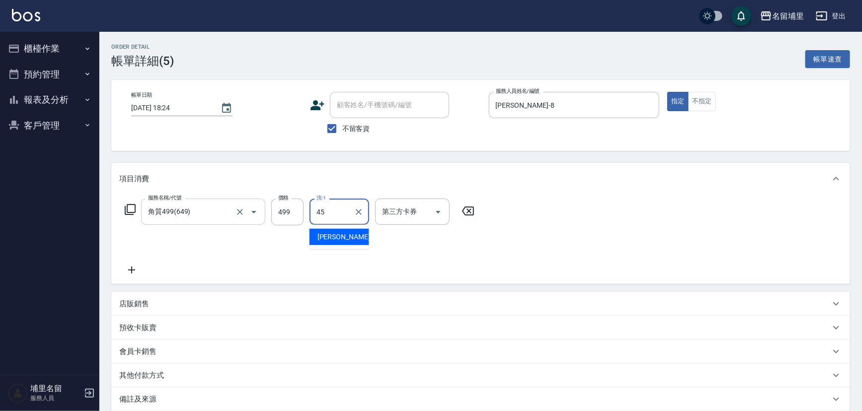
type input "潘宇浩-45"
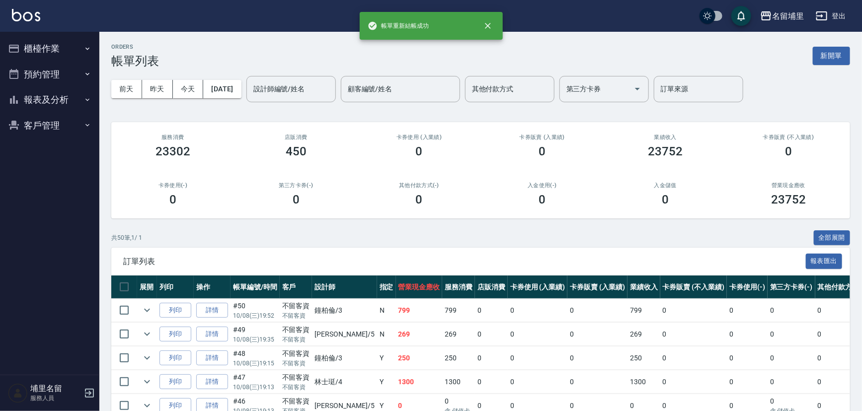
click at [44, 101] on button "報表及分析" at bounding box center [49, 100] width 91 height 26
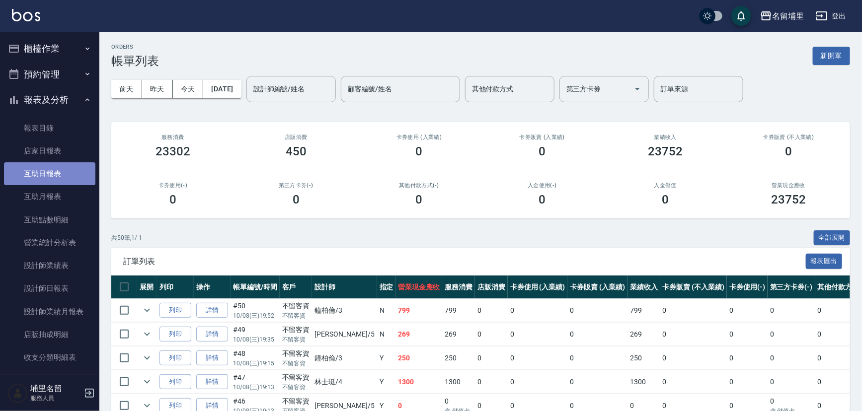
click at [55, 162] on link "互助日報表" at bounding box center [49, 173] width 91 height 23
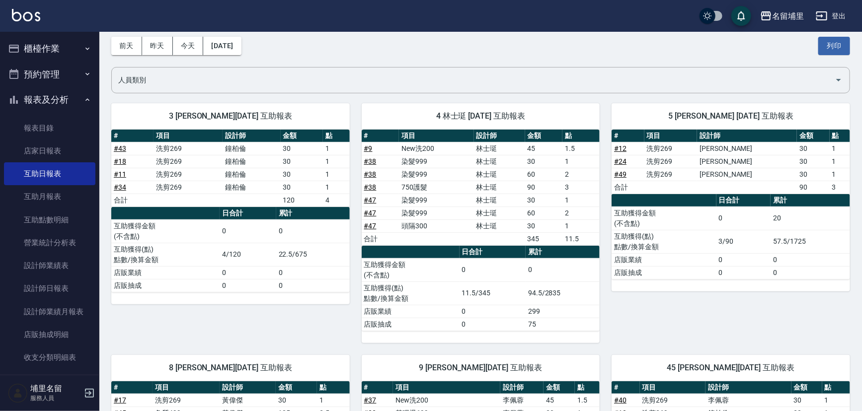
scroll to position [43, 0]
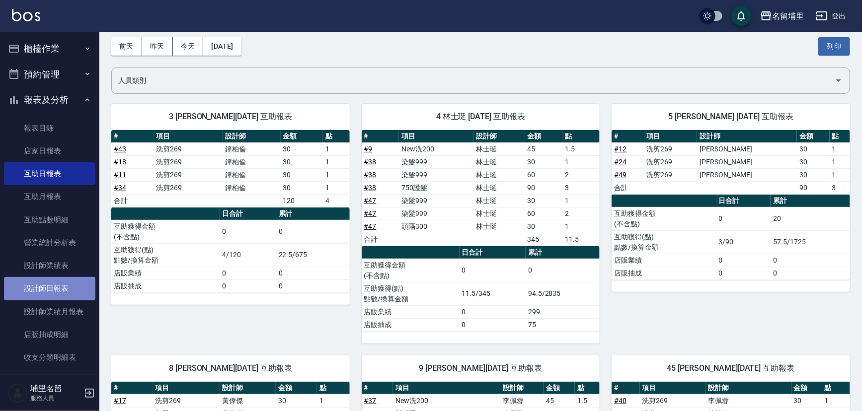
click at [61, 293] on link "設計師日報表" at bounding box center [49, 288] width 91 height 23
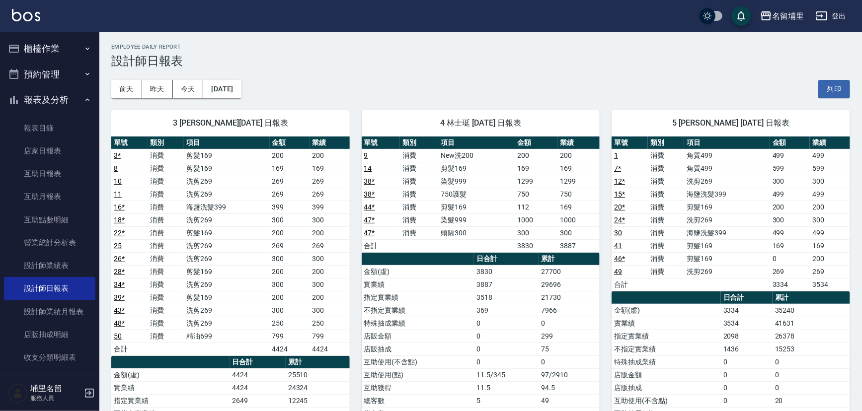
click at [521, 99] on div "4 林士珽 10/08/2025 日報表 單號 類別 項目 金額 業績 9 消費 New洗200 200 200 14 消費 剪髮169 169 169 38…" at bounding box center [475, 342] width 250 height 489
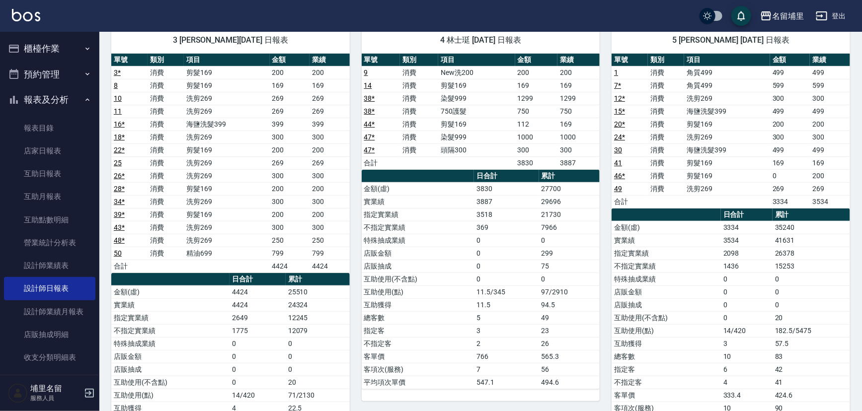
scroll to position [45, 0]
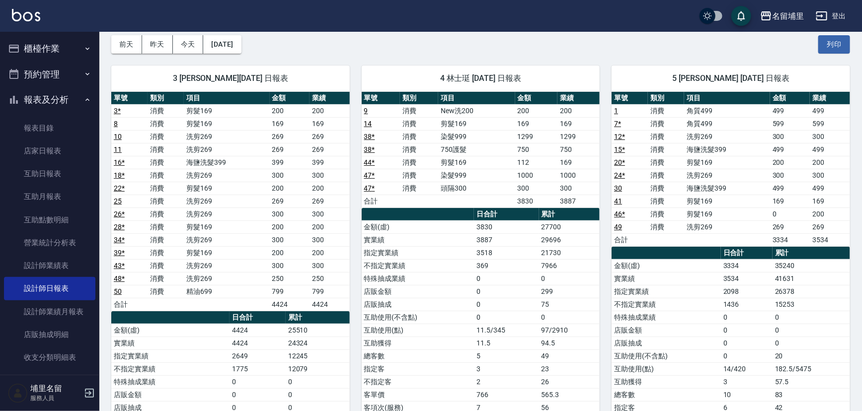
click at [836, 17] on button "登出" at bounding box center [831, 16] width 38 height 18
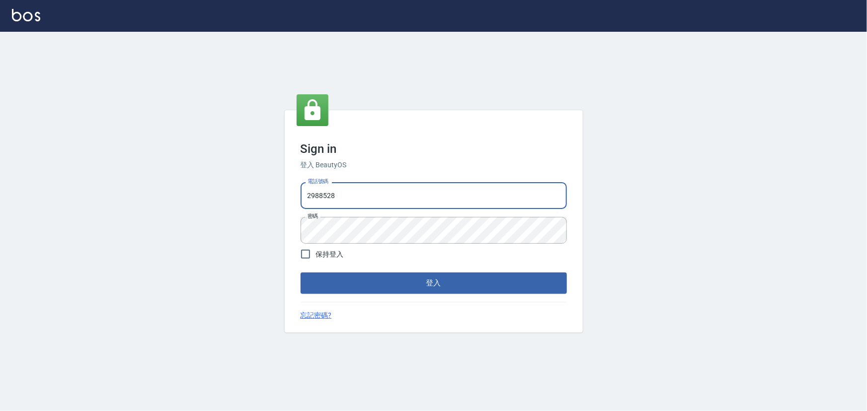
drag, startPoint x: 352, startPoint y: 191, endPoint x: 192, endPoint y: 191, distance: 160.0
click at [192, 191] on div "Sign in 登入 BeautyOS 電話號碼 2988528 電話號碼 密碼 密碼 保持登入 登入 忘記密碼?" at bounding box center [433, 222] width 867 height 380
type input "2306457"
click at [301, 273] on button "登入" at bounding box center [434, 283] width 266 height 21
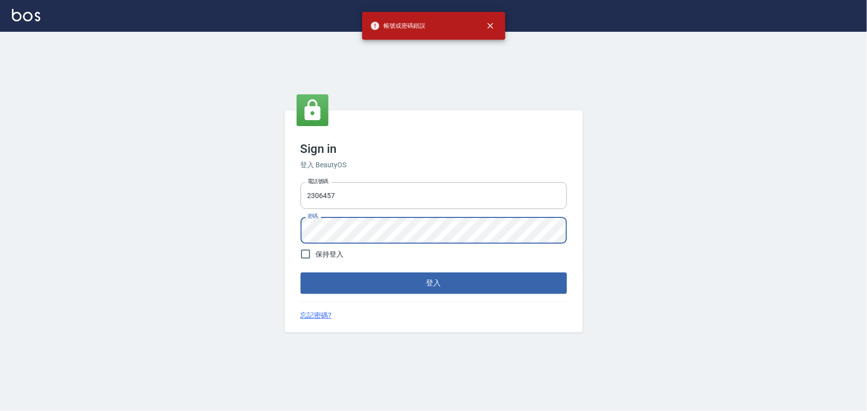
click at [232, 223] on div "Sign in 登入 BeautyOS 電話號碼 2306457 電話號碼 密碼 密碼 保持登入 登入 忘記密碼?" at bounding box center [433, 222] width 867 height 380
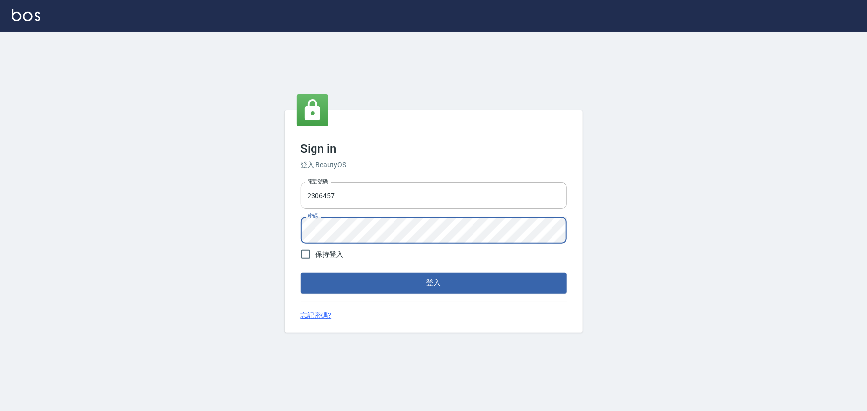
click at [301, 273] on button "登入" at bounding box center [434, 283] width 266 height 21
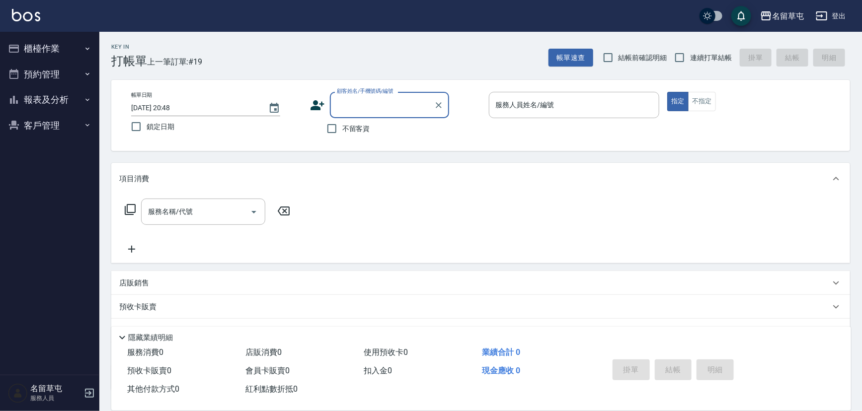
click at [45, 95] on button "報表及分析" at bounding box center [49, 100] width 91 height 26
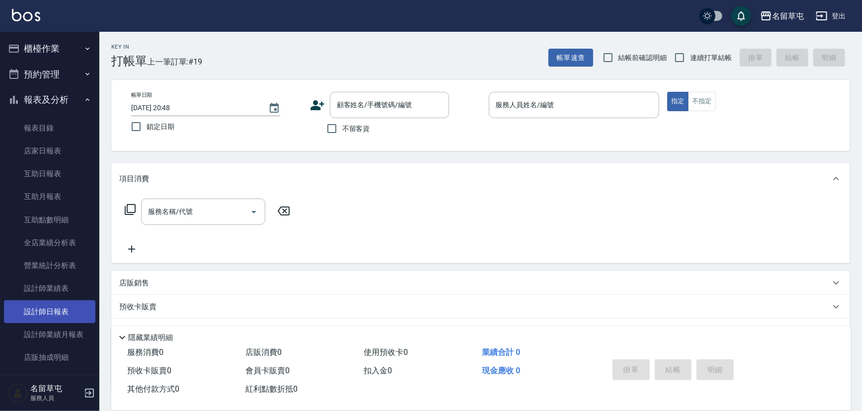
click at [63, 306] on link "設計師日報表" at bounding box center [49, 312] width 91 height 23
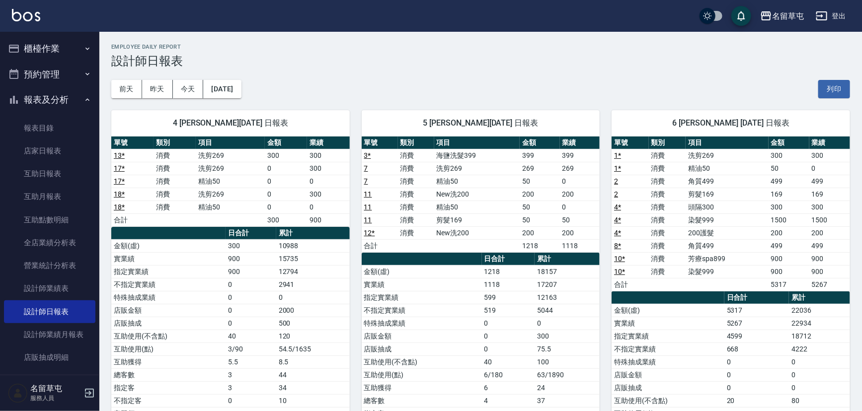
click at [836, 20] on button "登出" at bounding box center [831, 16] width 38 height 18
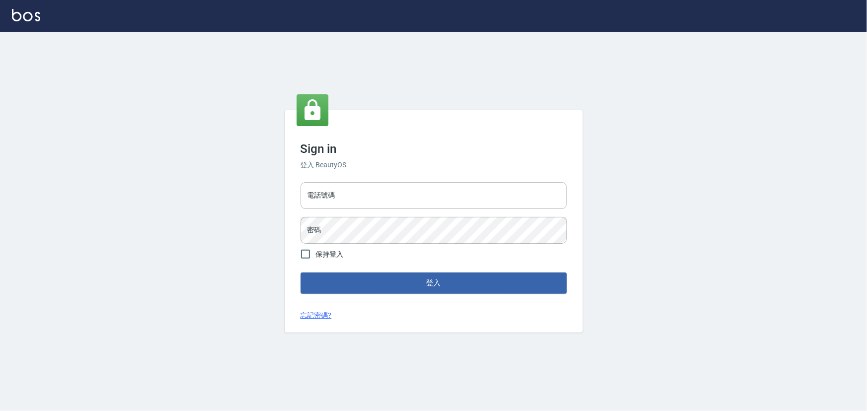
type input "2988528"
drag, startPoint x: 349, startPoint y: 191, endPoint x: 263, endPoint y: 184, distance: 86.7
click at [263, 184] on div "Sign in 登入 BeautyOS 電話號碼 [PHONE_NUMBER] 電話號碼 密碼 密碼 保持登入 登入 忘記密碼?" at bounding box center [433, 222] width 867 height 380
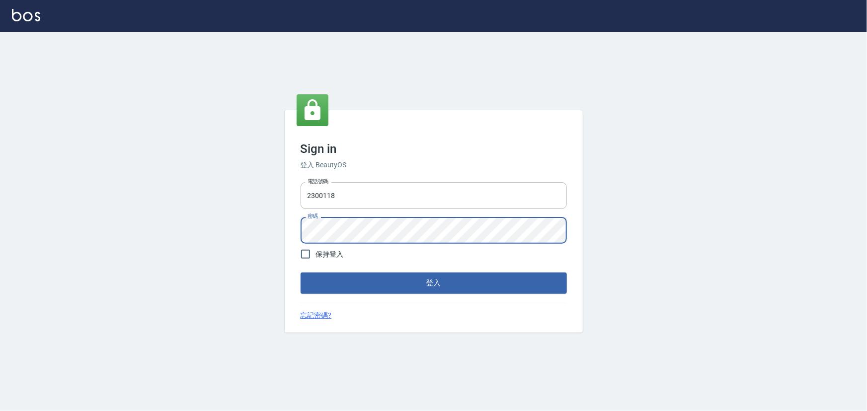
click at [226, 205] on div "Sign in 登入 BeautyOS 電話號碼 [PHONE_NUMBER] 電話號碼 密碼 密碼 保持登入 登入 忘記密碼?" at bounding box center [433, 222] width 867 height 380
click at [301, 273] on button "登入" at bounding box center [434, 283] width 266 height 21
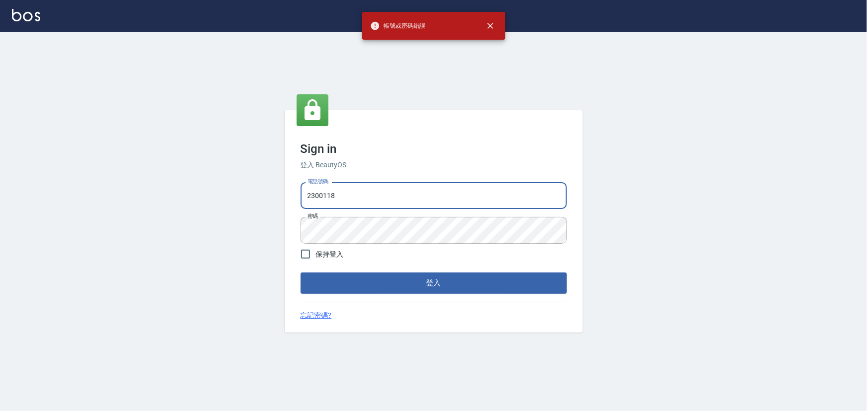
click at [340, 199] on input "2300118" at bounding box center [434, 195] width 266 height 27
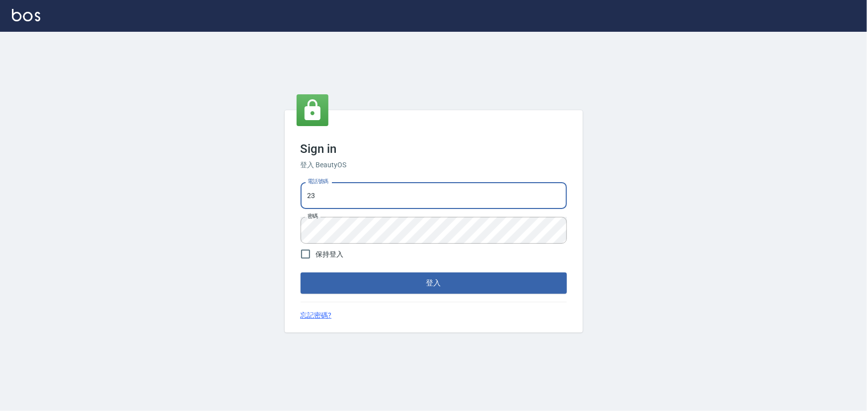
type input "2380118"
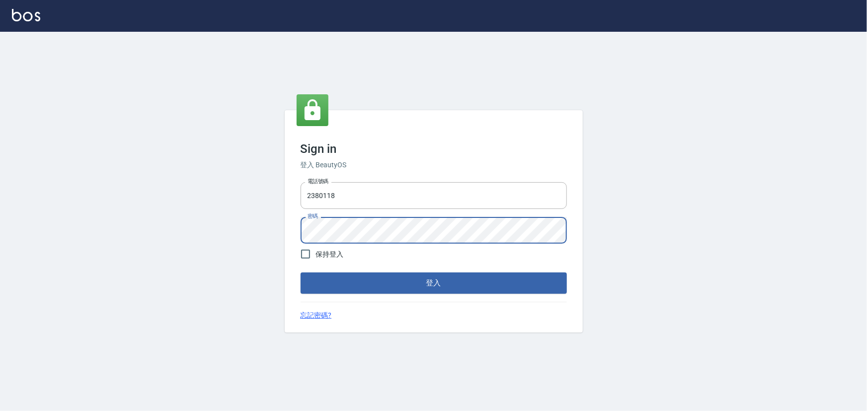
click at [272, 220] on div "Sign in 登入 BeautyOS 電話號碼 [PHONE_NUMBER] 電話號碼 密碼 密碼 保持登入 登入 忘記密碼?" at bounding box center [433, 222] width 867 height 380
click at [301, 273] on button "登入" at bounding box center [434, 283] width 266 height 21
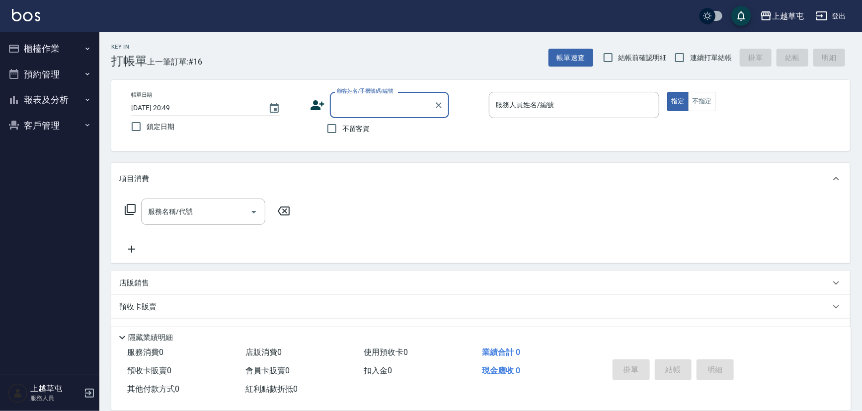
click at [59, 111] on button "報表及分析" at bounding box center [49, 100] width 91 height 26
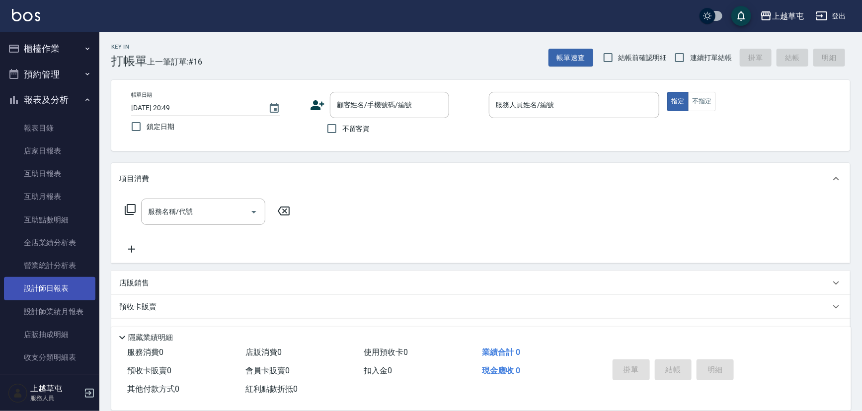
click at [59, 289] on link "設計師日報表" at bounding box center [49, 288] width 91 height 23
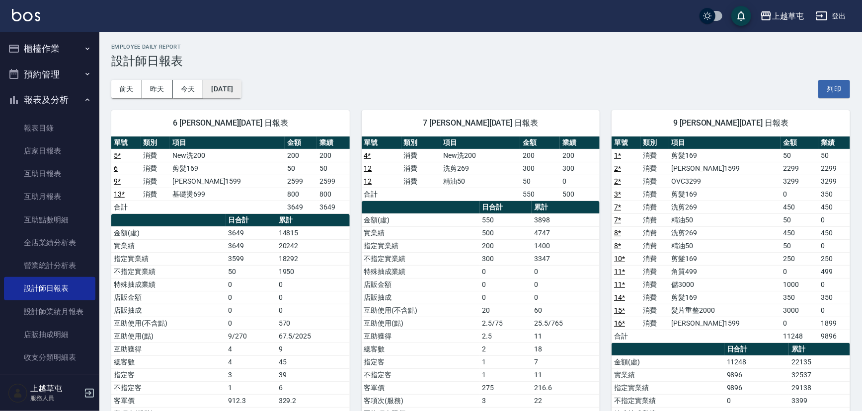
click at [224, 89] on button "2025/10/08" at bounding box center [222, 89] width 38 height 18
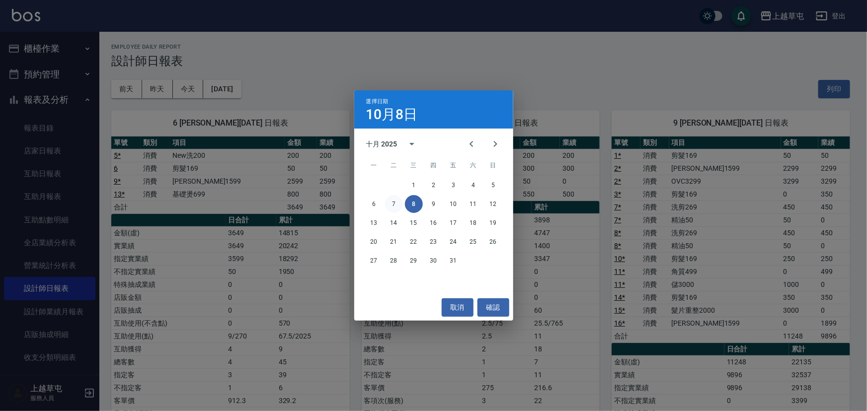
click at [396, 207] on button "7" at bounding box center [394, 204] width 18 height 18
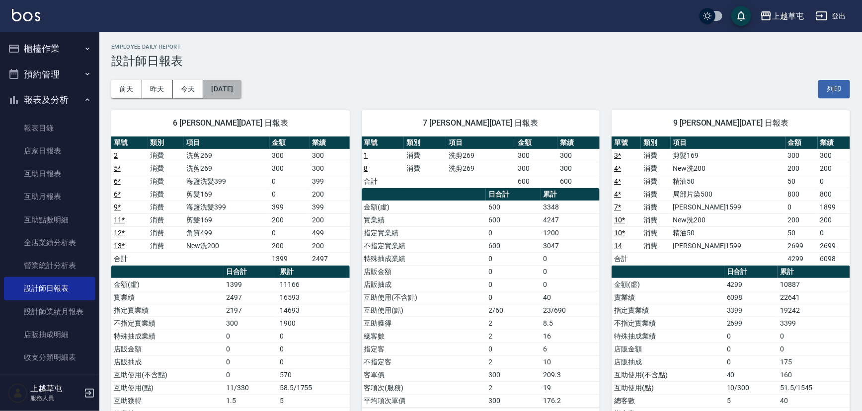
click at [241, 89] on button "2025/10/07" at bounding box center [222, 89] width 38 height 18
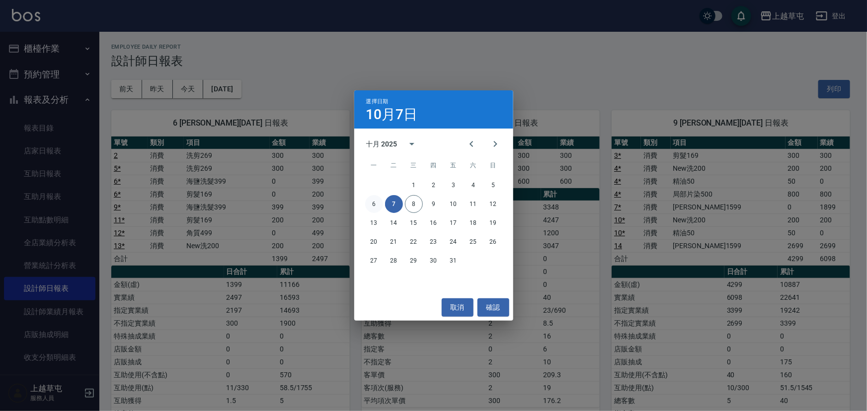
click at [374, 203] on button "6" at bounding box center [374, 204] width 18 height 18
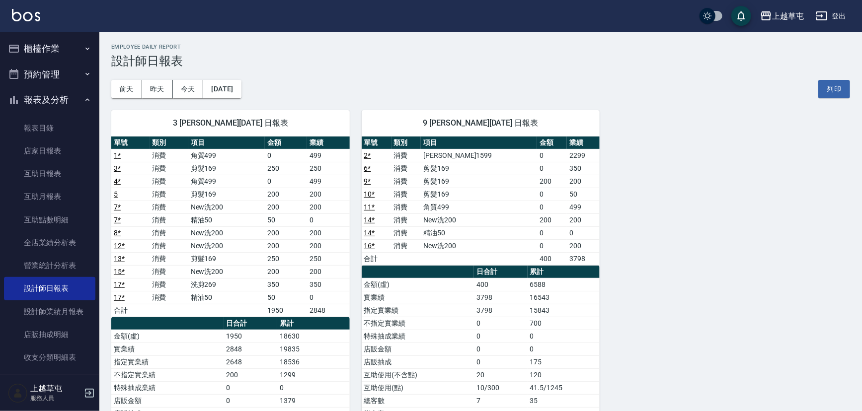
click at [840, 11] on button "登出" at bounding box center [831, 16] width 38 height 18
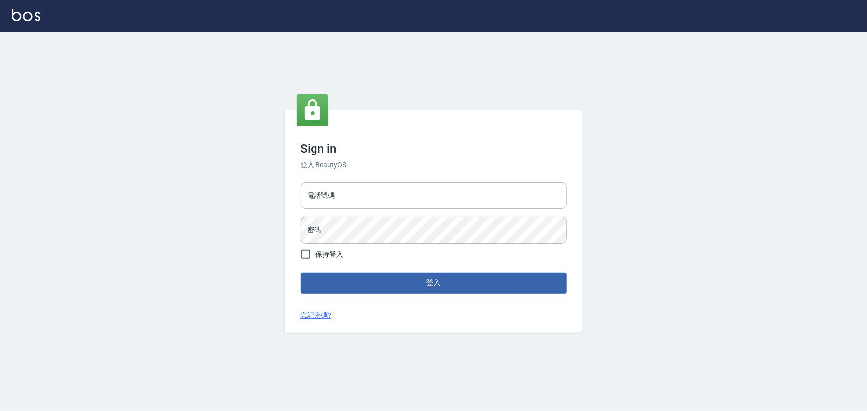
type input "2988528"
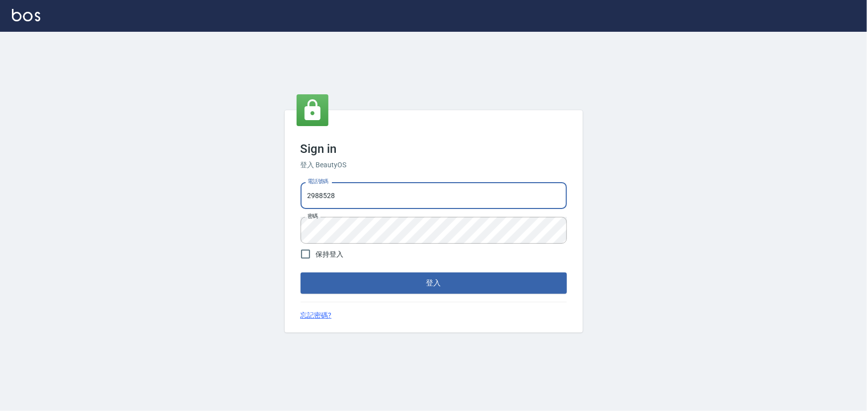
drag, startPoint x: 321, startPoint y: 194, endPoint x: 158, endPoint y: 200, distance: 163.6
click at [166, 199] on div "Sign in 登入 BeautyOS 電話號碼 [PHONE_NUMBER] 電話號碼 密碼 密碼 保持登入 登入 忘記密碼?" at bounding box center [433, 222] width 867 height 380
click at [301, 273] on button "登入" at bounding box center [434, 283] width 266 height 21
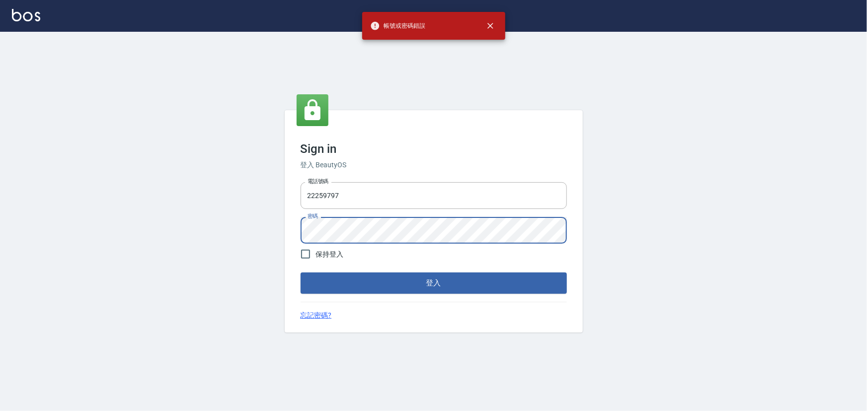
click at [258, 241] on div "Sign in 登入 BeautyOS 電話號碼 [PHONE_NUMBER] 電話號碼 密碼 密碼 保持登入 登入 忘記密碼?" at bounding box center [433, 222] width 867 height 380
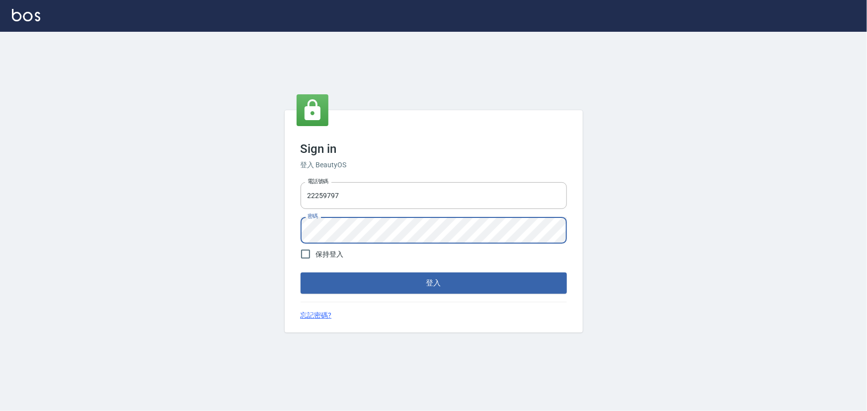
click at [301, 273] on button "登入" at bounding box center [434, 283] width 266 height 21
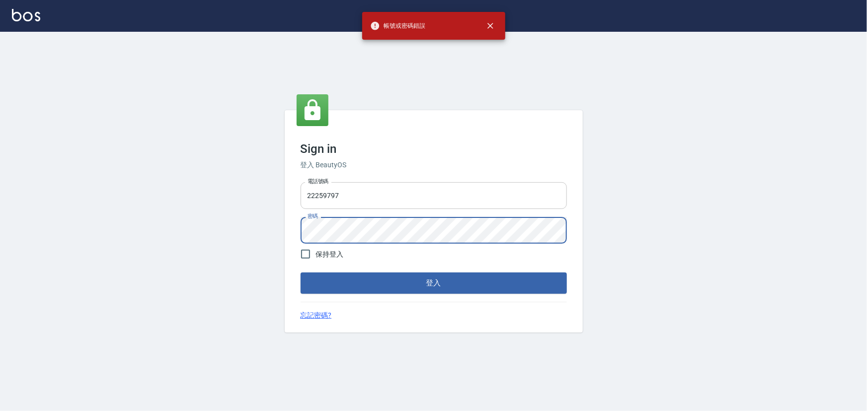
click at [358, 195] on input "22259797" at bounding box center [434, 195] width 266 height 27
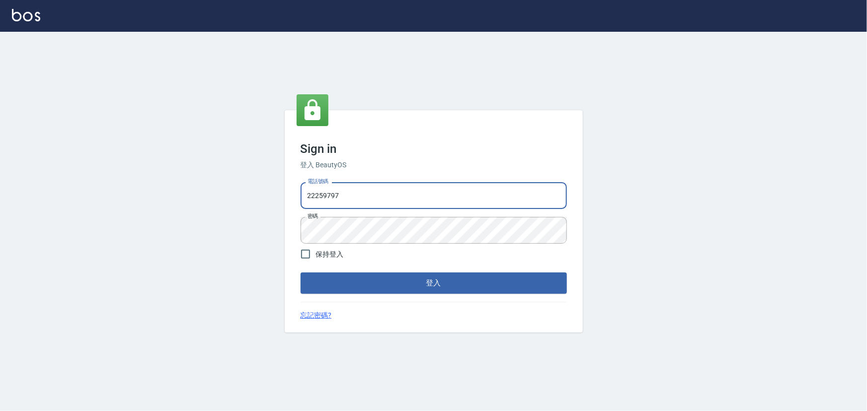
click at [311, 199] on input "22259797" at bounding box center [434, 195] width 266 height 27
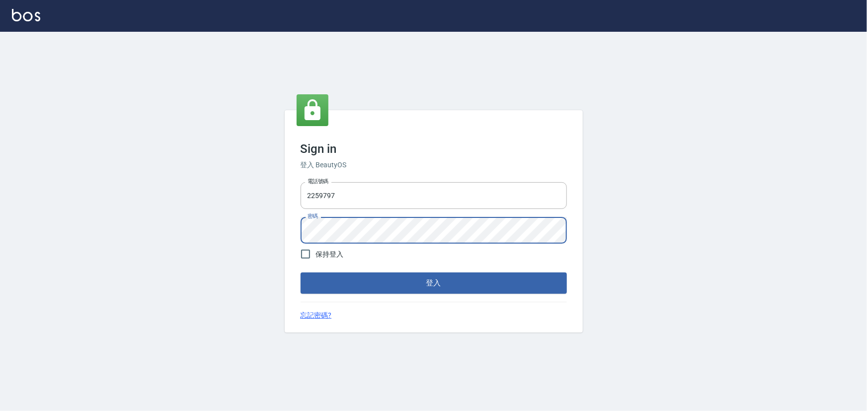
click at [219, 227] on div "Sign in 登入 BeautyOS 電話號碼 [PHONE_NUMBER] 電話號碼 密碼 密碼 保持登入 登入 忘記密碼?" at bounding box center [433, 222] width 867 height 380
click at [301, 273] on button "登入" at bounding box center [434, 283] width 266 height 21
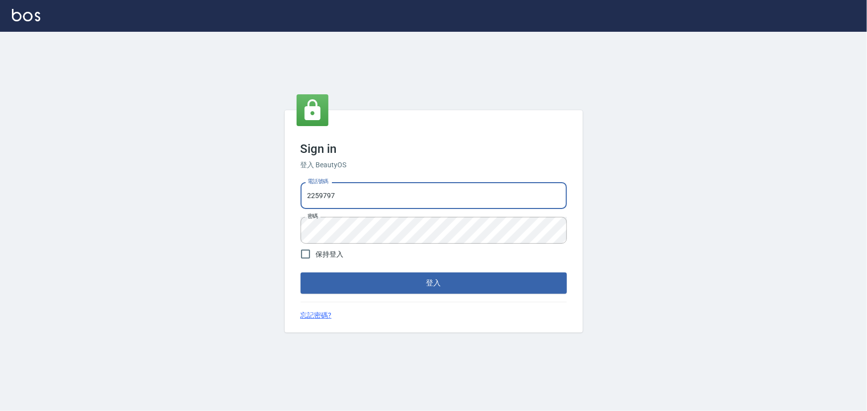
click at [307, 195] on input "2259797" at bounding box center [434, 195] width 266 height 27
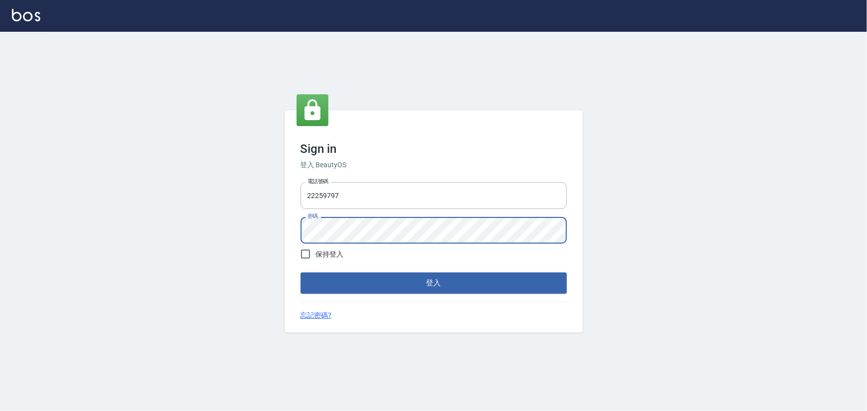
click at [268, 239] on div "Sign in 登入 BeautyOS 電話號碼 [PHONE_NUMBER] 電話號碼 密碼 密碼 保持登入 登入 忘記密碼?" at bounding box center [433, 222] width 867 height 380
click at [301, 273] on button "登入" at bounding box center [434, 283] width 266 height 21
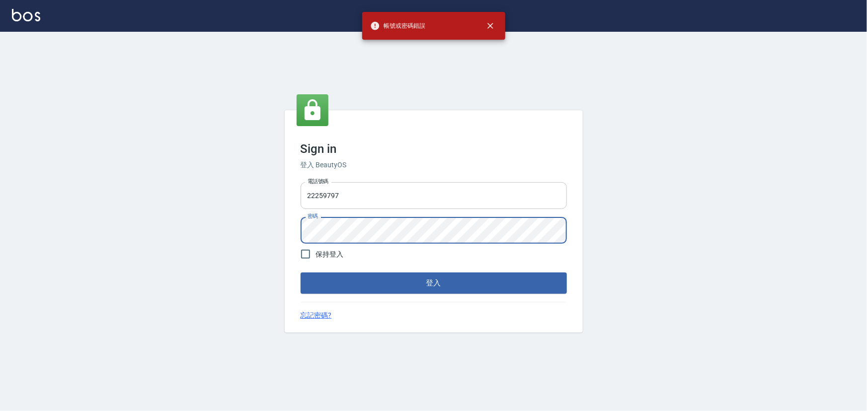
click at [305, 196] on input "22259797" at bounding box center [434, 195] width 266 height 27
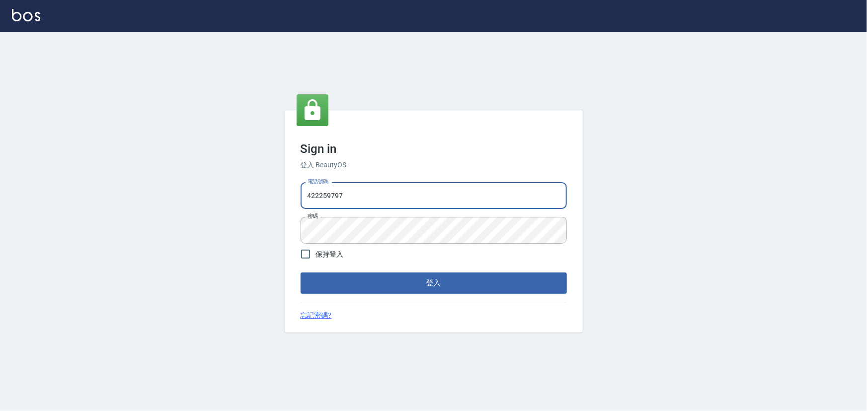
click at [301, 273] on button "登入" at bounding box center [434, 283] width 266 height 21
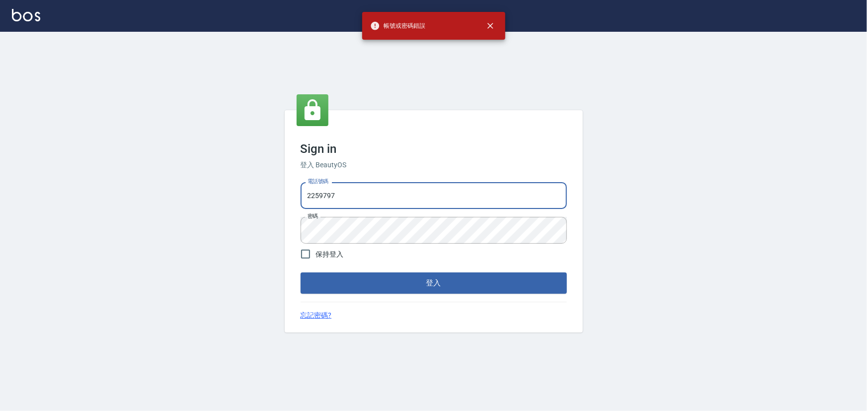
type input "2259797"
click at [301, 273] on button "登入" at bounding box center [434, 283] width 266 height 21
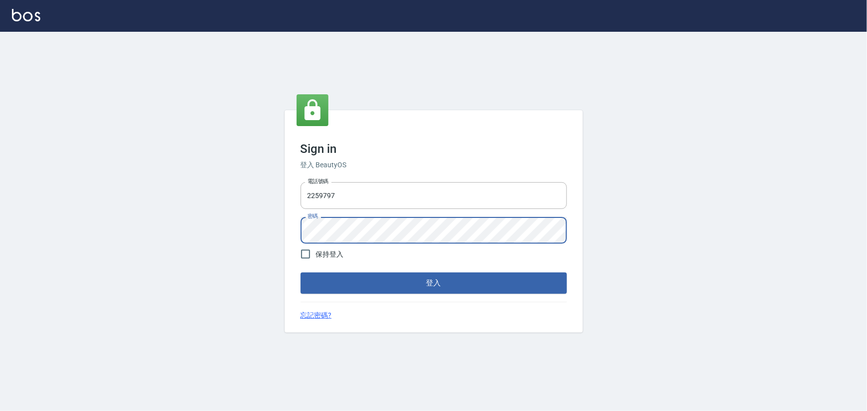
click at [276, 237] on div "Sign in 登入 BeautyOS 電話號碼 [PHONE_NUMBER] 電話號碼 密碼 密碼 保持登入 登入 忘記密碼?" at bounding box center [433, 222] width 867 height 380
click at [301, 273] on button "登入" at bounding box center [434, 283] width 266 height 21
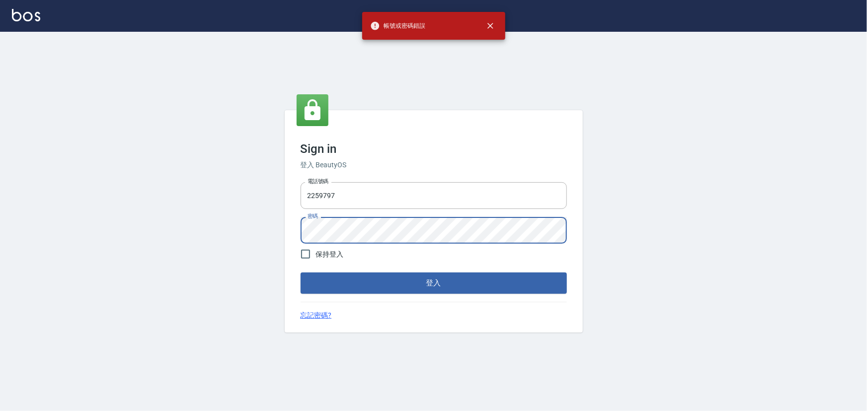
click at [433, 121] on div "Sign in 登入 BeautyOS 電話號碼 [PHONE_NUMBER] 電話號碼 密碼 密碼 保持登入 登入 忘記密碼?" at bounding box center [434, 221] width 298 height 222
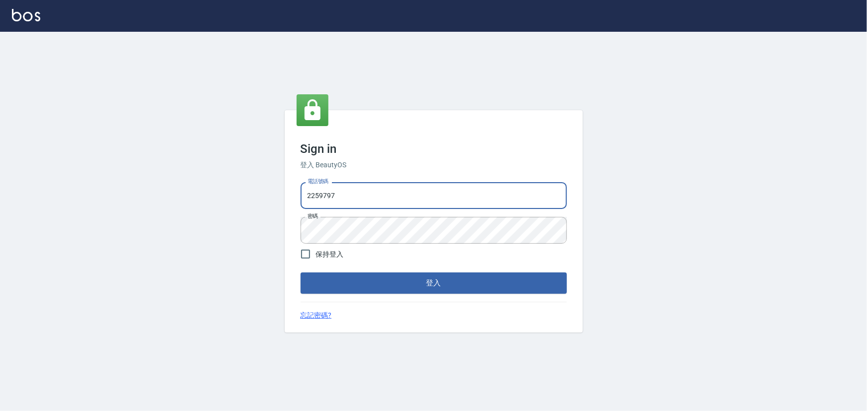
drag, startPoint x: 354, startPoint y: 194, endPoint x: 268, endPoint y: 196, distance: 86.0
click at [268, 196] on div "Sign in 登入 BeautyOS 電話號碼 [PHONE_NUMBER] 電話號碼 密碼 密碼 保持登入 登入 忘記密碼?" at bounding box center [433, 222] width 867 height 380
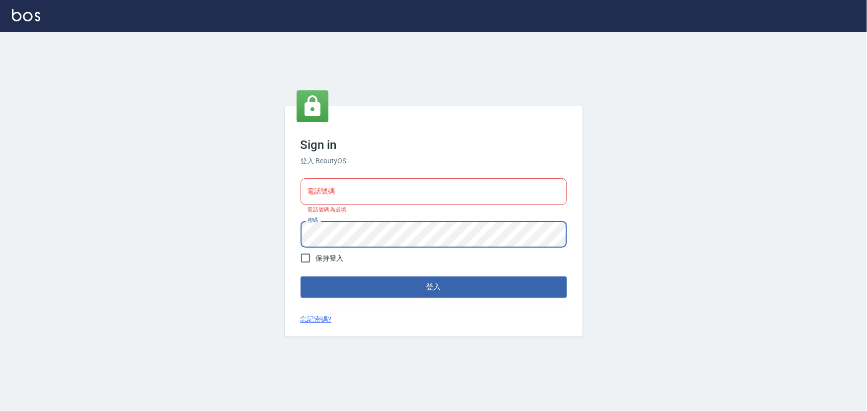
click at [252, 243] on div "Sign in 登入 BeautyOS 電話號碼 電話號碼 電話號碼為必填 密碼 密碼 保持登入 登入 忘記密碼?" at bounding box center [433, 222] width 867 height 380
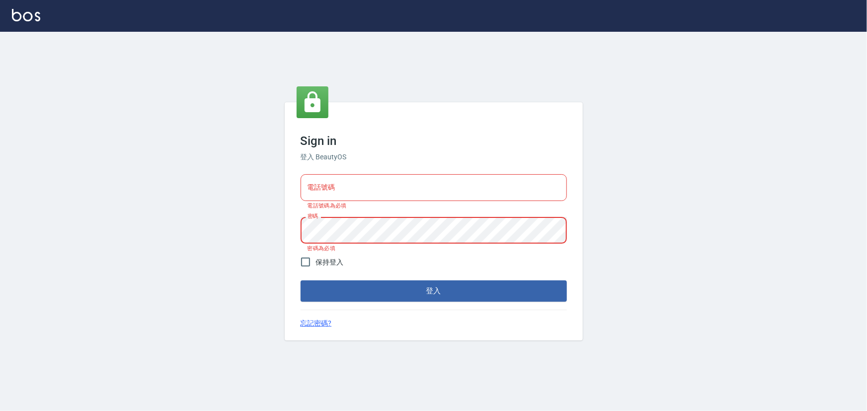
drag, startPoint x: 245, startPoint y: 203, endPoint x: 196, endPoint y: 205, distance: 48.7
click at [244, 203] on div "Sign in 登入 BeautyOS 電話號碼 電話號碼 電話號碼為必填 密碼 密碼 密碼為必填 保持登入 登入 忘記密碼?" at bounding box center [433, 222] width 867 height 380
click at [199, 201] on div "Sign in 登入 BeautyOS 電話號碼 電話號碼 電話號碼為必填 密碼 密碼 密碼為必填 保持登入 登入 忘記密碼?" at bounding box center [433, 222] width 867 height 380
click at [789, 85] on div "Sign in 登入 BeautyOS 電話號碼 電話號碼 電話號碼為必填 密碼 密碼 密碼為必填 保持登入 登入 忘記密碼?" at bounding box center [433, 222] width 867 height 380
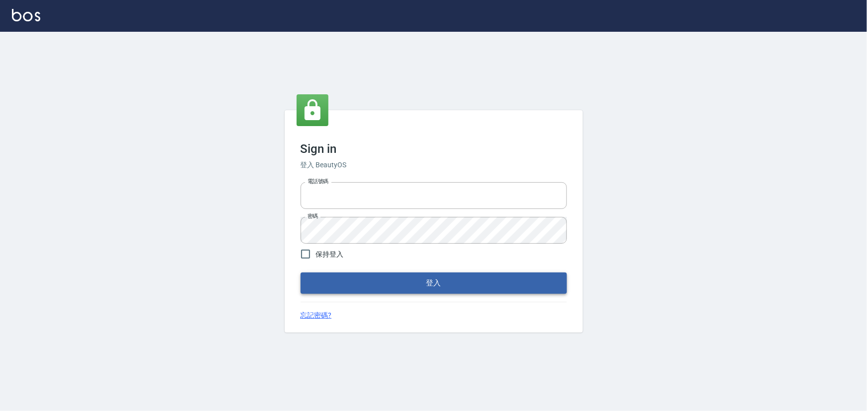
type input "2988528"
click at [417, 285] on button "登入" at bounding box center [434, 283] width 266 height 21
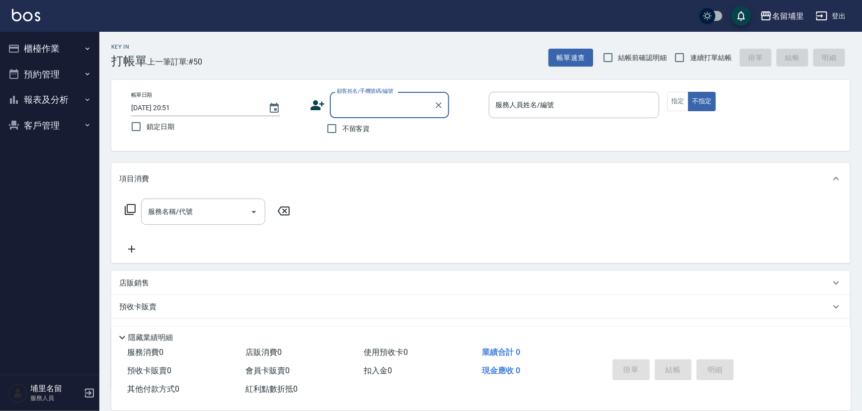
click at [39, 103] on button "報表及分析" at bounding box center [49, 100] width 91 height 26
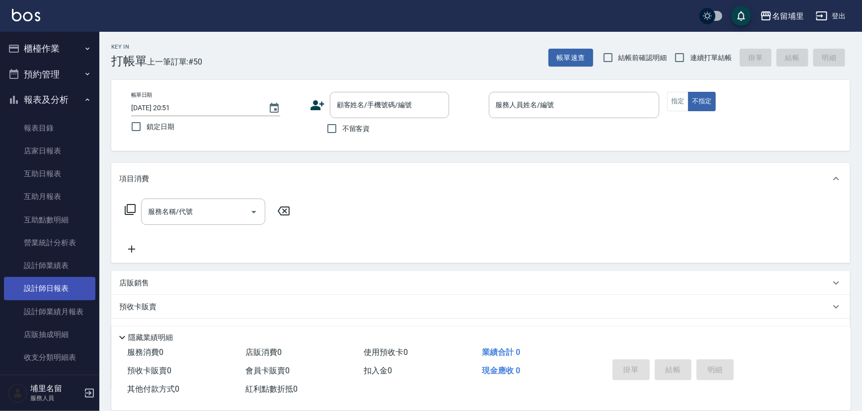
click at [65, 292] on link "設計師日報表" at bounding box center [49, 288] width 91 height 23
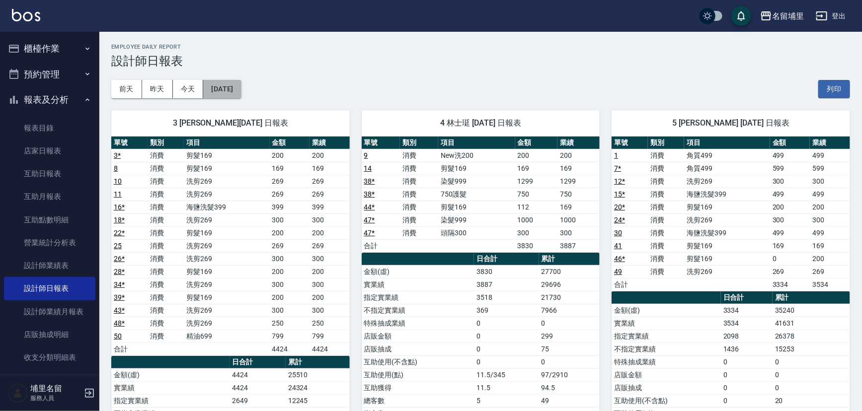
click at [241, 85] on button "[DATE]" at bounding box center [222, 89] width 38 height 18
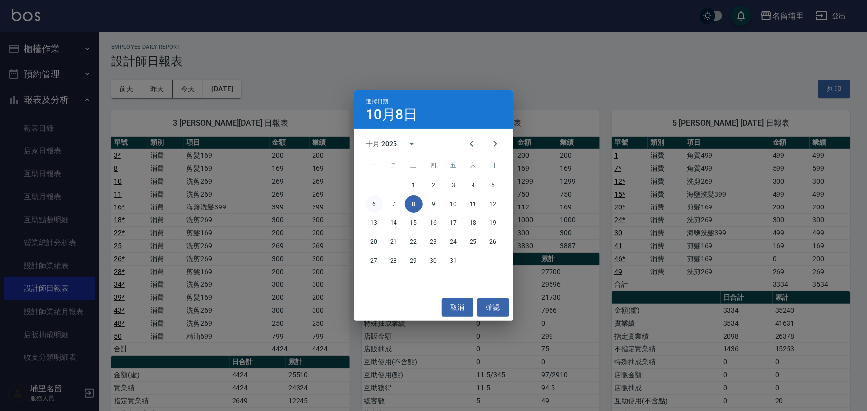
click at [372, 207] on button "6" at bounding box center [374, 204] width 18 height 18
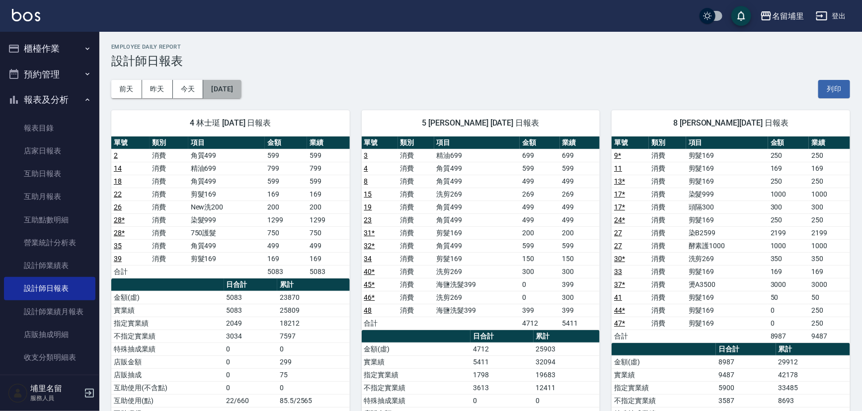
click at [226, 88] on button "[DATE]" at bounding box center [222, 89] width 38 height 18
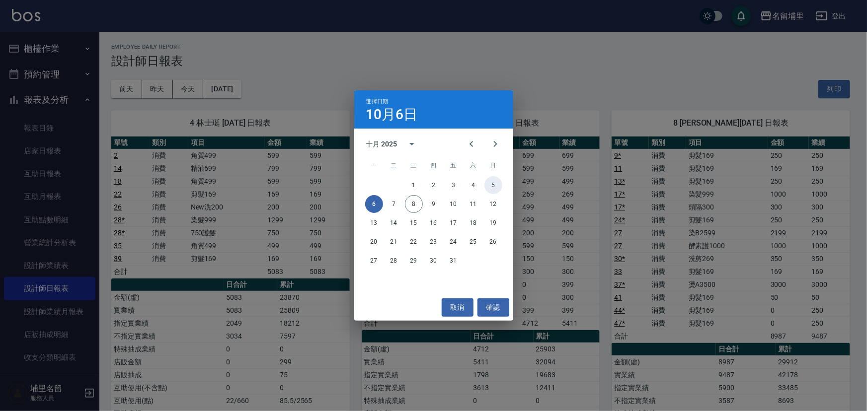
click at [497, 188] on button "5" at bounding box center [494, 185] width 18 height 18
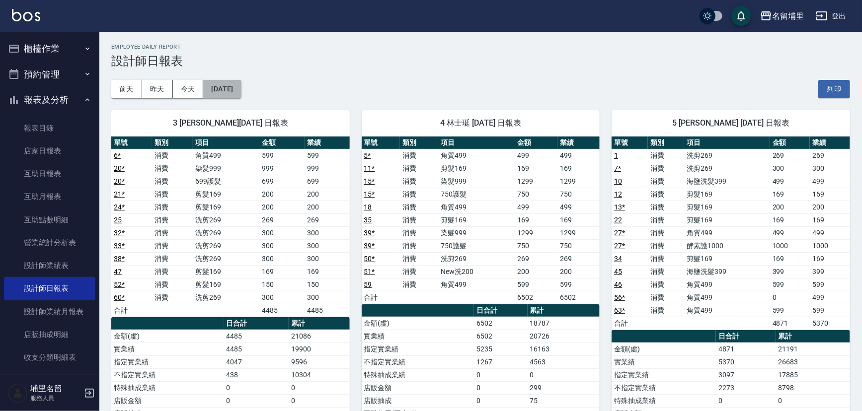
click at [241, 93] on button "[DATE]" at bounding box center [222, 89] width 38 height 18
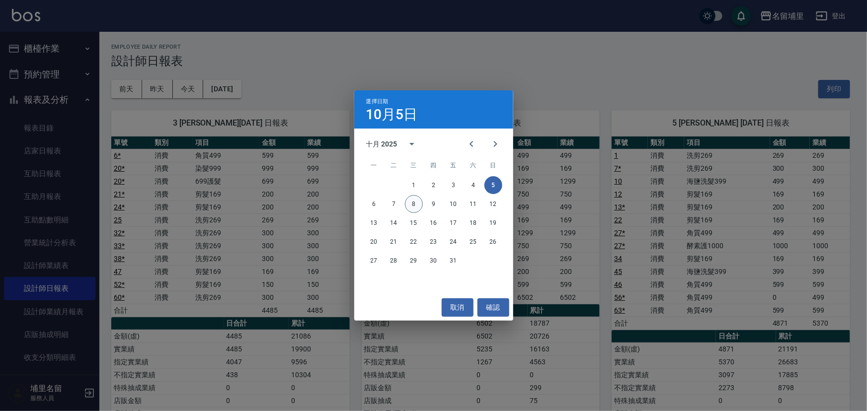
click at [413, 206] on button "8" at bounding box center [414, 204] width 18 height 18
